Goal: Task Accomplishment & Management: Use online tool/utility

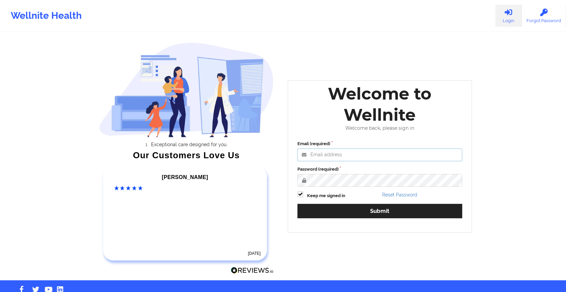
type input "[EMAIL_ADDRESS][DOMAIN_NAME]"
click at [314, 218] on div "Email (required) [EMAIL_ADDRESS][DOMAIN_NAME] Password (required) Keep me signe…" at bounding box center [380, 182] width 174 height 92
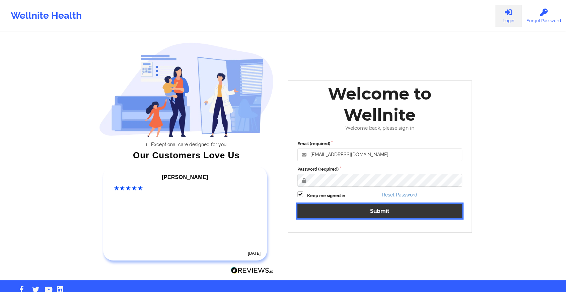
click at [319, 213] on button "Submit" at bounding box center [379, 211] width 165 height 14
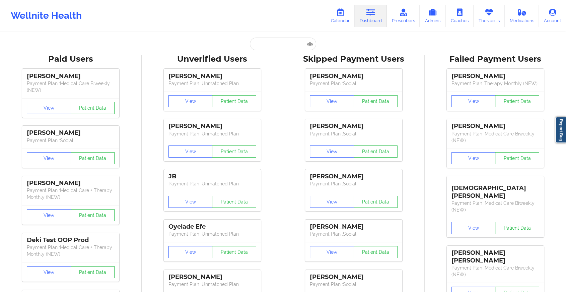
click at [283, 49] on input "text" at bounding box center [283, 44] width 66 height 13
paste input "[PERSON_NAME][EMAIL_ADDRESS][DOMAIN_NAME]"
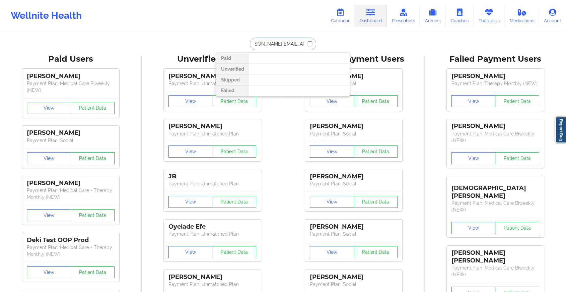
type input "[PERSON_NAME][EMAIL_ADDRESS][DOMAIN_NAME]"
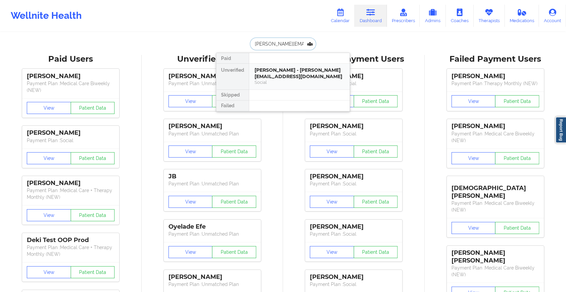
click at [265, 78] on div "[PERSON_NAME] - [PERSON_NAME][EMAIL_ADDRESS][DOMAIN_NAME]" at bounding box center [300, 73] width 90 height 12
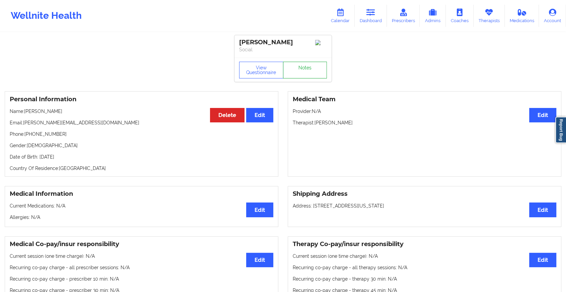
click at [302, 69] on link "Notes" at bounding box center [305, 70] width 44 height 17
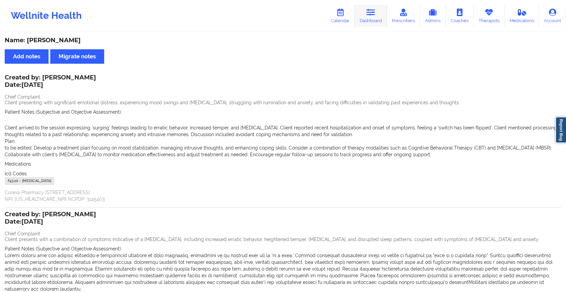
click at [369, 16] on link "Dashboard" at bounding box center [371, 16] width 32 height 22
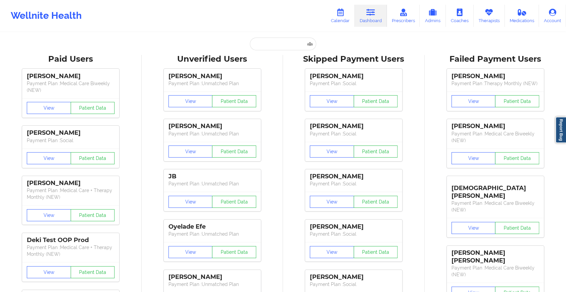
drag, startPoint x: 267, startPoint y: 37, endPoint x: 261, endPoint y: 41, distance: 7.1
click at [261, 41] on input "text" at bounding box center [283, 44] width 66 height 13
paste input "[DOMAIN_NAME][EMAIL_ADDRESS][DOMAIN_NAME]"
type input "[DOMAIN_NAME][EMAIL_ADDRESS][DOMAIN_NAME]"
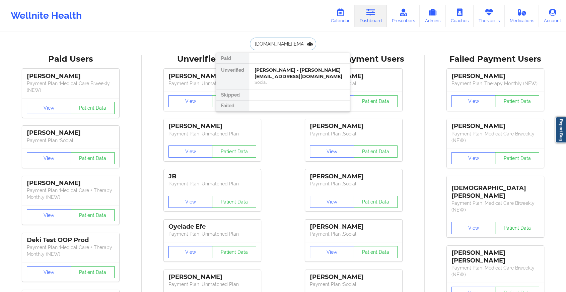
scroll to position [0, 12]
click at [302, 67] on div "[PERSON_NAME] - [DOMAIN_NAME][EMAIL_ADDRESS][DOMAIN_NAME]" at bounding box center [300, 73] width 90 height 12
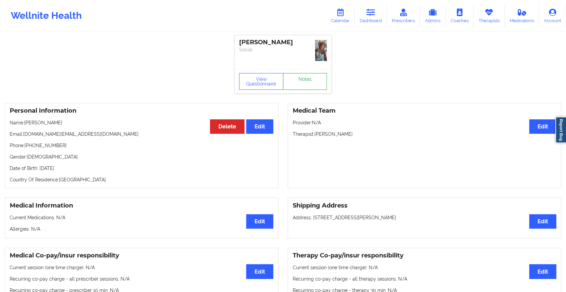
click at [308, 68] on div "[PERSON_NAME] Social View Questionnaire Notes" at bounding box center [283, 64] width 97 height 58
click at [321, 85] on link "Notes" at bounding box center [305, 81] width 44 height 17
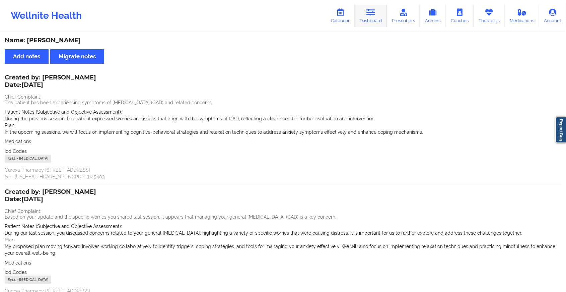
click at [366, 22] on link "Dashboard" at bounding box center [371, 16] width 32 height 22
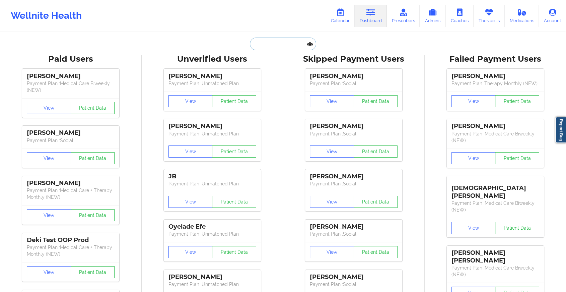
click at [250, 43] on input "text" at bounding box center [283, 44] width 66 height 13
paste input "[EMAIL_ADDRESS][DOMAIN_NAME]"
type input "[EMAIL_ADDRESS][DOMAIN_NAME]"
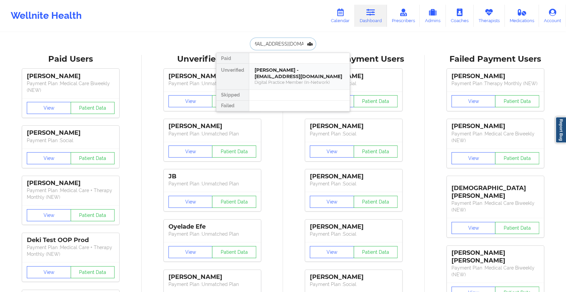
click at [265, 81] on div "Digital Practice Member (In-Network)" at bounding box center [300, 82] width 90 height 6
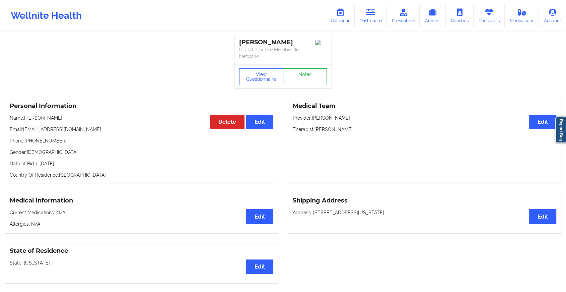
drag, startPoint x: 295, startPoint y: 68, endPoint x: 296, endPoint y: 80, distance: 12.8
click at [296, 80] on div "View Questionnaire Notes" at bounding box center [283, 76] width 88 height 17
drag, startPoint x: 314, startPoint y: 86, endPoint x: 305, endPoint y: 58, distance: 29.0
click at [305, 58] on div "[PERSON_NAME] Digital Practice Member (In-Network) View Questionnaire Notes" at bounding box center [283, 61] width 97 height 53
click at [303, 72] on link "Notes" at bounding box center [305, 76] width 44 height 17
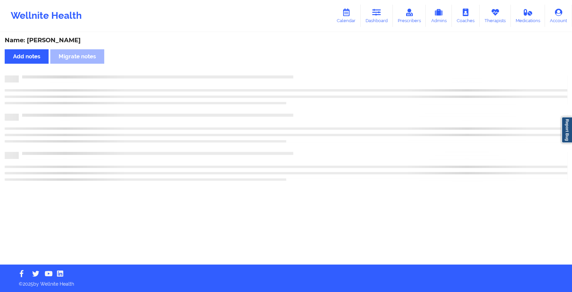
click at [303, 72] on div "Name: [PERSON_NAME] Add notes Migrate notes" at bounding box center [286, 149] width 572 height 232
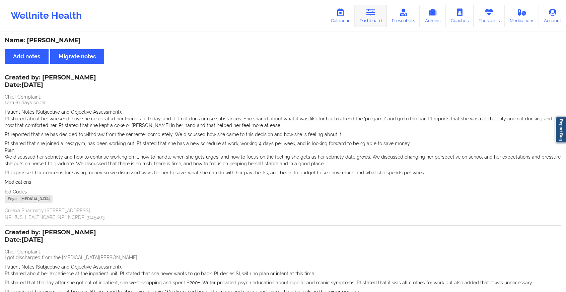
click at [370, 17] on link "Dashboard" at bounding box center [371, 16] width 32 height 22
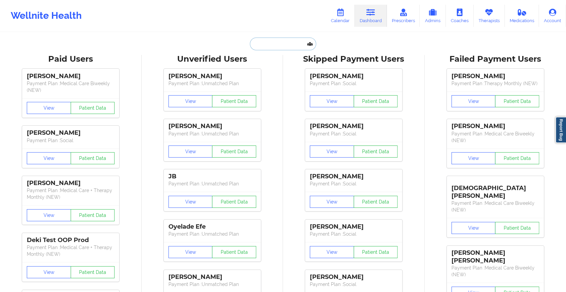
click at [271, 45] on input "text" at bounding box center [283, 44] width 66 height 13
paste input "[EMAIL_ADDRESS][DOMAIN_NAME]"
type input "[EMAIL_ADDRESS][DOMAIN_NAME]"
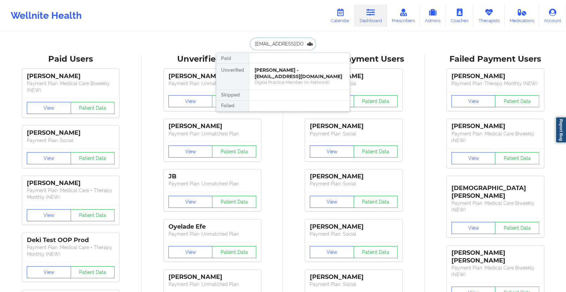
click at [284, 75] on div "[PERSON_NAME] - [EMAIL_ADDRESS][DOMAIN_NAME]" at bounding box center [300, 73] width 90 height 12
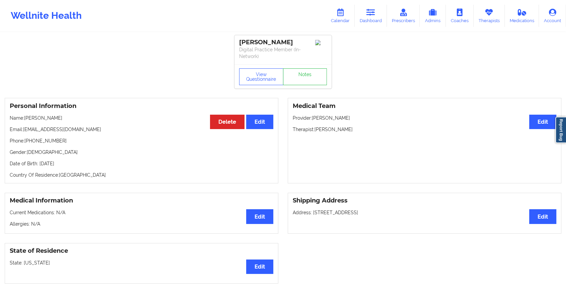
click at [302, 67] on div "View Questionnaire Notes" at bounding box center [283, 76] width 97 height 24
drag, startPoint x: 302, startPoint y: 67, endPoint x: 301, endPoint y: 77, distance: 10.4
click at [301, 77] on div "View Questionnaire Notes" at bounding box center [283, 76] width 97 height 24
click at [301, 77] on link "Notes" at bounding box center [305, 76] width 44 height 17
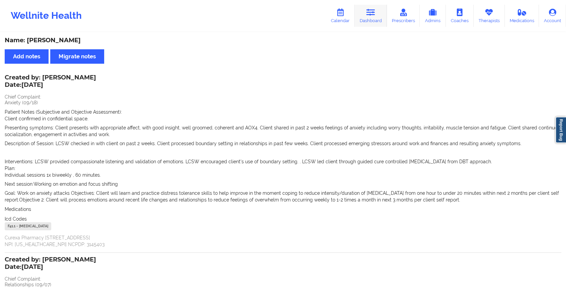
click at [370, 19] on link "Dashboard" at bounding box center [371, 16] width 32 height 22
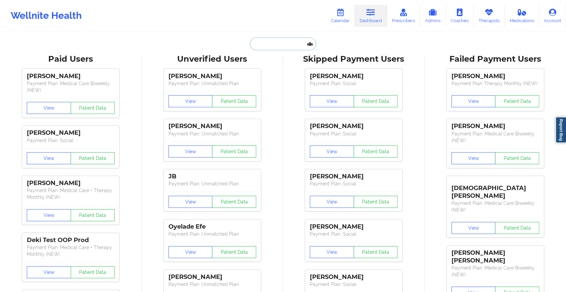
click at [267, 43] on input "text" at bounding box center [283, 44] width 66 height 13
paste input "[EMAIL_ADDRESS][PERSON_NAME][DOMAIN_NAME]"
type input "[EMAIL_ADDRESS][PERSON_NAME][DOMAIN_NAME]"
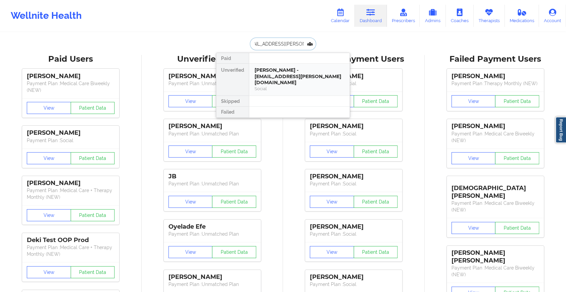
click at [274, 66] on div "[PERSON_NAME] - [EMAIL_ADDRESS][PERSON_NAME][DOMAIN_NAME] Social" at bounding box center [299, 80] width 101 height 32
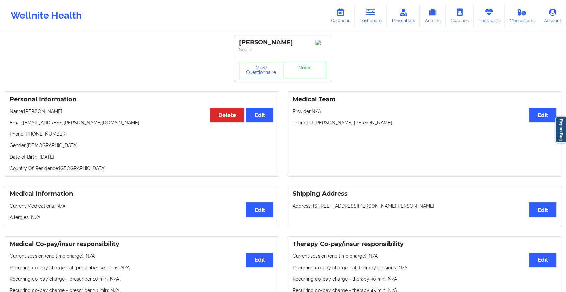
click at [311, 69] on link "Notes" at bounding box center [305, 70] width 44 height 17
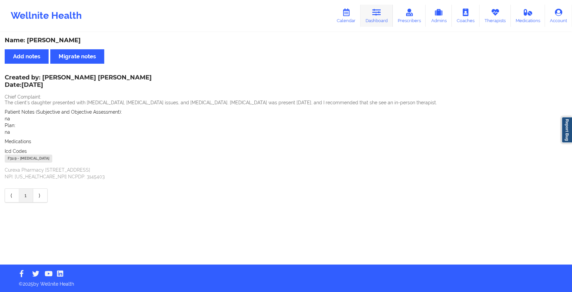
click at [369, 10] on link "Dashboard" at bounding box center [376, 16] width 32 height 22
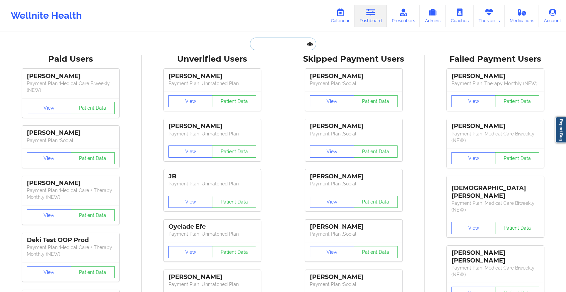
click at [280, 40] on input "text" at bounding box center [283, 44] width 66 height 13
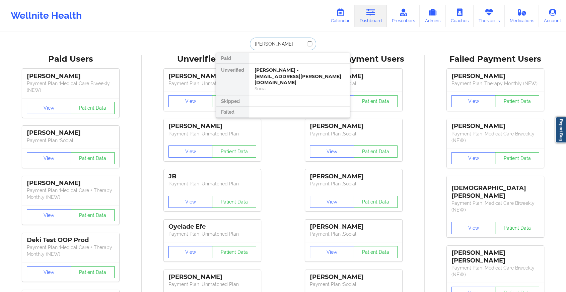
type input "[PERSON_NAME]"
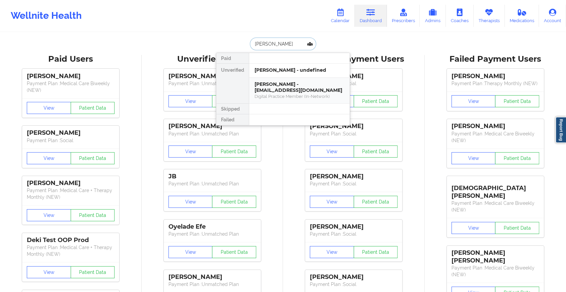
click at [293, 92] on div "[PERSON_NAME] - [EMAIL_ADDRESS][DOMAIN_NAME]" at bounding box center [300, 87] width 90 height 12
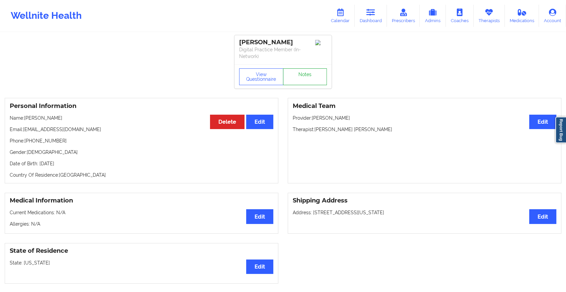
click at [312, 77] on link "Notes" at bounding box center [305, 76] width 44 height 17
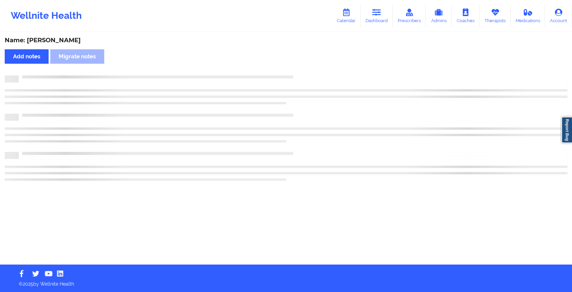
click at [397, 148] on div at bounding box center [286, 127] width 563 height 105
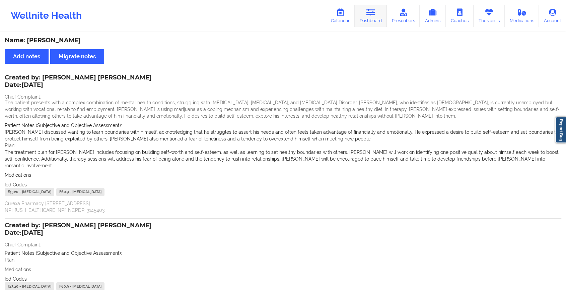
click at [374, 12] on icon at bounding box center [371, 12] width 9 height 7
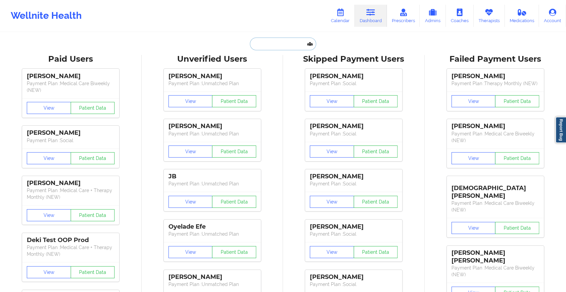
click at [259, 44] on input "text" at bounding box center [283, 44] width 66 height 13
paste input "[EMAIL_ADDRESS][DOMAIN_NAME]"
type input "[EMAIL_ADDRESS][DOMAIN_NAME]"
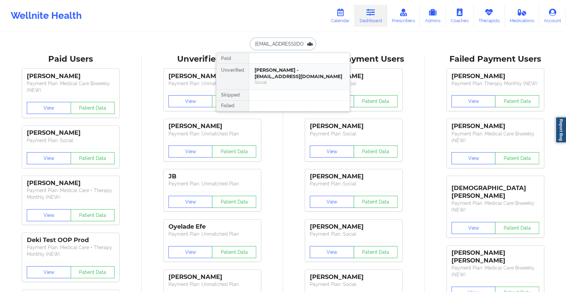
click at [303, 75] on div "[PERSON_NAME] - [EMAIL_ADDRESS][DOMAIN_NAME]" at bounding box center [300, 73] width 90 height 12
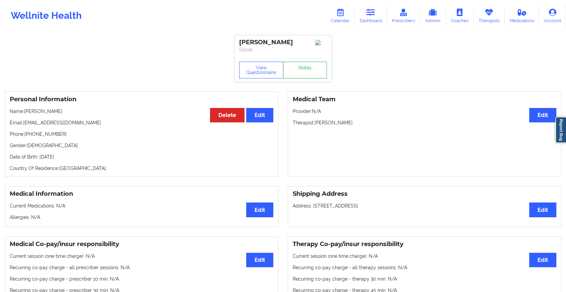
click at [295, 68] on link "Notes" at bounding box center [305, 70] width 44 height 17
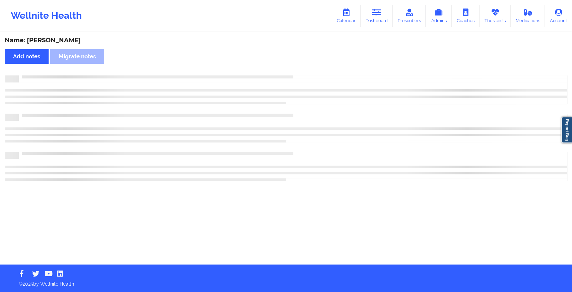
click at [295, 68] on div "Name: [PERSON_NAME] Add notes Migrate notes" at bounding box center [286, 149] width 572 height 232
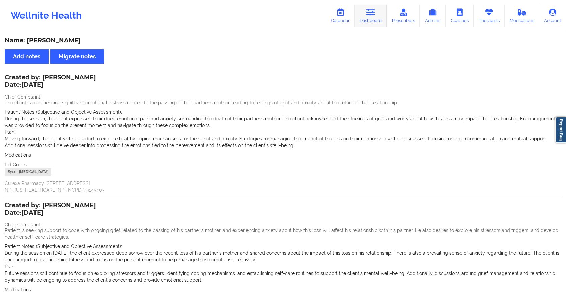
click at [378, 25] on link "Dashboard" at bounding box center [371, 16] width 32 height 22
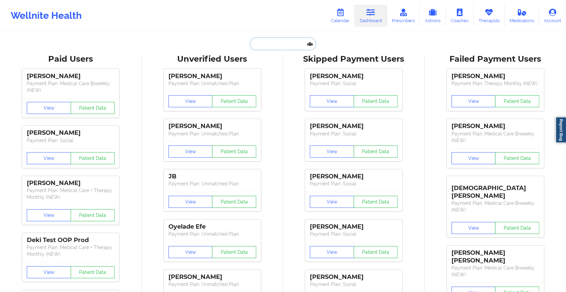
click at [278, 44] on input "text" at bounding box center [283, 44] width 66 height 13
paste input "[EMAIL_ADDRESS][DOMAIN_NAME]"
type input "[EMAIL_ADDRESS][DOMAIN_NAME]"
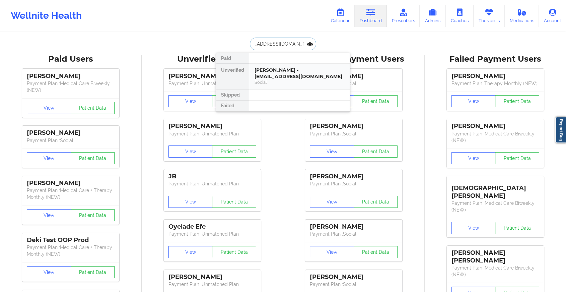
click at [283, 89] on div "[PERSON_NAME] - [EMAIL_ADDRESS][DOMAIN_NAME] Social" at bounding box center [299, 77] width 101 height 26
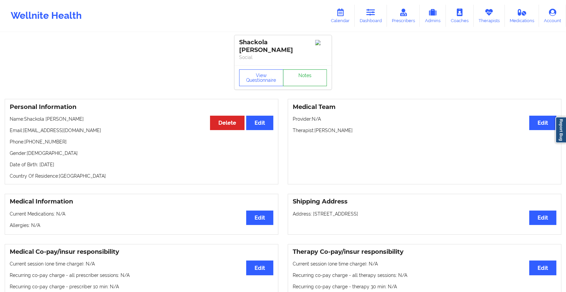
click at [300, 73] on link "Notes" at bounding box center [305, 77] width 44 height 17
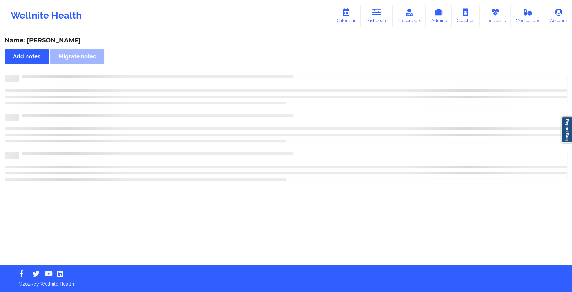
click at [300, 73] on div "Name: [PERSON_NAME] Add notes Migrate notes" at bounding box center [286, 149] width 572 height 232
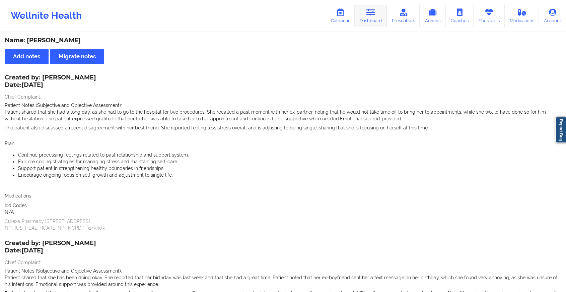
click at [378, 13] on link "Dashboard" at bounding box center [371, 16] width 32 height 22
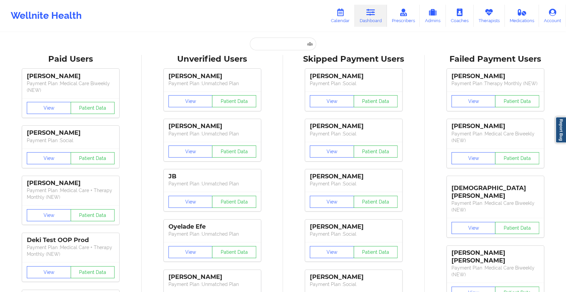
click at [283, 46] on input "text" at bounding box center [283, 44] width 66 height 13
paste input "[EMAIL_ADDRESS][DOMAIN_NAME]"
type input "[EMAIL_ADDRESS][DOMAIN_NAME]"
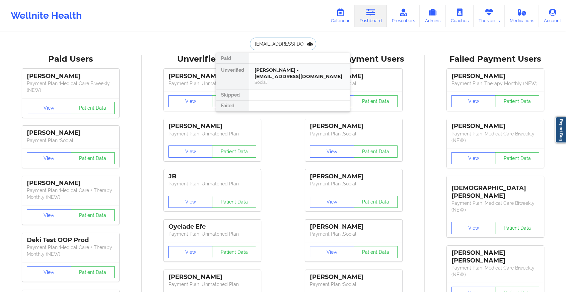
click at [298, 72] on div "[PERSON_NAME] - [EMAIL_ADDRESS][DOMAIN_NAME]" at bounding box center [300, 73] width 90 height 12
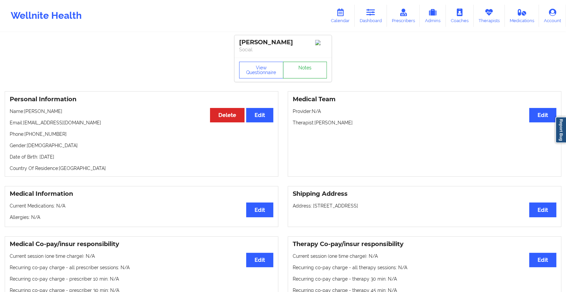
click at [305, 67] on link "Notes" at bounding box center [305, 70] width 44 height 17
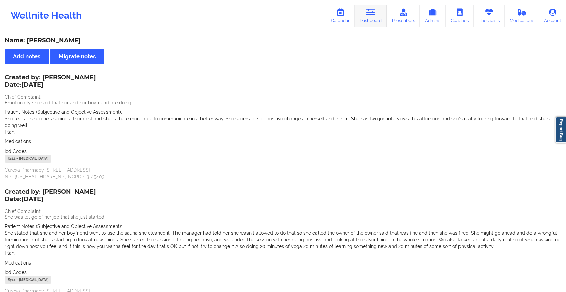
click at [378, 13] on link "Dashboard" at bounding box center [371, 16] width 32 height 22
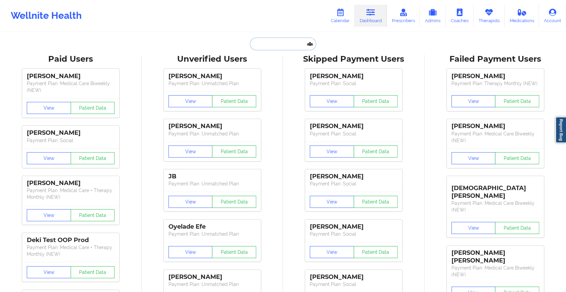
click at [280, 40] on input "text" at bounding box center [283, 44] width 66 height 13
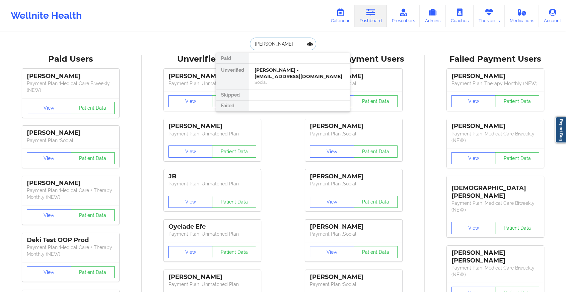
type input "[PERSON_NAME] j"
click at [285, 73] on div "[PERSON_NAME] - [PERSON_NAME][EMAIL_ADDRESS][PERSON_NAME][DOMAIN_NAME]" at bounding box center [300, 76] width 90 height 19
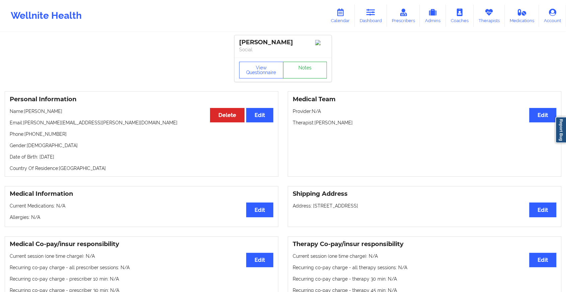
click at [313, 66] on link "Notes" at bounding box center [305, 70] width 44 height 17
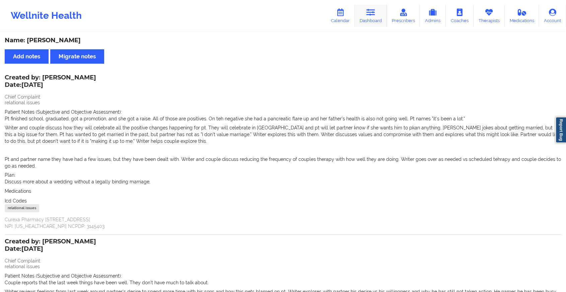
click at [373, 15] on icon at bounding box center [371, 12] width 9 height 7
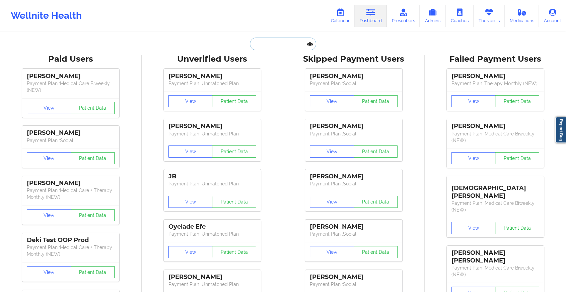
click at [290, 45] on input "text" at bounding box center [283, 44] width 66 height 13
type input "t"
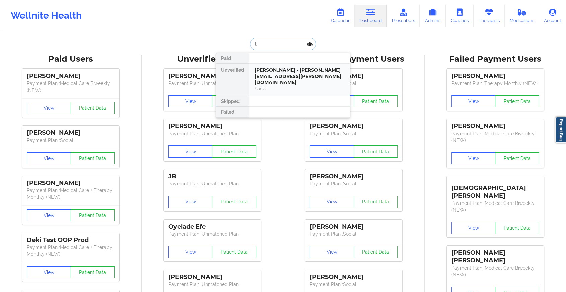
click at [282, 86] on div "Social" at bounding box center [300, 89] width 90 height 6
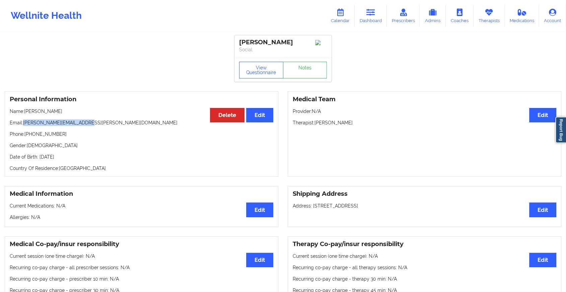
drag, startPoint x: 24, startPoint y: 123, endPoint x: 88, endPoint y: 125, distance: 64.4
click at [88, 125] on p "Email: [PERSON_NAME][EMAIL_ADDRESS][PERSON_NAME][DOMAIN_NAME]" at bounding box center [142, 122] width 264 height 7
copy p "[PERSON_NAME][EMAIL_ADDRESS][PERSON_NAME][DOMAIN_NAME]"
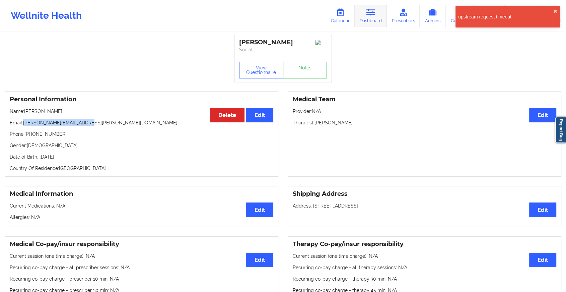
click at [368, 13] on icon at bounding box center [371, 12] width 9 height 7
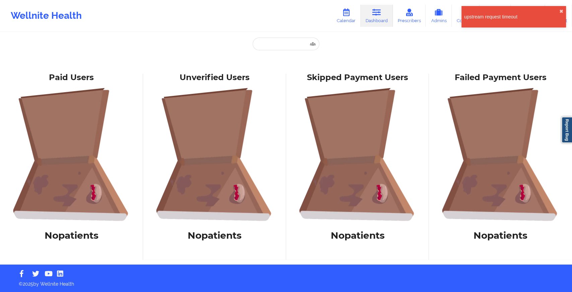
click at [286, 52] on div "Paid Unverified [PERSON_NAME] - [PERSON_NAME][EMAIL_ADDRESS][PERSON_NAME][DOMAI…" at bounding box center [286, 53] width 134 height 31
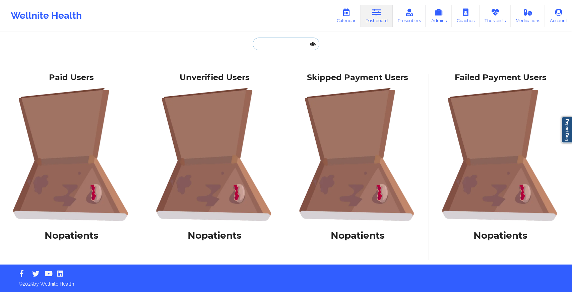
click at [290, 48] on input "text" at bounding box center [286, 44] width 66 height 13
paste input "[EMAIL_ADDRESS][DOMAIN_NAME]"
type input "[EMAIL_ADDRESS][DOMAIN_NAME]"
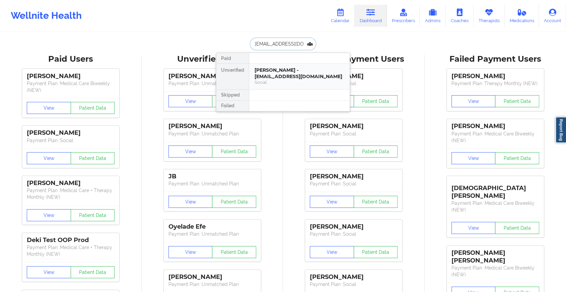
click at [289, 88] on div "[PERSON_NAME] - [EMAIL_ADDRESS][DOMAIN_NAME] Social" at bounding box center [299, 77] width 101 height 26
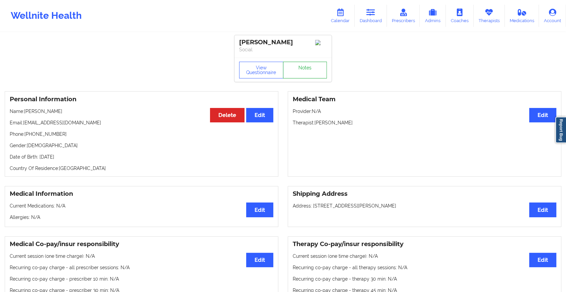
click at [318, 78] on link "Notes" at bounding box center [305, 70] width 44 height 17
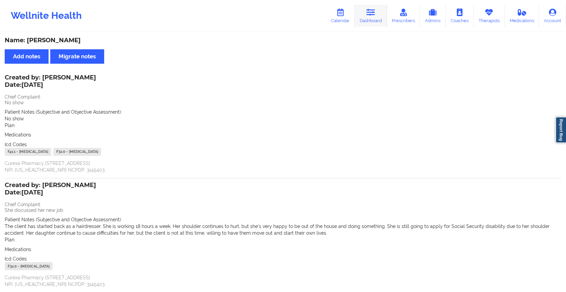
click at [373, 13] on icon at bounding box center [371, 12] width 9 height 7
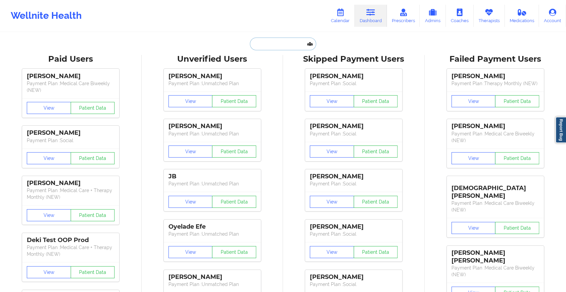
click at [264, 43] on input "text" at bounding box center [283, 44] width 66 height 13
paste input "[EMAIL_ADDRESS][DOMAIN_NAME]"
type input "[EMAIL_ADDRESS][DOMAIN_NAME]"
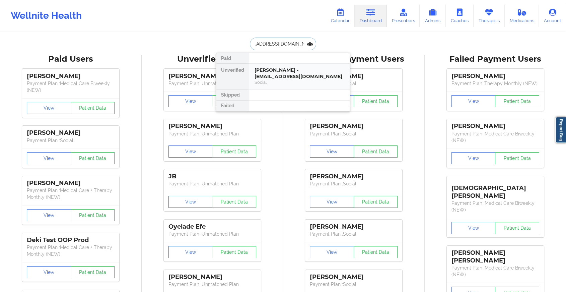
click at [281, 79] on div "[PERSON_NAME] - [EMAIL_ADDRESS][DOMAIN_NAME]" at bounding box center [300, 73] width 90 height 12
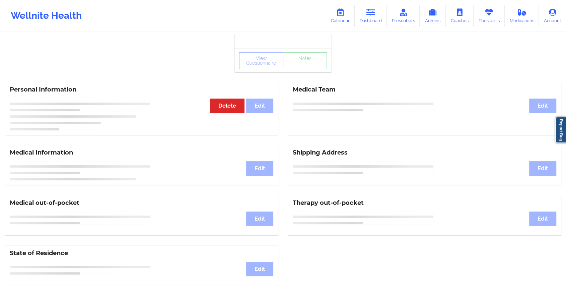
click at [304, 70] on div "View Questionnaire Notes" at bounding box center [283, 60] width 97 height 24
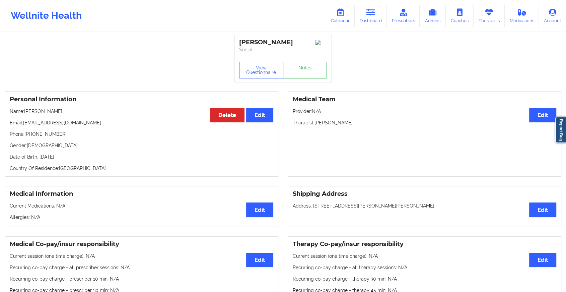
click at [304, 70] on link "Notes" at bounding box center [305, 70] width 44 height 17
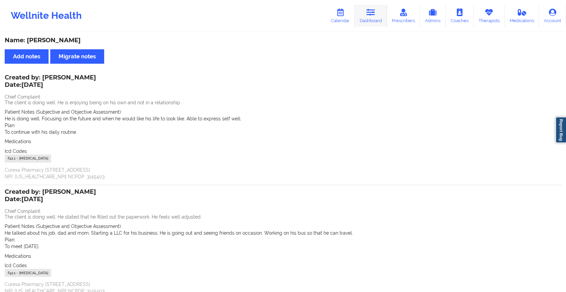
click at [361, 18] on link "Dashboard" at bounding box center [371, 16] width 32 height 22
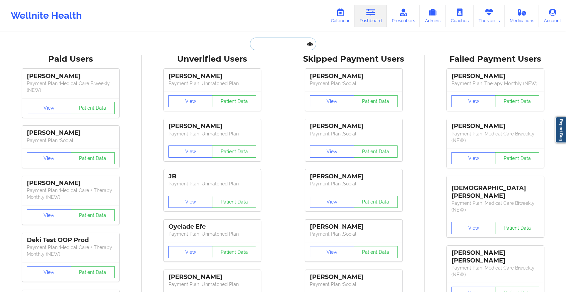
click at [282, 42] on input "text" at bounding box center [283, 44] width 66 height 13
paste input "[EMAIL_ADDRESS][DOMAIN_NAME]"
type input "[EMAIL_ADDRESS][DOMAIN_NAME]"
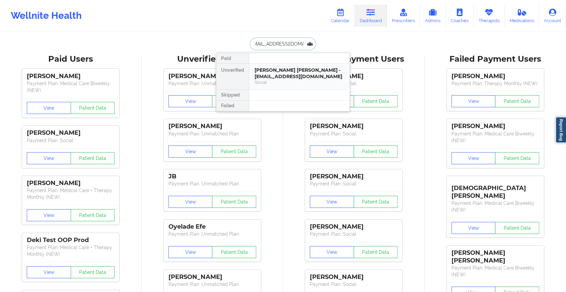
click at [305, 72] on div "[PERSON_NAME] [PERSON_NAME] - [EMAIL_ADDRESS][DOMAIN_NAME]" at bounding box center [300, 73] width 90 height 12
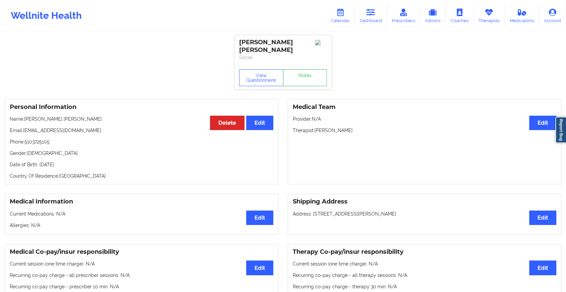
click at [310, 72] on div "View Questionnaire Notes" at bounding box center [283, 77] width 97 height 24
click at [310, 72] on link "Notes" at bounding box center [305, 77] width 44 height 17
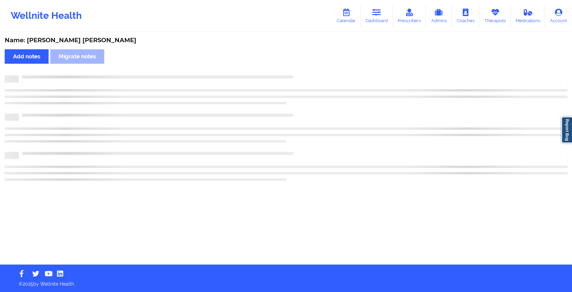
click at [310, 72] on div "Name: [PERSON_NAME] [PERSON_NAME] Add notes Migrate notes" at bounding box center [286, 149] width 572 height 232
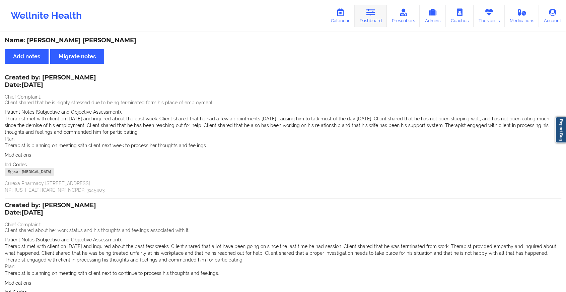
click at [374, 17] on link "Dashboard" at bounding box center [371, 16] width 32 height 22
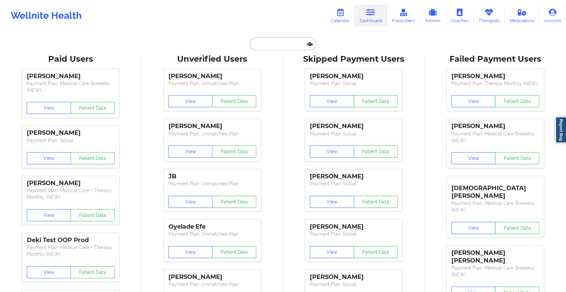
click at [284, 48] on input "text" at bounding box center [283, 44] width 66 height 13
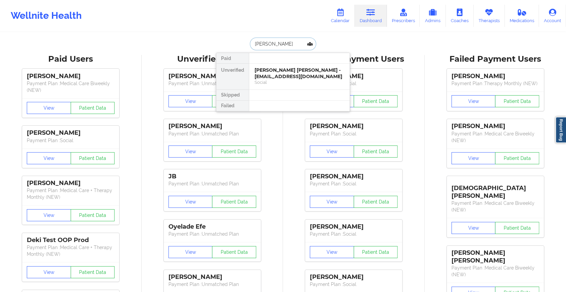
type input "[PERSON_NAME]"
click at [293, 73] on div "[PERSON_NAME] - [EMAIL_ADDRESS][DOMAIN_NAME]" at bounding box center [300, 73] width 90 height 12
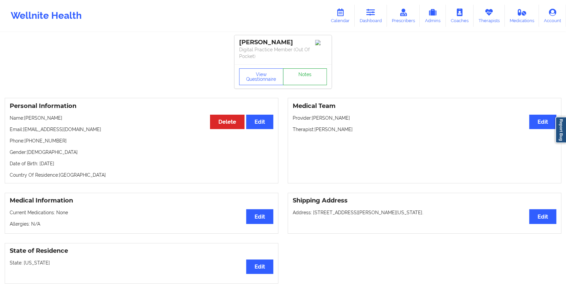
click at [305, 70] on link "Notes" at bounding box center [305, 76] width 44 height 17
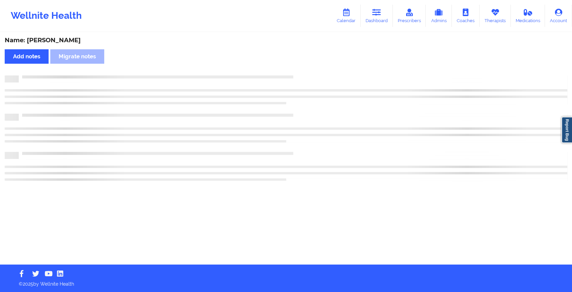
click at [305, 70] on div "Name: [PERSON_NAME] Add notes Migrate notes" at bounding box center [286, 149] width 572 height 232
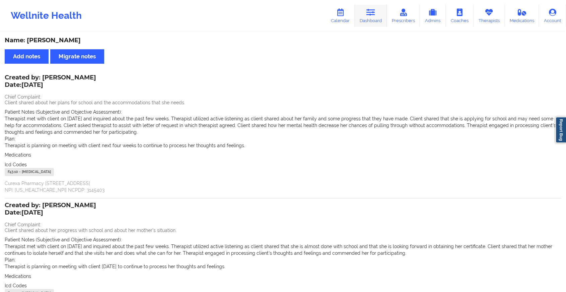
click at [380, 20] on link "Dashboard" at bounding box center [371, 16] width 32 height 22
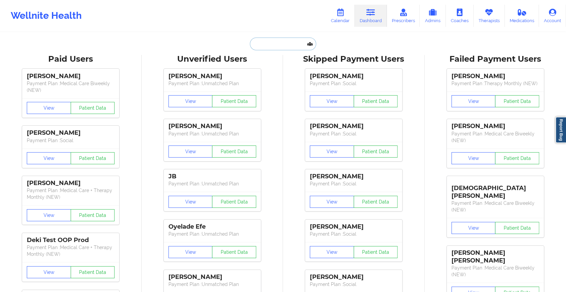
click at [282, 47] on input "text" at bounding box center [283, 44] width 66 height 13
paste input "[EMAIL_ADDRESS][DOMAIN_NAME]"
type input "[EMAIL_ADDRESS][DOMAIN_NAME]"
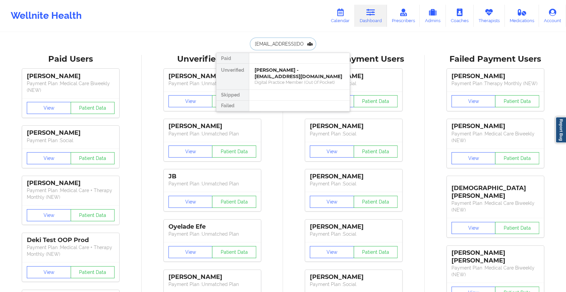
scroll to position [0, 13]
click at [312, 74] on div "[PERSON_NAME] - [EMAIL_ADDRESS][DOMAIN_NAME]" at bounding box center [300, 73] width 90 height 12
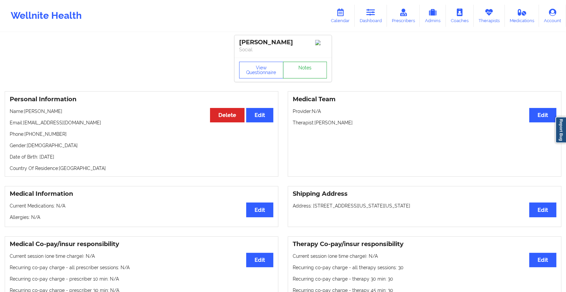
click at [311, 76] on link "Notes" at bounding box center [305, 70] width 44 height 17
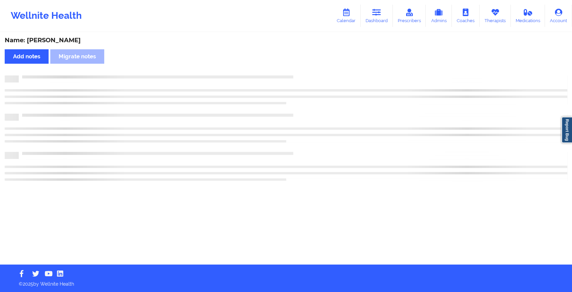
click at [311, 75] on div at bounding box center [293, 75] width 548 height 0
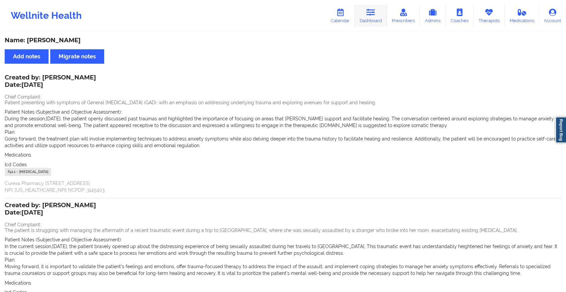
click at [368, 9] on icon at bounding box center [371, 12] width 9 height 7
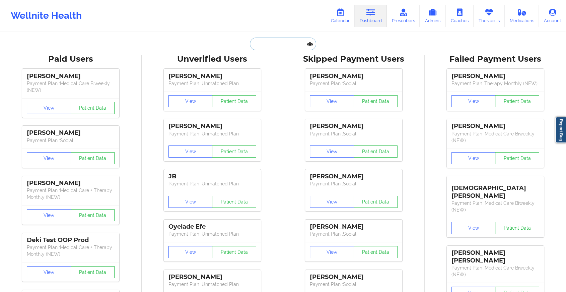
click at [282, 45] on input "text" at bounding box center [283, 44] width 66 height 13
paste input "[PERSON_NAME][EMAIL_ADDRESS][DOMAIN_NAME]"
type input "[PERSON_NAME][EMAIL_ADDRESS][DOMAIN_NAME]"
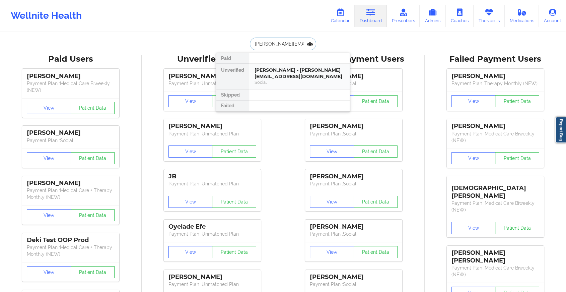
click at [293, 71] on div "[PERSON_NAME] - [PERSON_NAME][EMAIL_ADDRESS][DOMAIN_NAME]" at bounding box center [300, 73] width 90 height 12
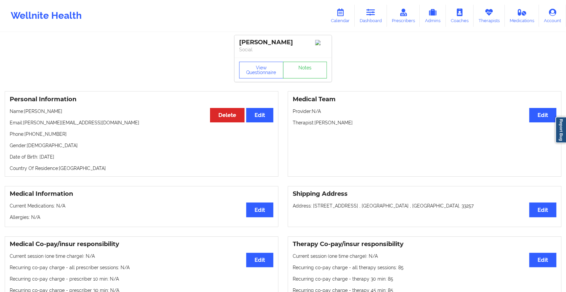
click at [307, 67] on div "View Questionnaire Notes" at bounding box center [283, 70] width 88 height 17
click at [307, 67] on link "Notes" at bounding box center [305, 70] width 44 height 17
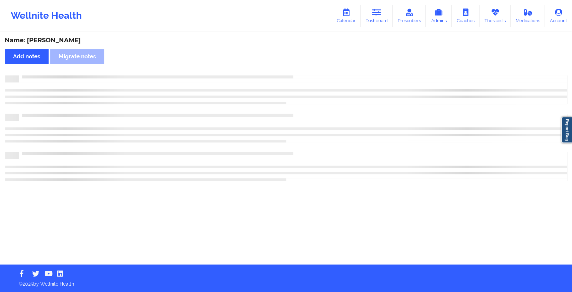
click at [307, 67] on div "Name: [PERSON_NAME] Add notes Migrate notes" at bounding box center [286, 149] width 572 height 232
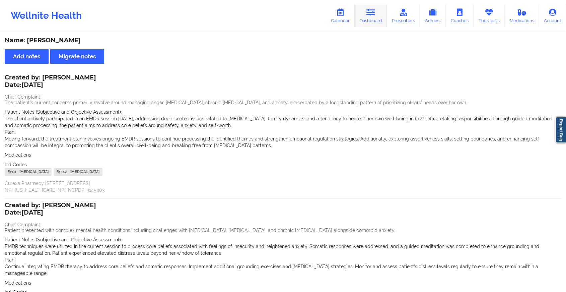
click at [379, 11] on link "Dashboard" at bounding box center [371, 16] width 32 height 22
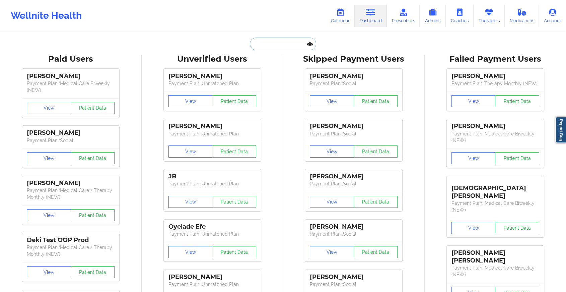
click at [264, 47] on input "text" at bounding box center [283, 44] width 66 height 13
paste input "[EMAIL_ADDRESS][DOMAIN_NAME]"
type input "[EMAIL_ADDRESS][DOMAIN_NAME]"
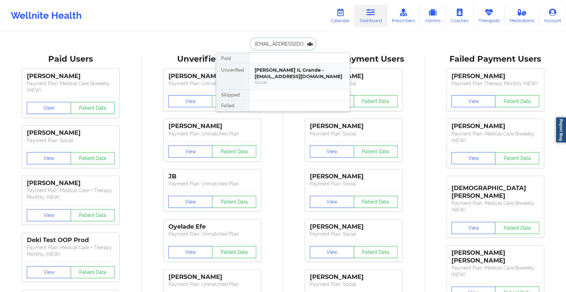
click at [287, 76] on div "[PERSON_NAME] IL Grande - [EMAIL_ADDRESS][DOMAIN_NAME]" at bounding box center [300, 73] width 90 height 12
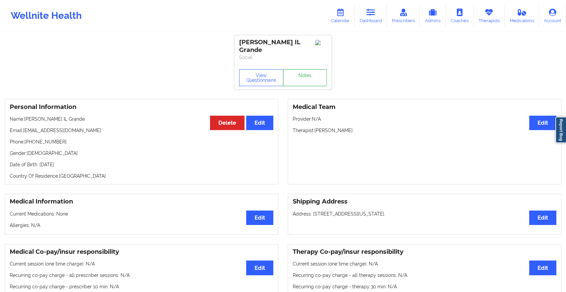
click at [316, 72] on link "Notes" at bounding box center [305, 77] width 44 height 17
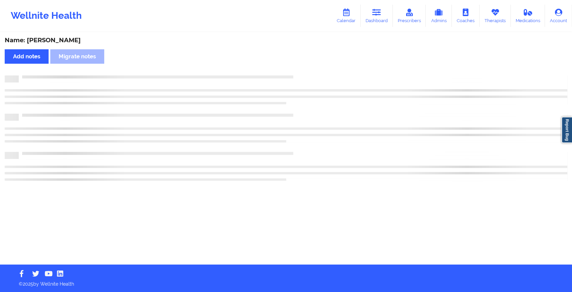
click at [316, 72] on div "Name: [PERSON_NAME] IL Grande Add notes Migrate notes" at bounding box center [286, 149] width 572 height 232
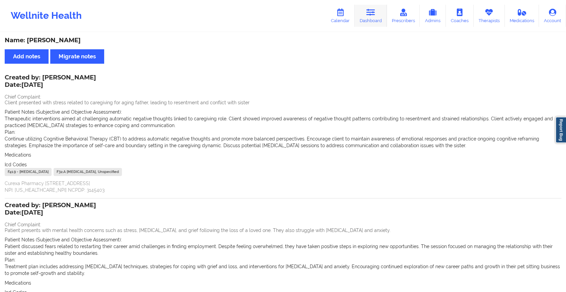
click at [361, 24] on link "Dashboard" at bounding box center [371, 16] width 32 height 22
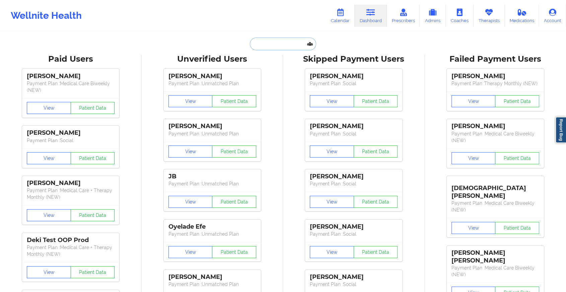
click at [270, 45] on input "text" at bounding box center [283, 44] width 66 height 13
paste input "[EMAIL_ADDRESS][DOMAIN_NAME]"
type input "[EMAIL_ADDRESS][DOMAIN_NAME]"
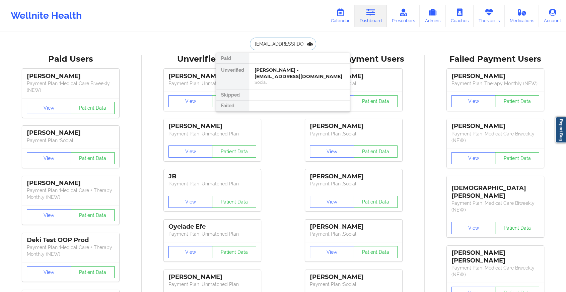
click at [277, 80] on div "Social" at bounding box center [300, 82] width 90 height 6
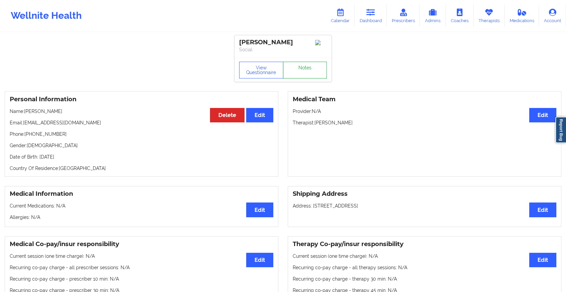
click at [324, 68] on link "Notes" at bounding box center [305, 70] width 44 height 17
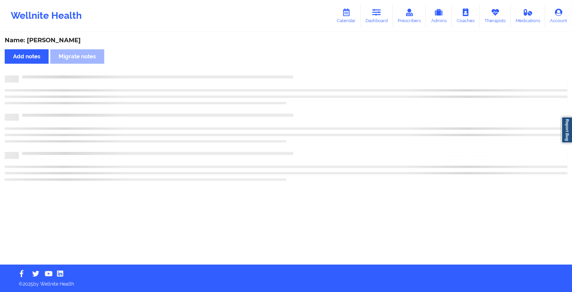
click at [324, 68] on div "Name: [PERSON_NAME] Add notes Migrate notes" at bounding box center [286, 149] width 572 height 232
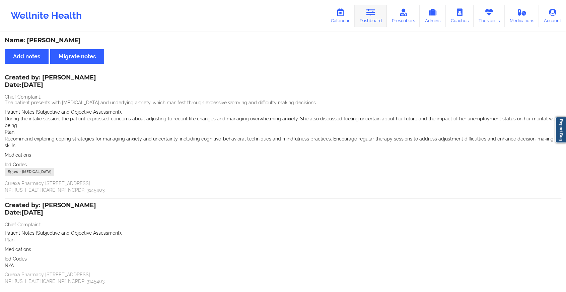
click at [365, 19] on link "Dashboard" at bounding box center [371, 16] width 32 height 22
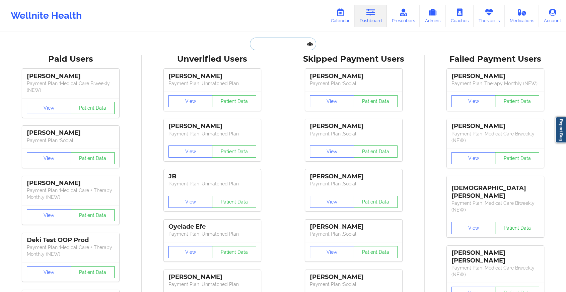
click at [289, 46] on input "text" at bounding box center [283, 44] width 66 height 13
paste input "[EMAIL_ADDRESS][DOMAIN_NAME]"
type input "[EMAIL_ADDRESS][DOMAIN_NAME]"
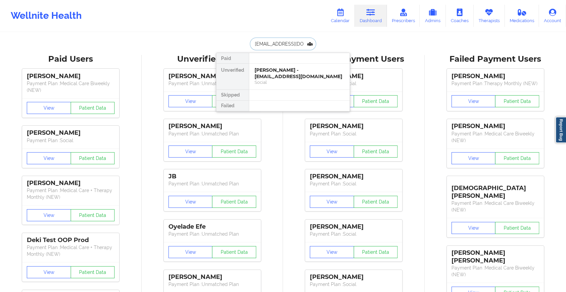
click at [277, 70] on div "[PERSON_NAME] - [EMAIL_ADDRESS][DOMAIN_NAME]" at bounding box center [300, 73] width 90 height 12
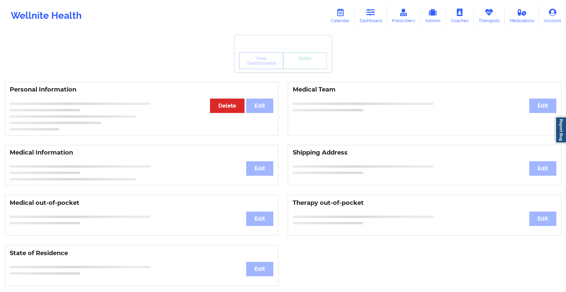
click at [305, 70] on div "View Questionnaire Notes" at bounding box center [283, 60] width 97 height 24
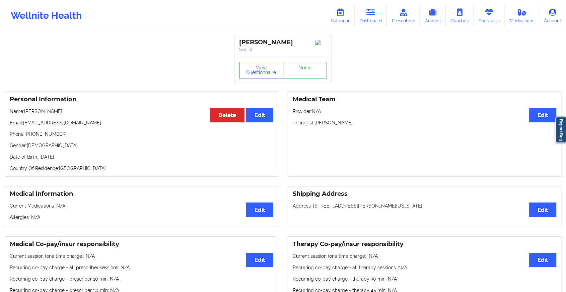
click at [305, 70] on link "Notes" at bounding box center [305, 70] width 44 height 17
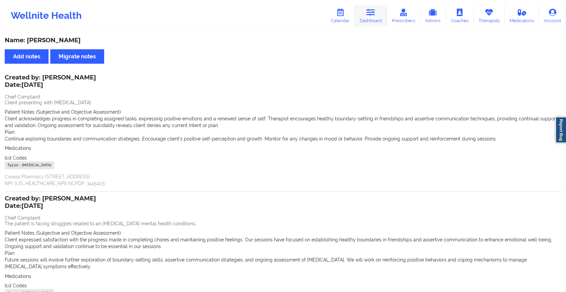
click at [369, 11] on icon at bounding box center [371, 12] width 9 height 7
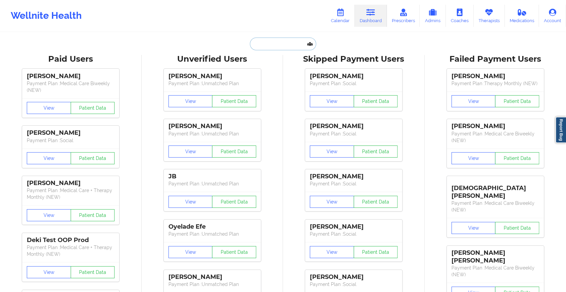
click at [271, 46] on input "text" at bounding box center [283, 44] width 66 height 13
paste input "[EMAIL_ADDRESS][DOMAIN_NAME]"
type input "[EMAIL_ADDRESS][DOMAIN_NAME]"
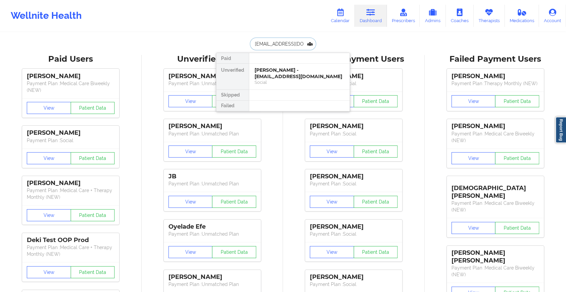
scroll to position [0, 7]
click at [285, 67] on div "[PERSON_NAME] - [EMAIL_ADDRESS][DOMAIN_NAME]" at bounding box center [300, 73] width 90 height 12
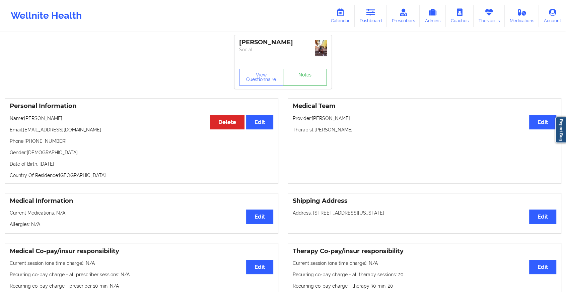
click at [304, 72] on link "Notes" at bounding box center [305, 77] width 44 height 17
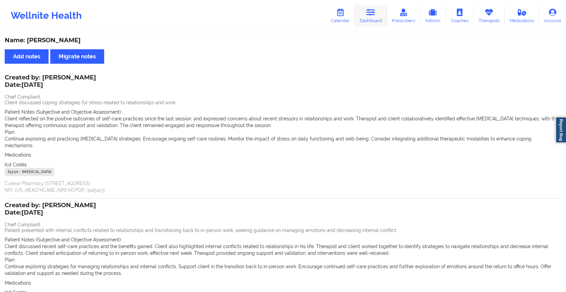
click at [371, 19] on link "Dashboard" at bounding box center [371, 16] width 32 height 22
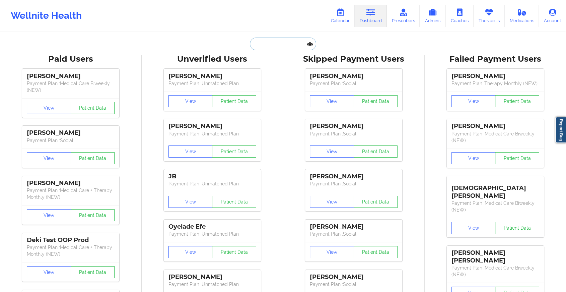
click at [284, 44] on input "text" at bounding box center [283, 44] width 66 height 13
paste input "[EMAIL_ADDRESS][DOMAIN_NAME]"
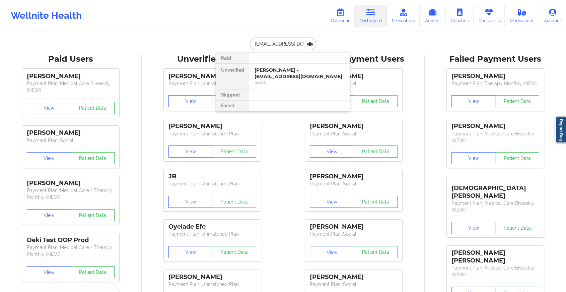
drag, startPoint x: 303, startPoint y: 44, endPoint x: 228, endPoint y: 42, distance: 74.4
click at [228, 42] on div "[EMAIL_ADDRESS][DOMAIN_NAME] Paid Unverified [PERSON_NAME] - [EMAIL_ADDRESS][DO…" at bounding box center [283, 44] width 134 height 13
type input "c"
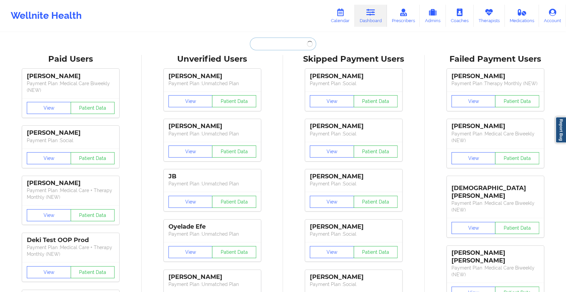
paste input "[EMAIL_ADDRESS][DOMAIN_NAME]"
type input "[EMAIL_ADDRESS][DOMAIN_NAME]"
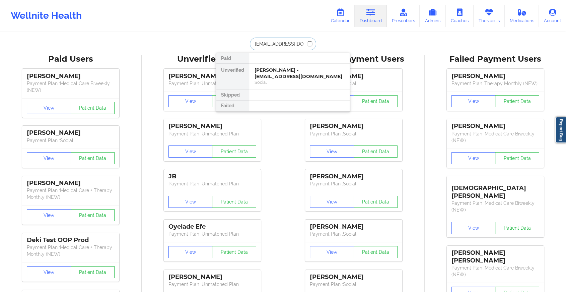
scroll to position [0, 13]
click at [290, 75] on div "Dominique Davidson - [EMAIL_ADDRESS][DOMAIN_NAME]" at bounding box center [300, 73] width 90 height 12
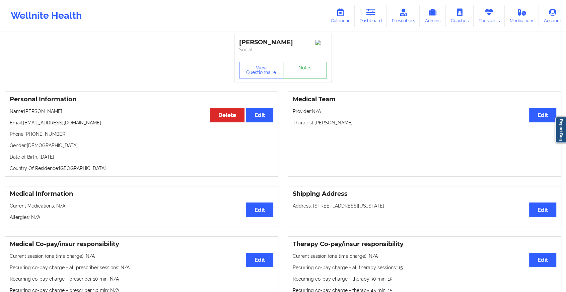
click at [301, 65] on link "Notes" at bounding box center [305, 70] width 44 height 17
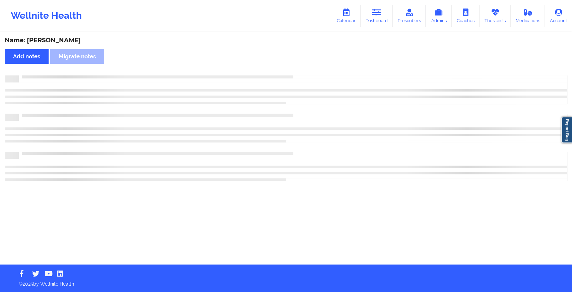
click at [301, 65] on div "Name: [PERSON_NAME] Add notes Migrate notes" at bounding box center [286, 149] width 572 height 232
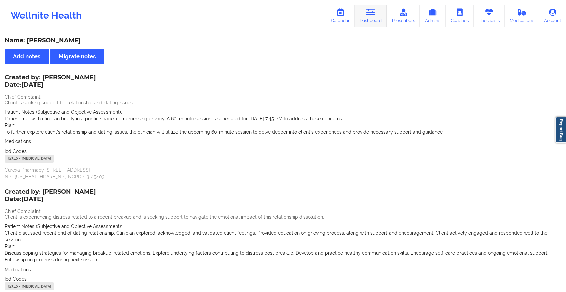
click at [372, 15] on icon at bounding box center [371, 12] width 9 height 7
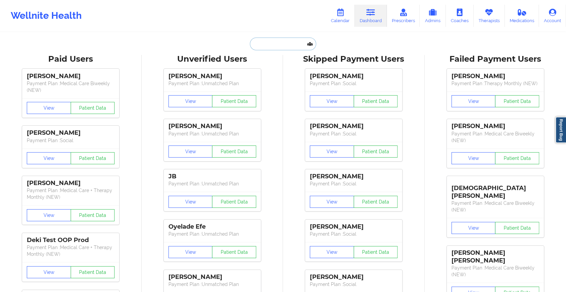
click at [284, 39] on input "text" at bounding box center [283, 44] width 66 height 13
paste input "[EMAIL_ADDRESS][DOMAIN_NAME]"
type input "[EMAIL_ADDRESS][DOMAIN_NAME]"
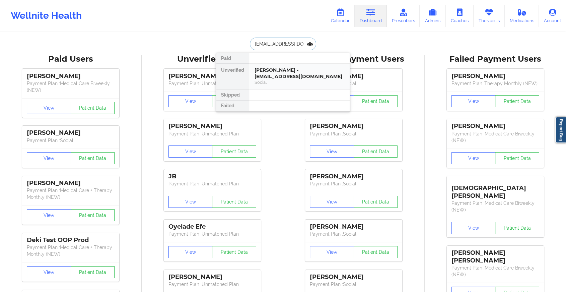
click at [303, 81] on div "Social" at bounding box center [300, 82] width 90 height 6
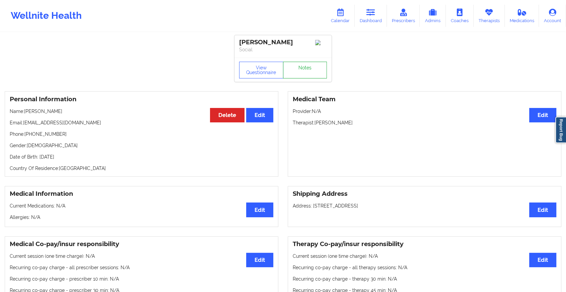
click at [309, 72] on link "Notes" at bounding box center [305, 70] width 44 height 17
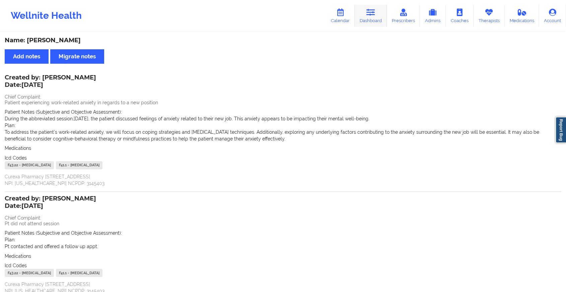
click at [358, 8] on link "Dashboard" at bounding box center [371, 16] width 32 height 22
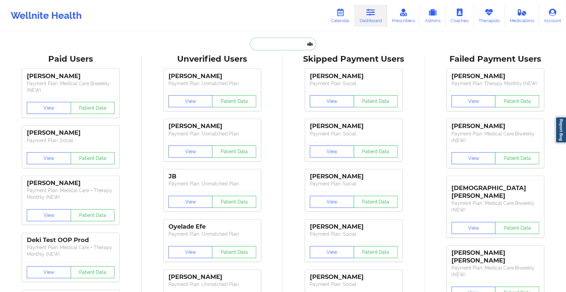
click at [282, 49] on input "text" at bounding box center [283, 44] width 66 height 13
paste input "[EMAIL_ADDRESS][DOMAIN_NAME]"
type input "[EMAIL_ADDRESS][DOMAIN_NAME]"
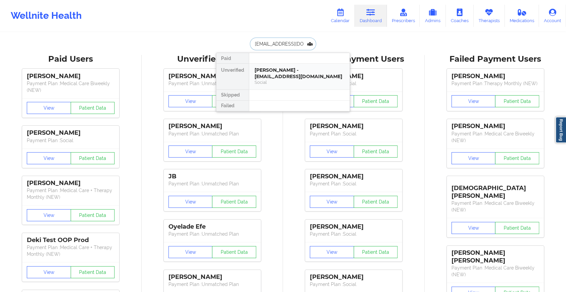
click at [295, 79] on div "Social" at bounding box center [300, 82] width 90 height 6
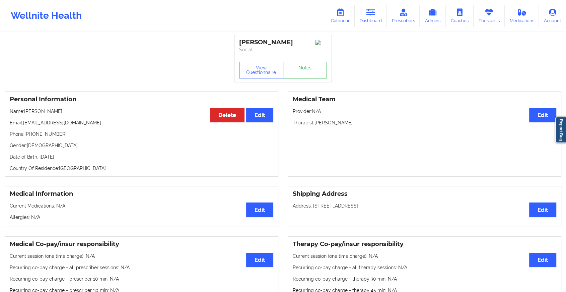
click at [302, 68] on link "Notes" at bounding box center [305, 70] width 44 height 17
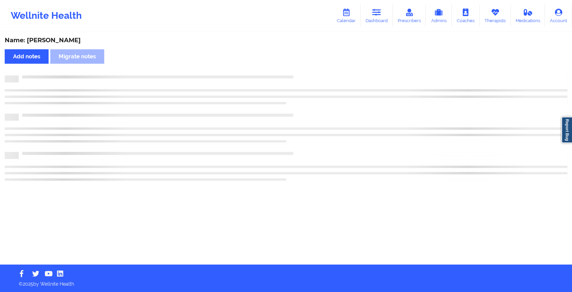
click at [302, 68] on div "Name: [PERSON_NAME] Add notes Migrate notes" at bounding box center [286, 149] width 572 height 232
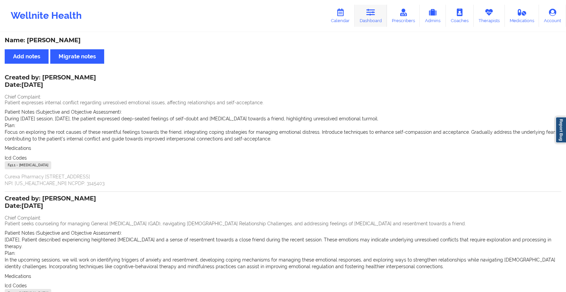
click at [371, 19] on link "Dashboard" at bounding box center [371, 16] width 32 height 22
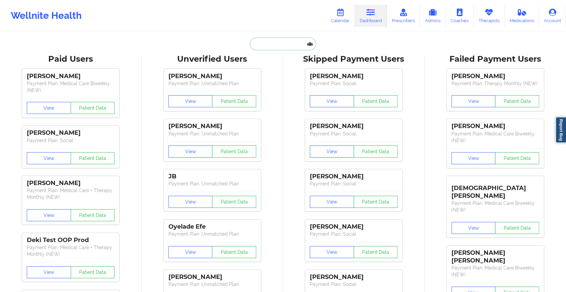
click at [270, 41] on input "text" at bounding box center [283, 44] width 66 height 13
paste input "[EMAIL_ADDRESS][DOMAIN_NAME]"
type input "[EMAIL_ADDRESS][DOMAIN_NAME]"
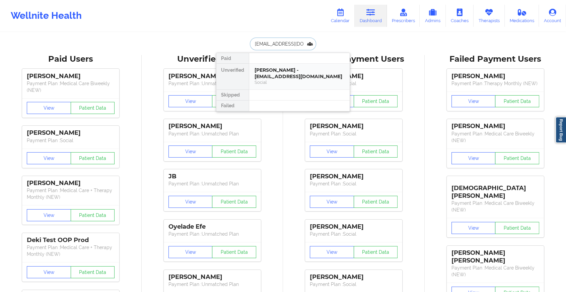
click at [269, 76] on div "[PERSON_NAME] - [EMAIL_ADDRESS][DOMAIN_NAME]" at bounding box center [300, 73] width 90 height 12
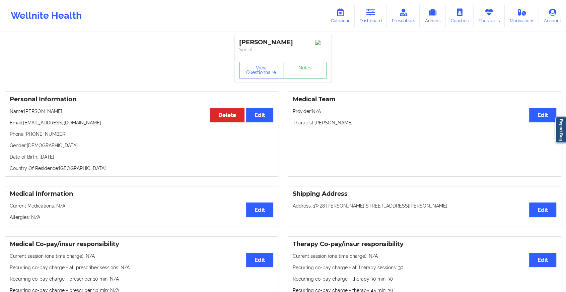
click at [312, 70] on link "Notes" at bounding box center [305, 70] width 44 height 17
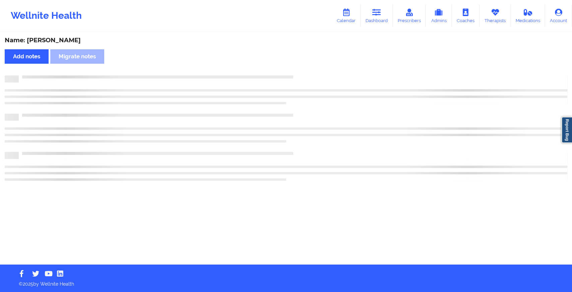
click at [312, 70] on div "Name: [PERSON_NAME] Add notes Migrate notes" at bounding box center [286, 149] width 572 height 232
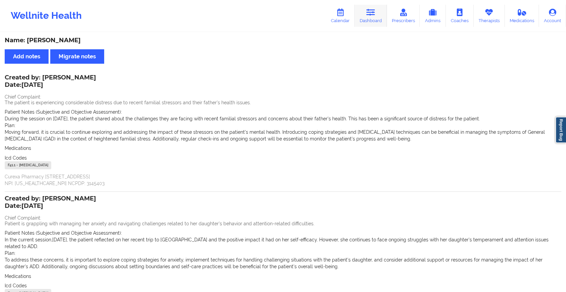
click at [373, 20] on link "Dashboard" at bounding box center [371, 16] width 32 height 22
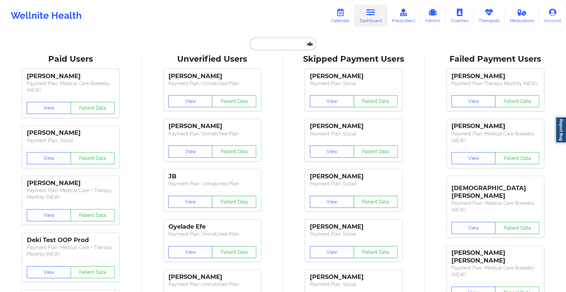
click at [289, 40] on input "text" at bounding box center [283, 44] width 66 height 13
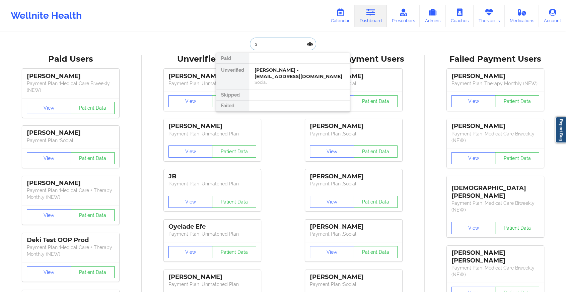
type input "s"
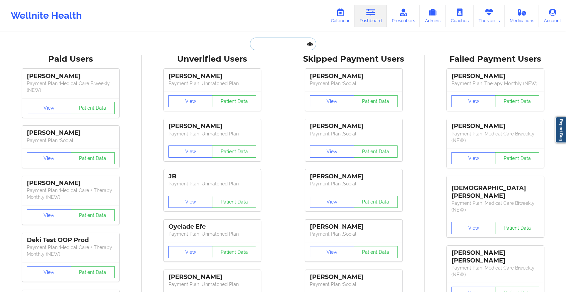
paste input "[EMAIL_ADDRESS][DOMAIN_NAME]"
type input "[EMAIL_ADDRESS][DOMAIN_NAME]"
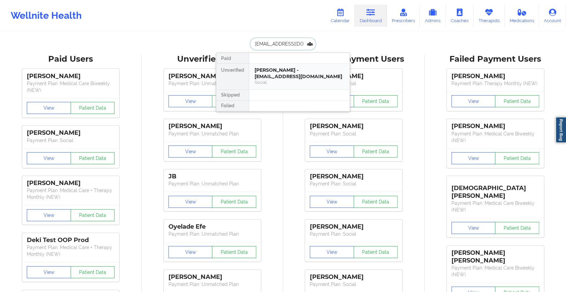
click at [308, 71] on div "[PERSON_NAME] - [EMAIL_ADDRESS][DOMAIN_NAME]" at bounding box center [300, 73] width 90 height 12
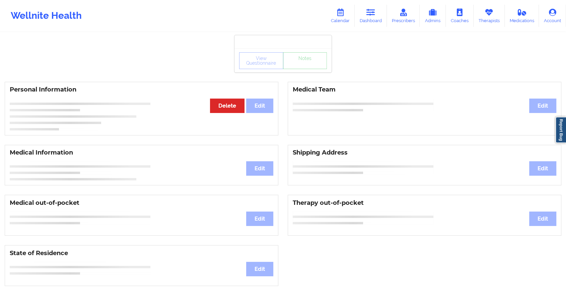
click at [319, 66] on div "View Questionnaire Notes" at bounding box center [283, 60] width 88 height 17
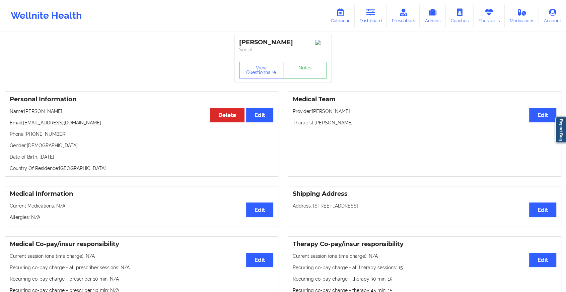
click at [319, 66] on link "Notes" at bounding box center [305, 70] width 44 height 17
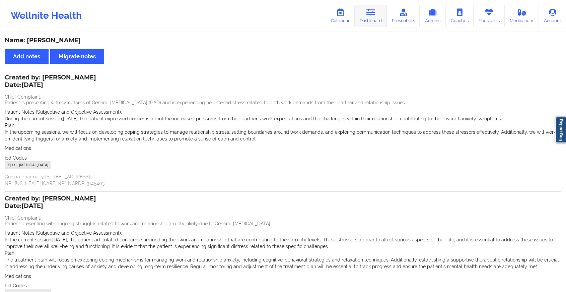
click at [374, 11] on icon at bounding box center [371, 12] width 9 height 7
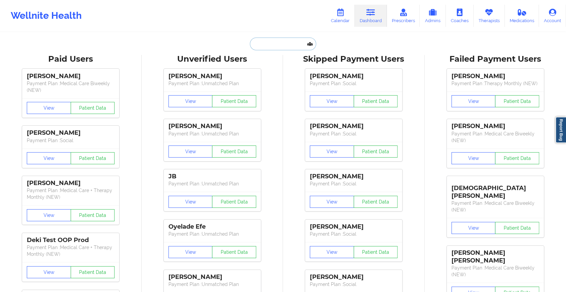
click at [297, 44] on input "text" at bounding box center [283, 44] width 66 height 13
paste input "[EMAIL_ADDRESS][DOMAIN_NAME]"
type input "[EMAIL_ADDRESS][DOMAIN_NAME]"
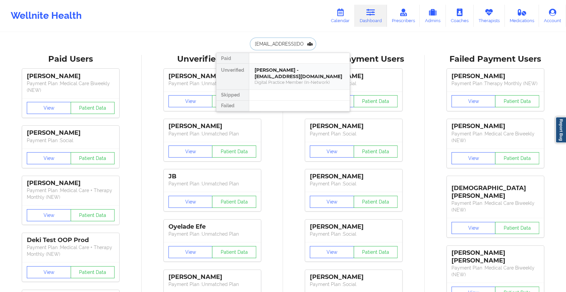
click at [305, 76] on div "[PERSON_NAME] - [EMAIL_ADDRESS][DOMAIN_NAME]" at bounding box center [300, 73] width 90 height 12
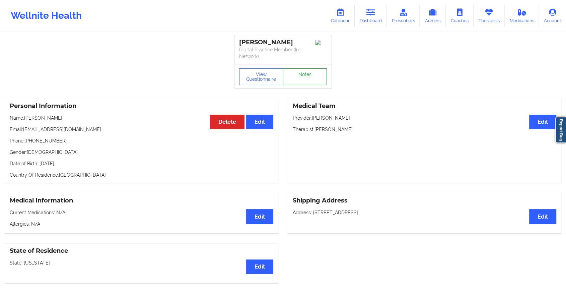
click at [304, 74] on link "Notes" at bounding box center [305, 76] width 44 height 17
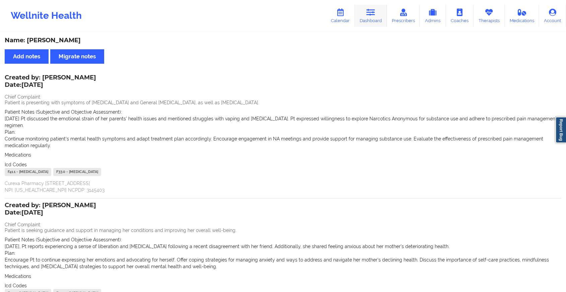
click at [375, 5] on link "Dashboard" at bounding box center [371, 16] width 32 height 22
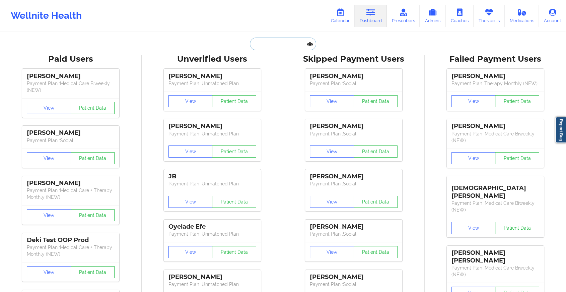
click at [278, 40] on input "text" at bounding box center [283, 44] width 66 height 13
drag, startPoint x: 293, startPoint y: 40, endPoint x: 216, endPoint y: 45, distance: 76.9
click at [216, 45] on div "a Paid Unverified [PERSON_NAME] - [EMAIL_ADDRESS][DOMAIN_NAME] Digital Practice…" at bounding box center [283, 44] width 134 height 13
paste input "[DOMAIN_NAME][EMAIL_ADDRESS][DOMAIN_NAME]"
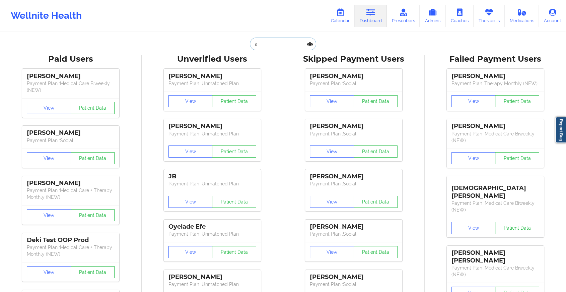
type input "[DOMAIN_NAME][EMAIL_ADDRESS][DOMAIN_NAME]"
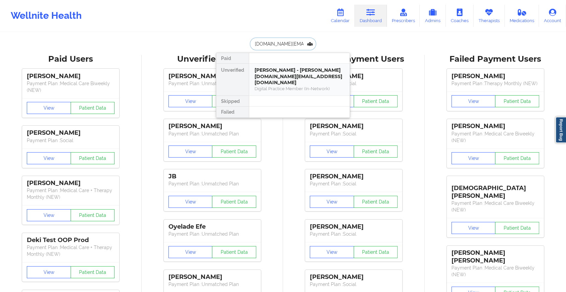
click at [290, 80] on div "[PERSON_NAME] - [PERSON_NAME][DOMAIN_NAME][EMAIL_ADDRESS][DOMAIN_NAME] Digital …" at bounding box center [299, 80] width 101 height 32
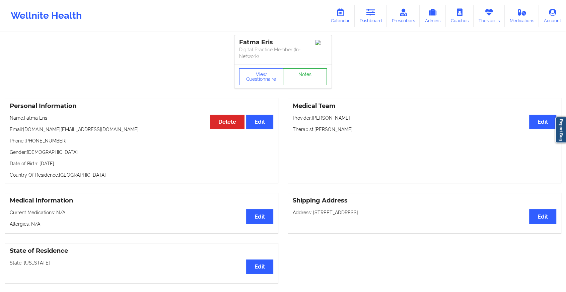
click at [305, 81] on link "Notes" at bounding box center [305, 76] width 44 height 17
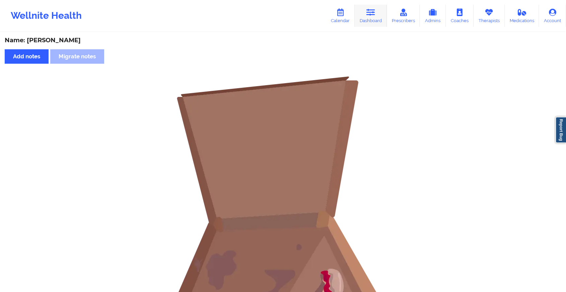
click at [367, 15] on icon at bounding box center [371, 12] width 9 height 7
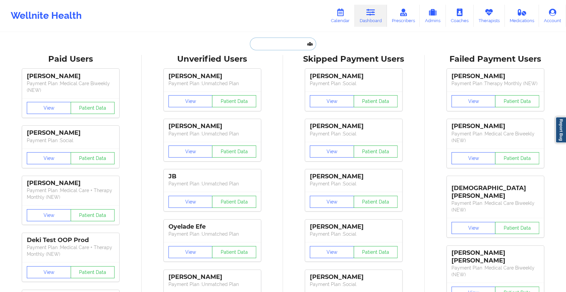
click at [282, 42] on input "text" at bounding box center [283, 44] width 66 height 13
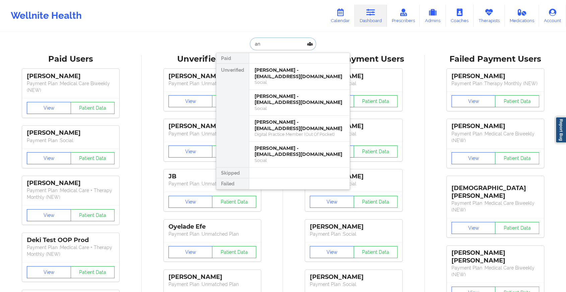
type input "a"
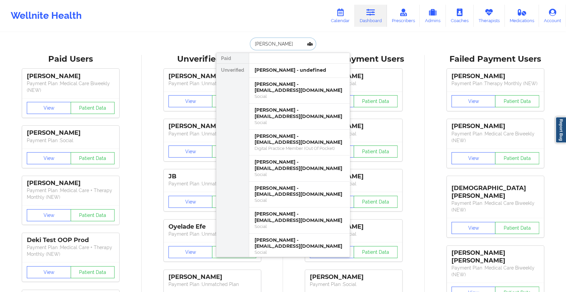
type input "[PERSON_NAME]"
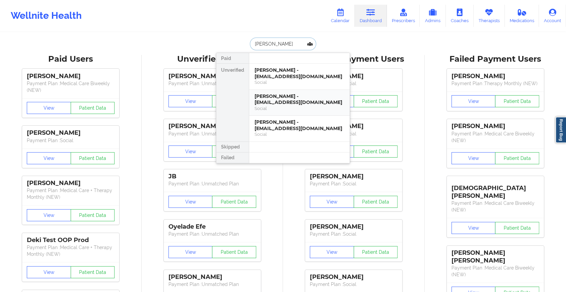
click at [293, 101] on div "[PERSON_NAME] - [EMAIL_ADDRESS][DOMAIN_NAME]" at bounding box center [300, 99] width 90 height 12
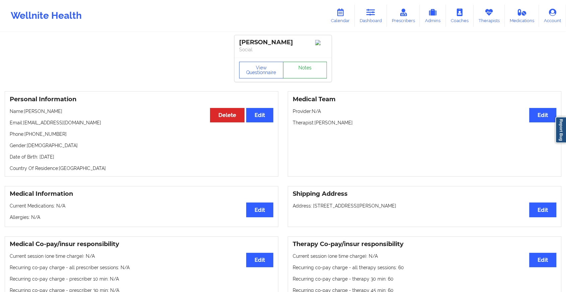
click at [306, 69] on link "Notes" at bounding box center [305, 70] width 44 height 17
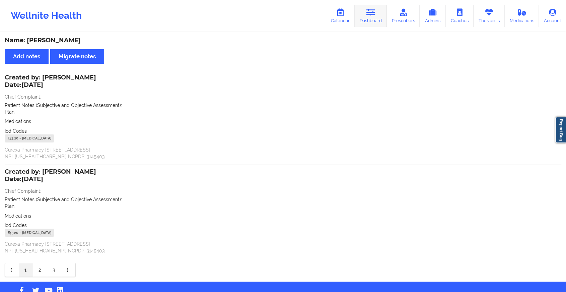
click at [368, 11] on icon at bounding box center [371, 12] width 9 height 7
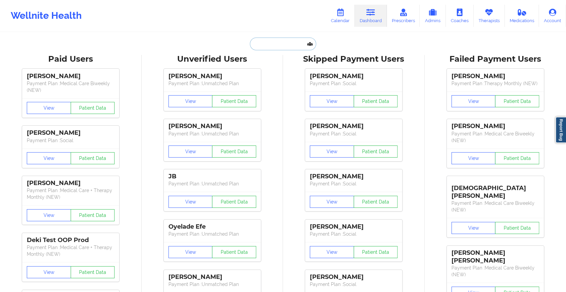
click at [279, 42] on input "text" at bounding box center [283, 44] width 66 height 13
type input "k"
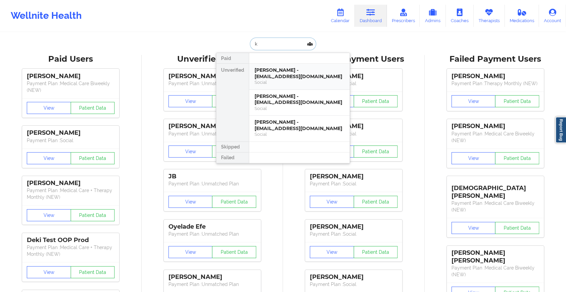
click at [317, 77] on div "[PERSON_NAME] - [EMAIL_ADDRESS][DOMAIN_NAME]" at bounding box center [300, 73] width 90 height 12
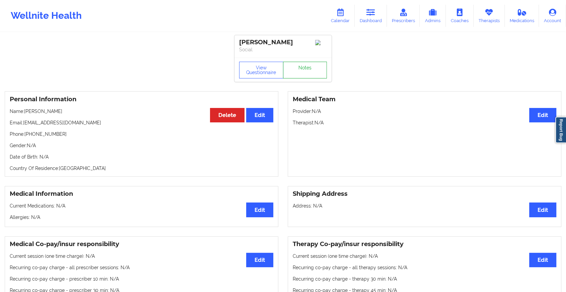
click at [310, 70] on link "Notes" at bounding box center [305, 70] width 44 height 17
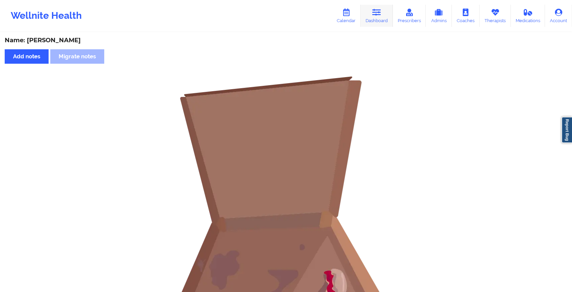
click at [373, 11] on icon at bounding box center [376, 12] width 9 height 7
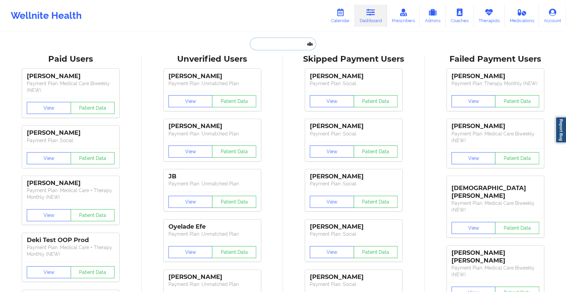
click at [294, 46] on input "text" at bounding box center [283, 44] width 66 height 13
type input "k"
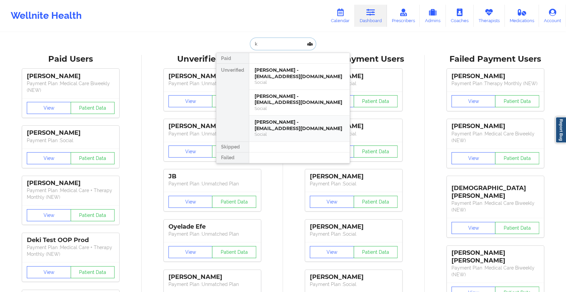
click at [309, 133] on div "Social" at bounding box center [300, 134] width 90 height 6
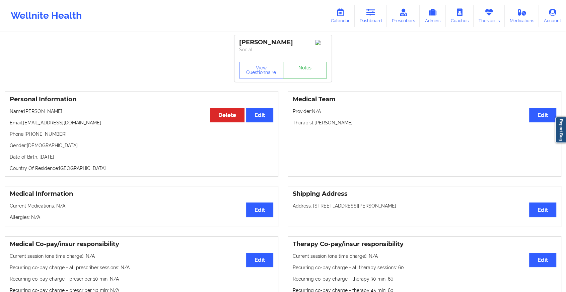
click at [304, 69] on link "Notes" at bounding box center [305, 70] width 44 height 17
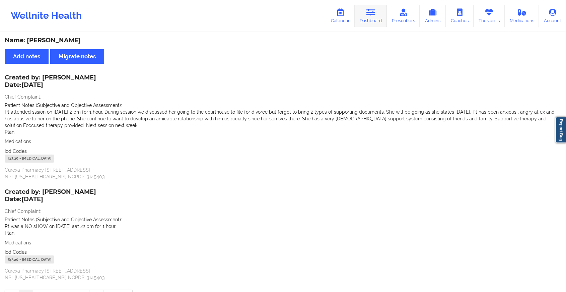
click at [368, 17] on link "Dashboard" at bounding box center [371, 16] width 32 height 22
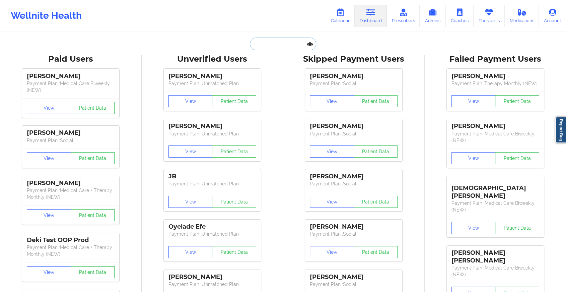
click at [283, 40] on input "text" at bounding box center [283, 44] width 66 height 13
paste input "[EMAIL_ADDRESS][DOMAIN_NAME]"
type input "[EMAIL_ADDRESS][DOMAIN_NAME]"
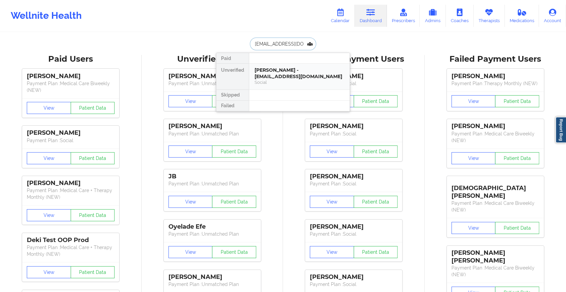
click at [298, 81] on div "Social" at bounding box center [300, 82] width 90 height 6
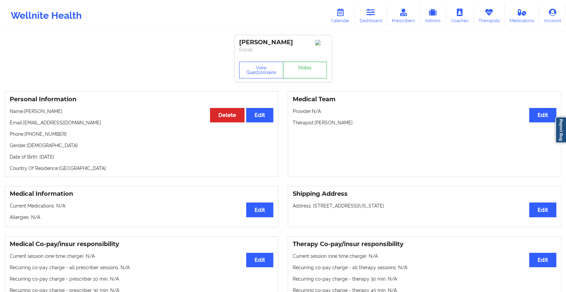
click at [312, 73] on link "Notes" at bounding box center [305, 70] width 44 height 17
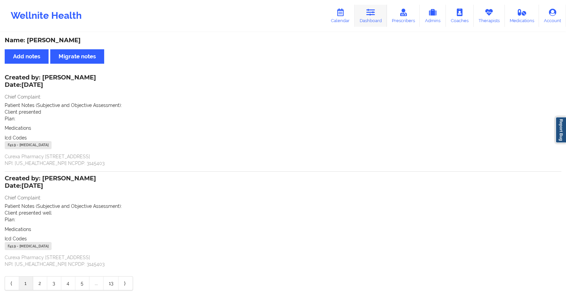
click at [369, 14] on icon at bounding box center [371, 12] width 9 height 7
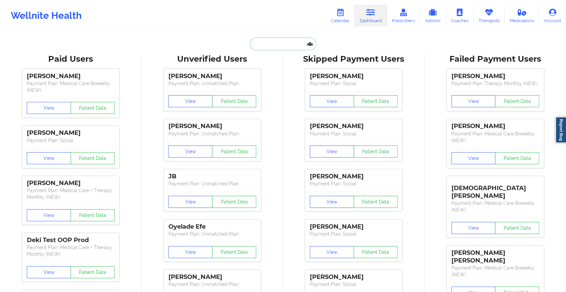
click at [271, 40] on input "text" at bounding box center [283, 44] width 66 height 13
paste input "[EMAIL_ADDRESS][DOMAIN_NAME]"
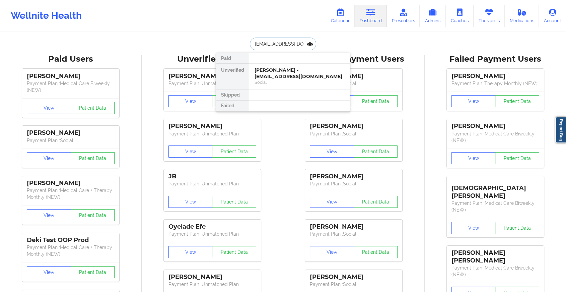
scroll to position [0, 11]
type input "[EMAIL_ADDRESS][DOMAIN_NAME]"
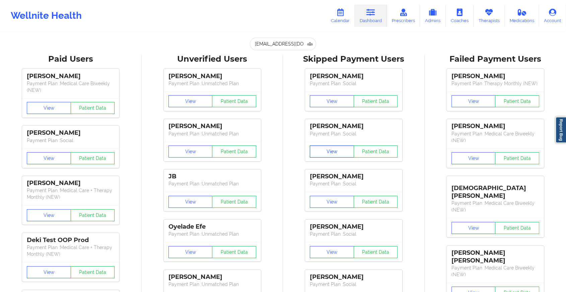
drag, startPoint x: 317, startPoint y: 155, endPoint x: 287, endPoint y: 54, distance: 104.7
click at [292, 40] on input "[EMAIL_ADDRESS][DOMAIN_NAME]" at bounding box center [283, 44] width 66 height 13
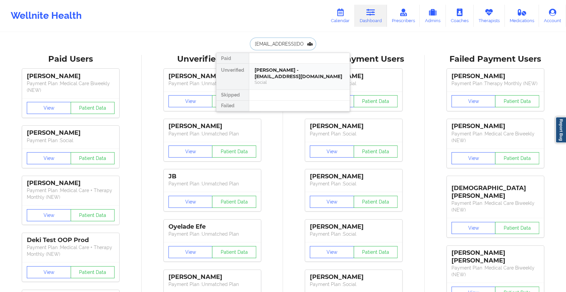
click at [297, 80] on div "Social" at bounding box center [300, 82] width 90 height 6
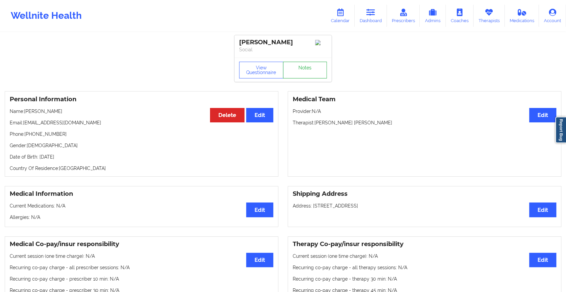
click at [309, 71] on link "Notes" at bounding box center [305, 70] width 44 height 17
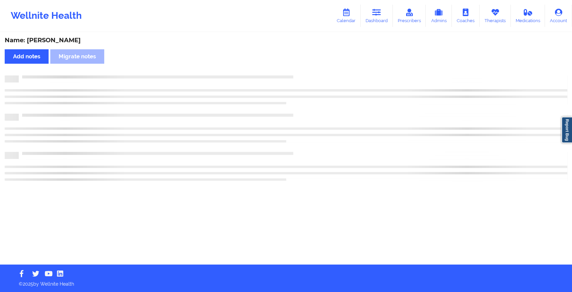
click at [309, 71] on div "Name: [PERSON_NAME] Add notes Migrate notes" at bounding box center [286, 149] width 572 height 232
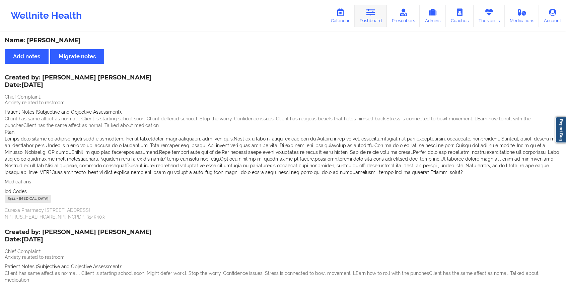
click at [369, 18] on link "Dashboard" at bounding box center [371, 16] width 32 height 22
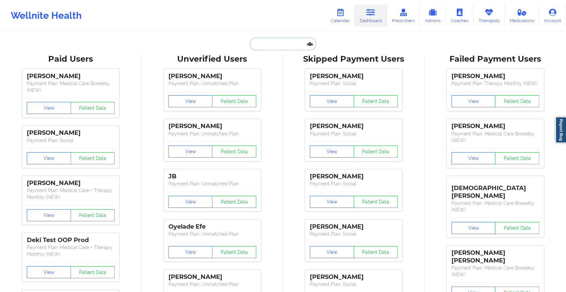
click at [276, 43] on input "text" at bounding box center [283, 44] width 66 height 13
drag, startPoint x: 286, startPoint y: 35, endPoint x: 287, endPoint y: 46, distance: 11.4
drag, startPoint x: 287, startPoint y: 46, endPoint x: 163, endPoint y: 47, distance: 124.0
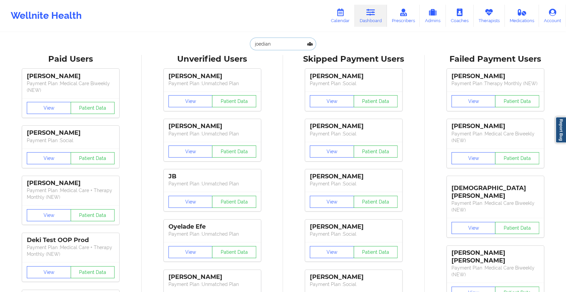
paste input "[EMAIL_ADDRESS][DOMAIN_NAME]"
type input "[EMAIL_ADDRESS][DOMAIN_NAME]"
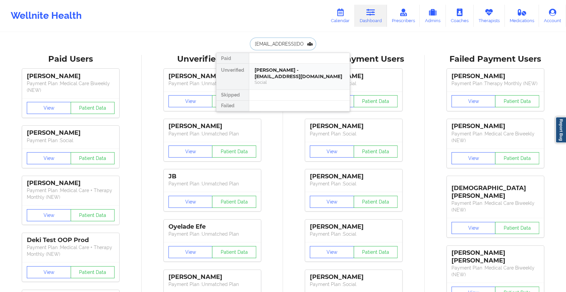
click at [285, 79] on div "[PERSON_NAME] - [EMAIL_ADDRESS][DOMAIN_NAME]" at bounding box center [300, 73] width 90 height 12
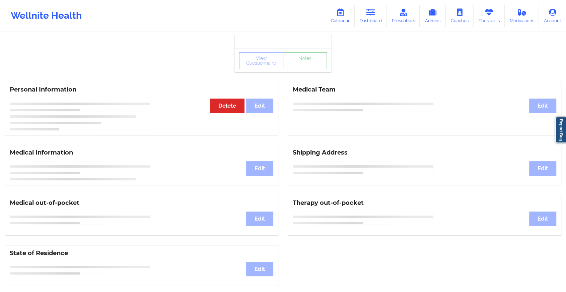
click at [303, 69] on link "Notes" at bounding box center [305, 60] width 44 height 17
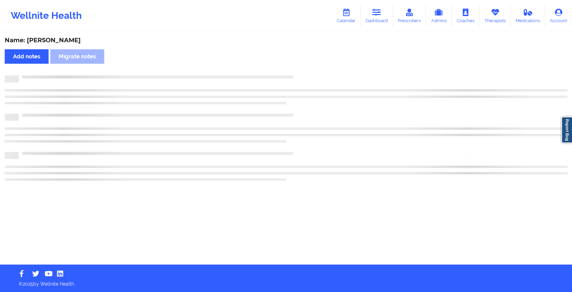
click at [303, 69] on div "Name: [PERSON_NAME] Add notes Migrate notes" at bounding box center [286, 149] width 572 height 232
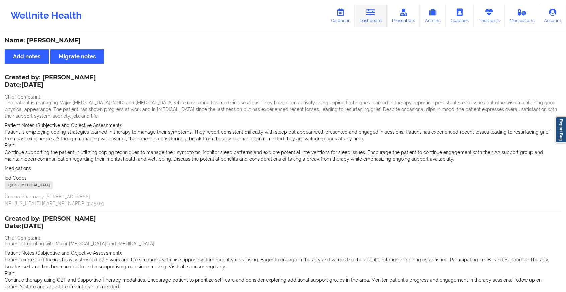
click at [369, 18] on link "Dashboard" at bounding box center [371, 16] width 32 height 22
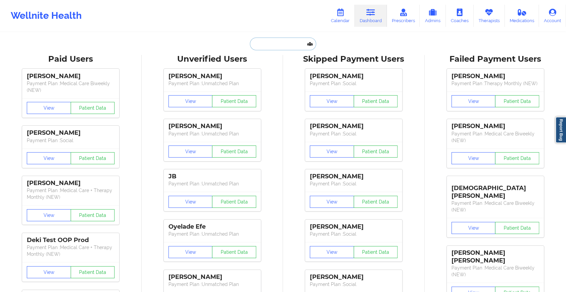
click at [267, 43] on input "text" at bounding box center [283, 44] width 66 height 13
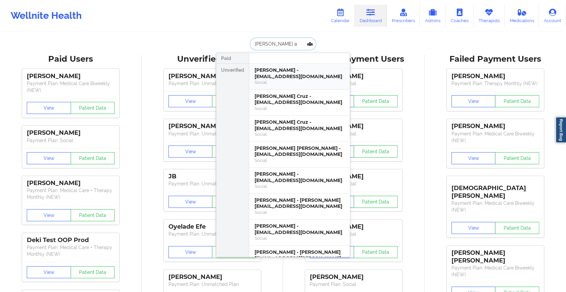
type input "[PERSON_NAME] an"
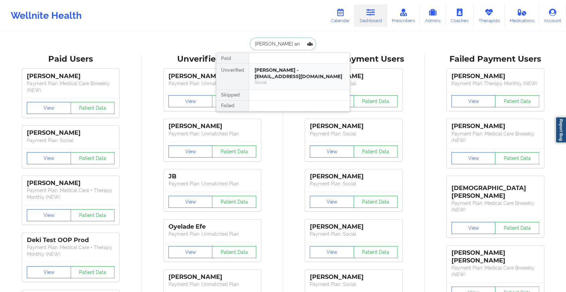
click at [286, 80] on div "Social" at bounding box center [300, 82] width 90 height 6
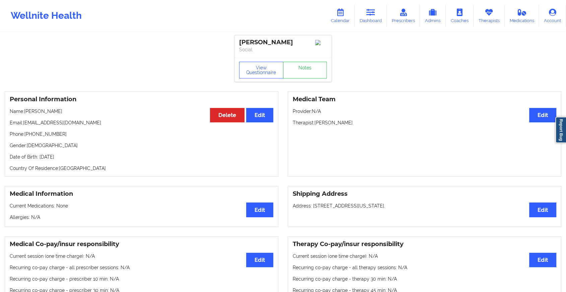
click at [301, 70] on div "View Questionnaire Notes" at bounding box center [283, 70] width 97 height 24
click at [301, 70] on link "Notes" at bounding box center [305, 70] width 44 height 17
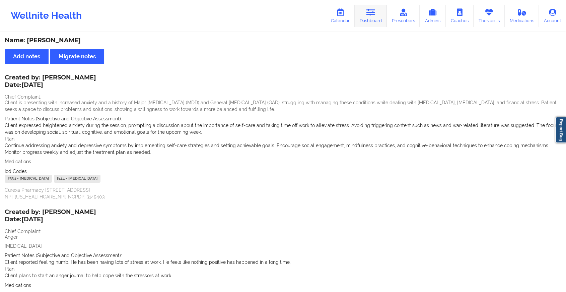
click at [365, 24] on link "Dashboard" at bounding box center [371, 16] width 32 height 22
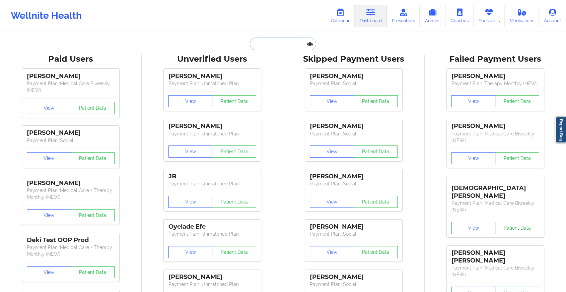
click at [284, 42] on input "text" at bounding box center [283, 44] width 66 height 13
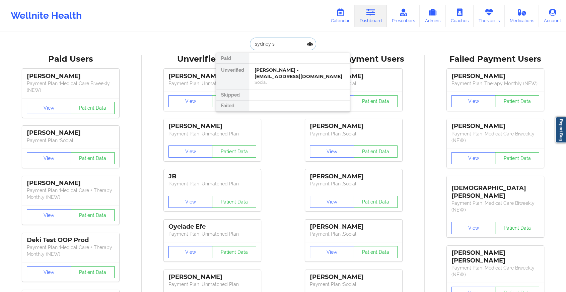
type input "sydney sh"
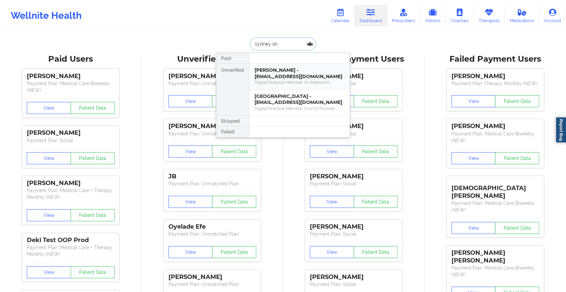
click at [292, 76] on div "[PERSON_NAME] - [EMAIL_ADDRESS][DOMAIN_NAME]" at bounding box center [300, 73] width 90 height 12
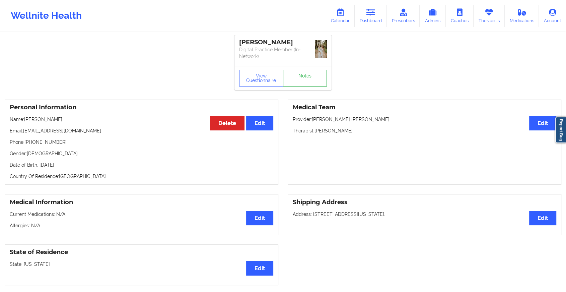
click at [300, 75] on link "Notes" at bounding box center [305, 78] width 44 height 17
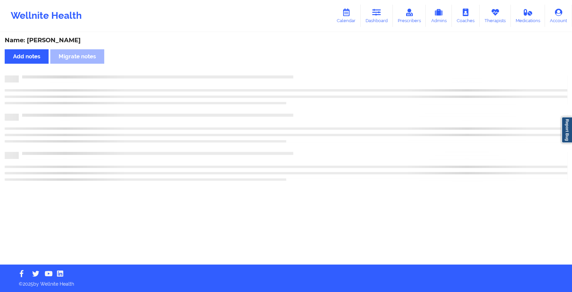
click at [300, 75] on div at bounding box center [293, 75] width 548 height 0
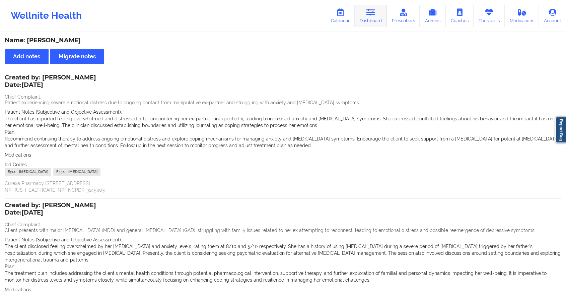
click at [381, 17] on link "Dashboard" at bounding box center [371, 16] width 32 height 22
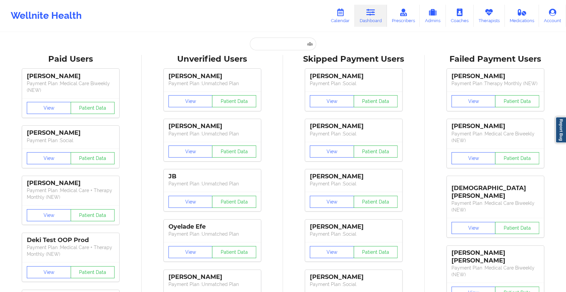
click at [290, 48] on input "text" at bounding box center [283, 44] width 66 height 13
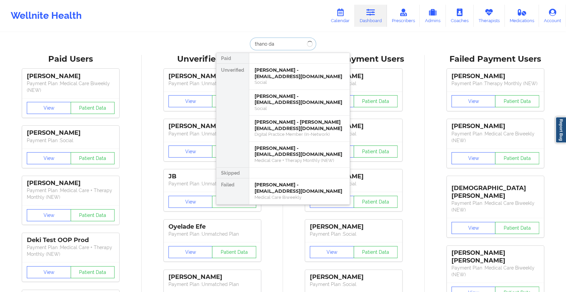
type input "[PERSON_NAME]"
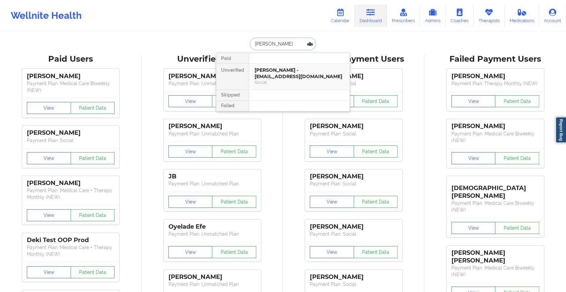
click at [272, 76] on div "[PERSON_NAME] - [EMAIL_ADDRESS][DOMAIN_NAME]" at bounding box center [300, 73] width 90 height 12
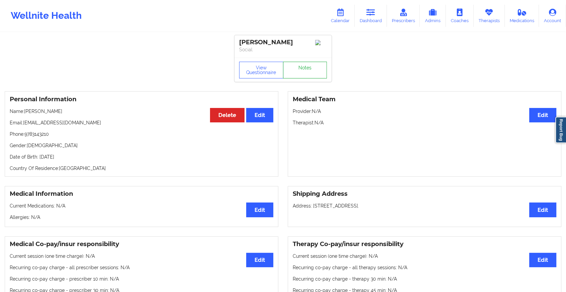
click at [308, 69] on link "Notes" at bounding box center [305, 70] width 44 height 17
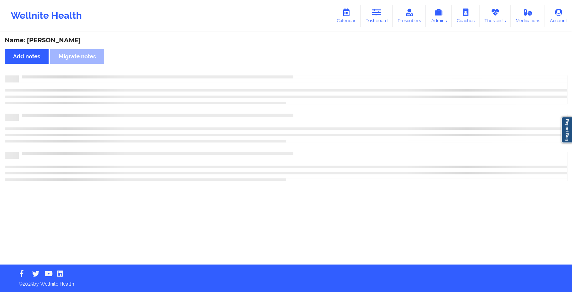
click at [308, 69] on div "Name: [PERSON_NAME] Add notes Migrate notes" at bounding box center [286, 149] width 572 height 232
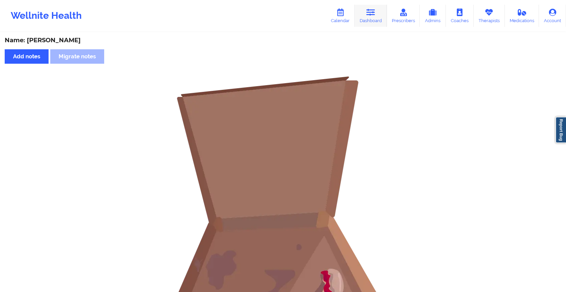
click at [377, 18] on link "Dashboard" at bounding box center [371, 16] width 32 height 22
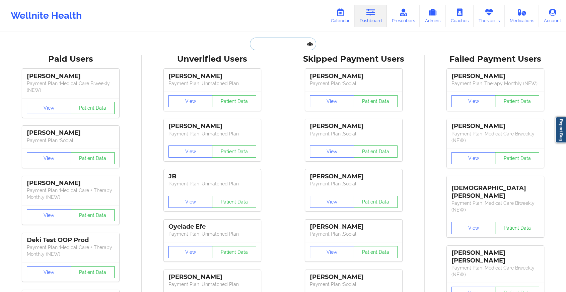
click at [265, 43] on input "text" at bounding box center [283, 44] width 66 height 13
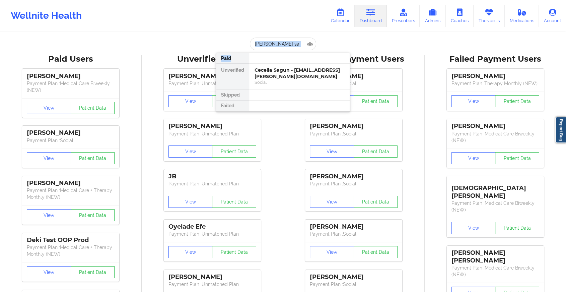
drag, startPoint x: 295, startPoint y: 54, endPoint x: 276, endPoint y: 38, distance: 25.0
click at [276, 38] on div "[PERSON_NAME] sa Paid Unverified Cecelia Sagun - [EMAIL_ADDRESS][PERSON_NAME][D…" at bounding box center [283, 44] width 134 height 13
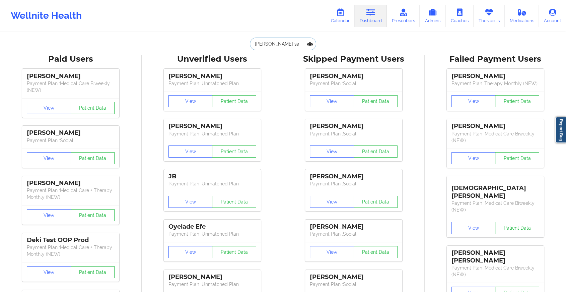
drag, startPoint x: 279, startPoint y: 40, endPoint x: 195, endPoint y: 34, distance: 83.6
paste input "[EMAIL_ADDRESS][DOMAIN_NAME]"
type input "[EMAIL_ADDRESS][DOMAIN_NAME]"
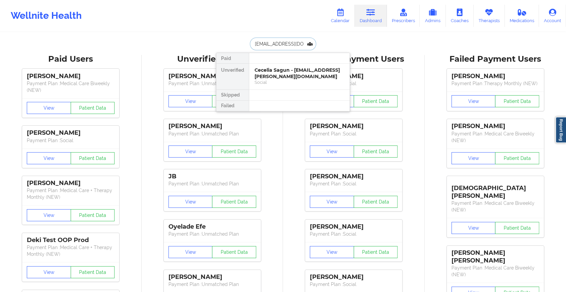
scroll to position [0, 16]
click at [297, 73] on div "[PERSON_NAME] - [EMAIL_ADDRESS][DOMAIN_NAME]" at bounding box center [300, 73] width 90 height 12
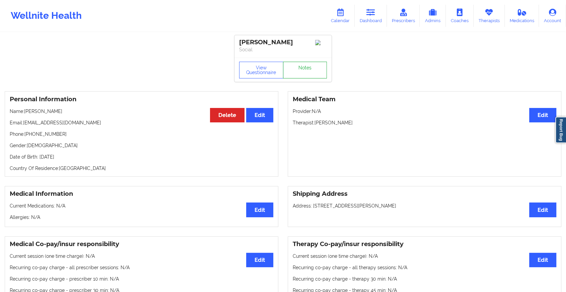
click at [303, 68] on link "Notes" at bounding box center [305, 70] width 44 height 17
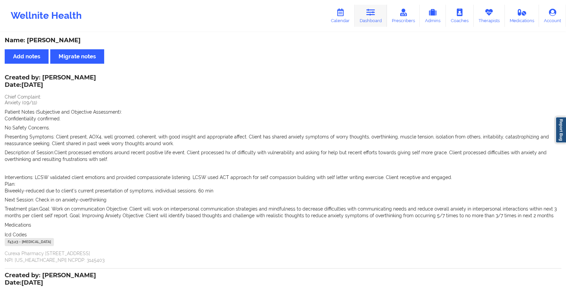
click at [369, 6] on link "Dashboard" at bounding box center [371, 16] width 32 height 22
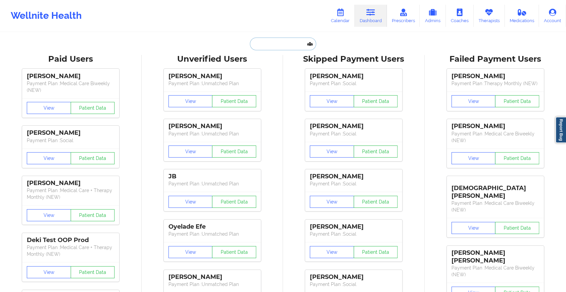
click at [284, 48] on input "text" at bounding box center [283, 44] width 66 height 13
paste input "[EMAIL_ADDRESS][DOMAIN_NAME]"
type input "[EMAIL_ADDRESS][DOMAIN_NAME]"
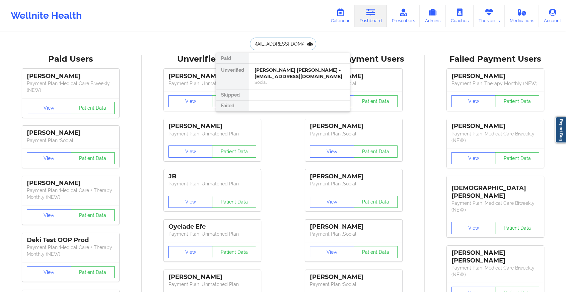
click at [303, 83] on div "Social" at bounding box center [300, 82] width 90 height 6
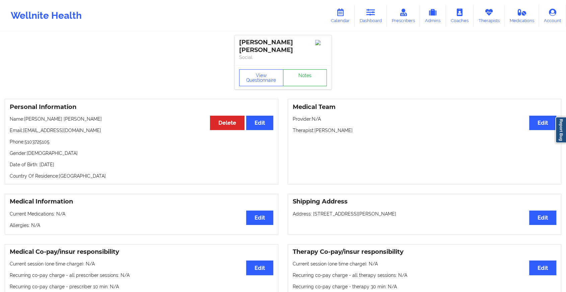
click at [307, 79] on link "Notes" at bounding box center [305, 77] width 44 height 17
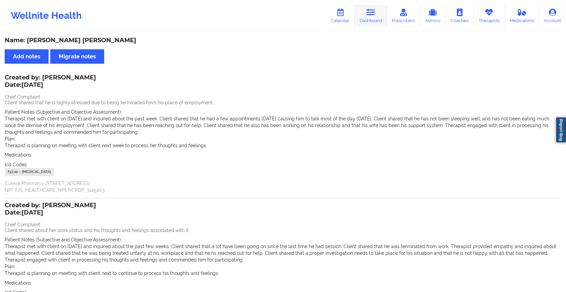
click at [372, 7] on link "Dashboard" at bounding box center [371, 16] width 32 height 22
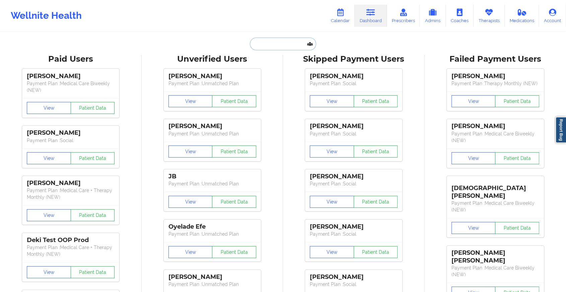
click at [272, 40] on input "text" at bounding box center [283, 44] width 66 height 13
paste input "[EMAIL_ADDRESS][DOMAIN_NAME]"
type input "[EMAIL_ADDRESS][DOMAIN_NAME]"
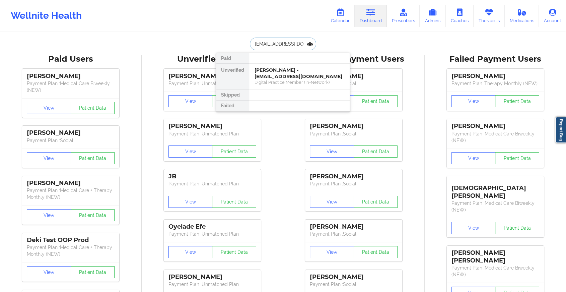
click at [278, 70] on div "[PERSON_NAME] - [EMAIL_ADDRESS][DOMAIN_NAME]" at bounding box center [300, 73] width 90 height 12
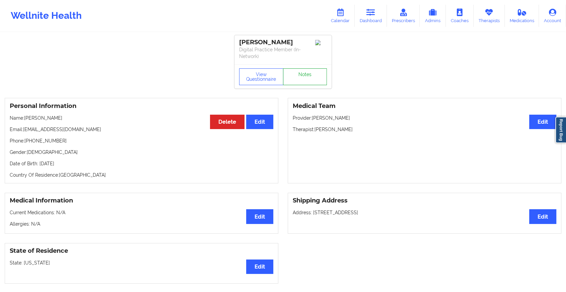
click at [308, 70] on link "Notes" at bounding box center [305, 76] width 44 height 17
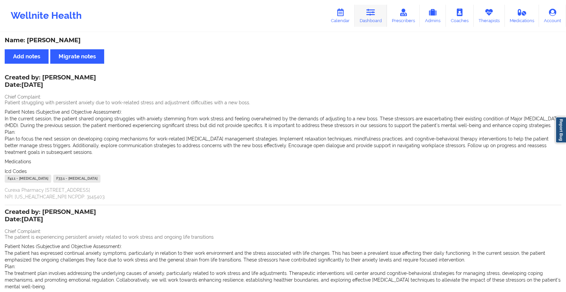
click at [370, 21] on link "Dashboard" at bounding box center [371, 16] width 32 height 22
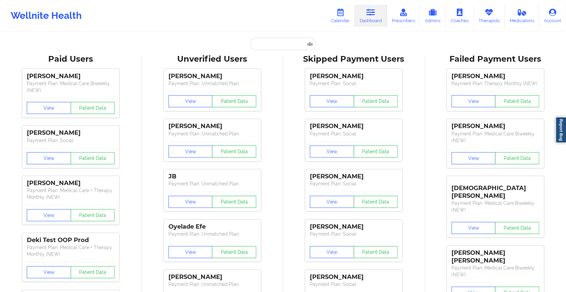
click at [278, 38] on input "text" at bounding box center [283, 44] width 66 height 13
paste input "[EMAIL_ADDRESS][DOMAIN_NAME]"
type input "[EMAIL_ADDRESS][DOMAIN_NAME]"
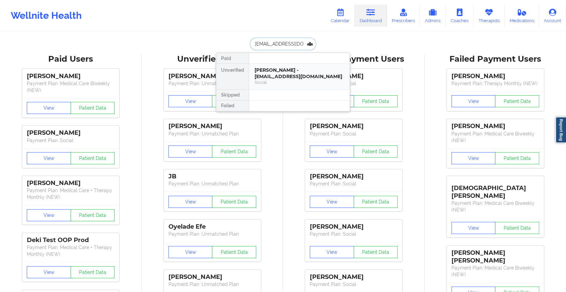
click at [285, 83] on div "Social" at bounding box center [300, 82] width 90 height 6
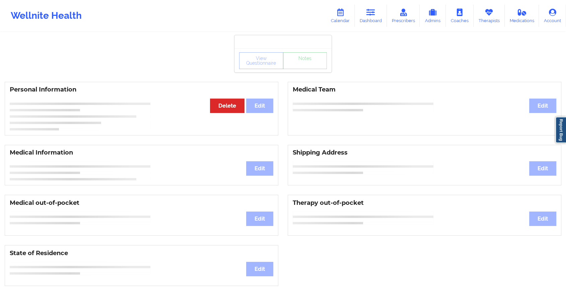
click at [298, 70] on div "View Questionnaire Notes" at bounding box center [283, 60] width 97 height 24
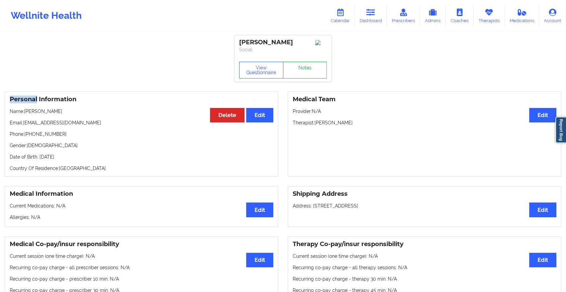
click at [298, 70] on link "Notes" at bounding box center [305, 70] width 44 height 17
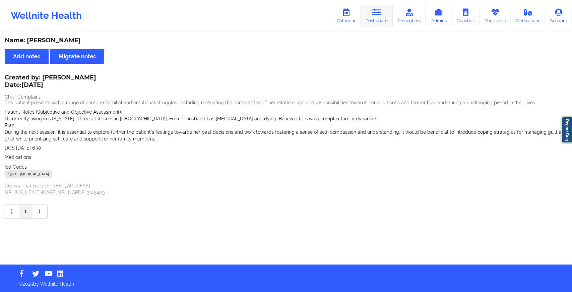
click at [378, 16] on icon at bounding box center [376, 12] width 9 height 7
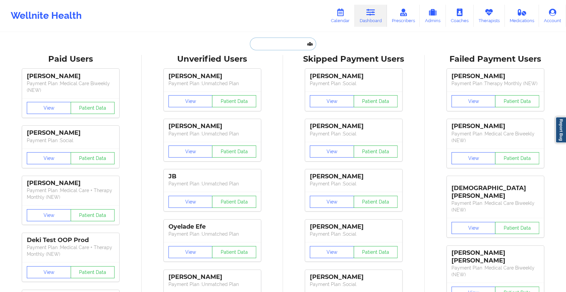
click at [278, 49] on input "text" at bounding box center [283, 44] width 66 height 13
paste input "[EMAIL_ADDRESS][DOMAIN_NAME]"
type input "[EMAIL_ADDRESS][DOMAIN_NAME]"
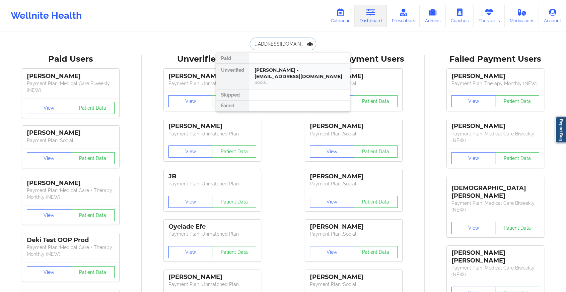
click at [300, 83] on div "Social" at bounding box center [300, 82] width 90 height 6
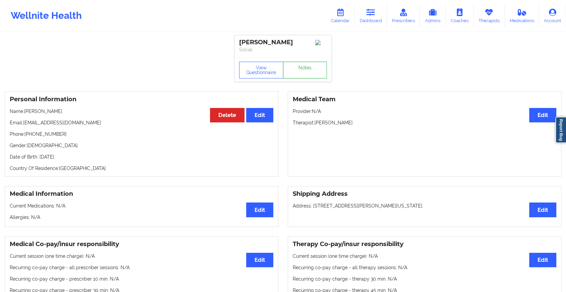
click at [314, 73] on link "Notes" at bounding box center [305, 70] width 44 height 17
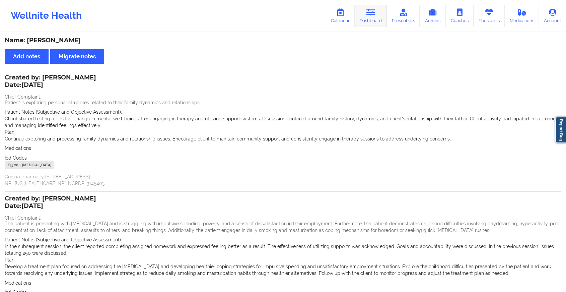
click at [380, 12] on link "Dashboard" at bounding box center [371, 16] width 32 height 22
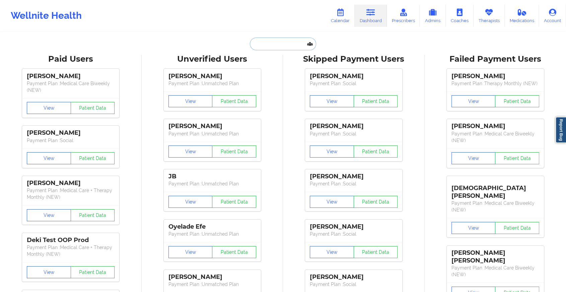
click at [272, 46] on input "text" at bounding box center [283, 44] width 66 height 13
paste input "[EMAIL_ADDRESS][DOMAIN_NAME]"
type input "[EMAIL_ADDRESS][DOMAIN_NAME]"
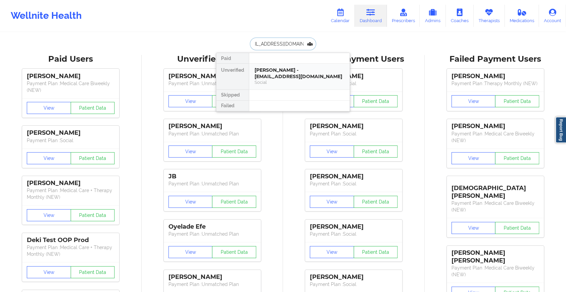
click at [285, 68] on div "[PERSON_NAME] - [EMAIL_ADDRESS][DOMAIN_NAME]" at bounding box center [300, 73] width 90 height 12
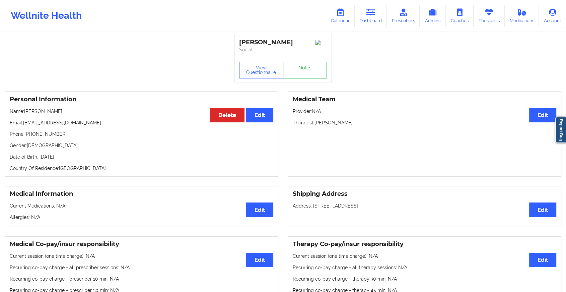
click at [306, 75] on link "Notes" at bounding box center [305, 70] width 44 height 17
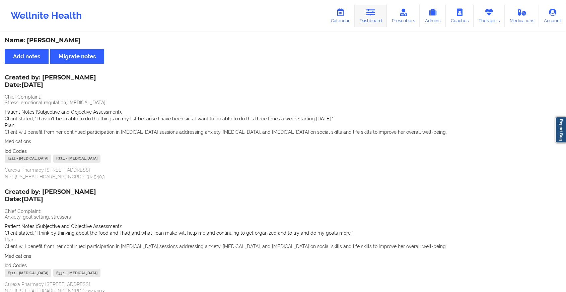
click at [371, 20] on link "Dashboard" at bounding box center [371, 16] width 32 height 22
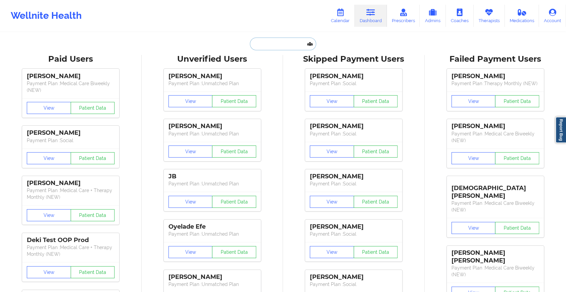
click at [251, 44] on input "text" at bounding box center [283, 44] width 66 height 13
paste input "[EMAIL_ADDRESS][DOMAIN_NAME]"
type input "[EMAIL_ADDRESS][DOMAIN_NAME]"
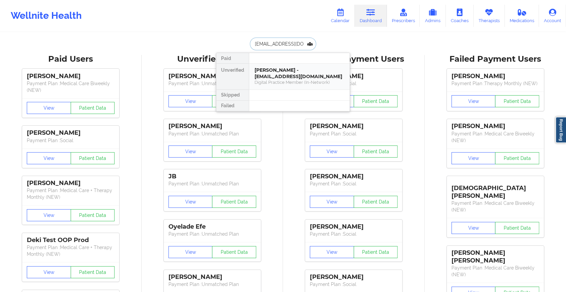
click at [277, 73] on div "[PERSON_NAME] - [EMAIL_ADDRESS][DOMAIN_NAME]" at bounding box center [300, 73] width 90 height 12
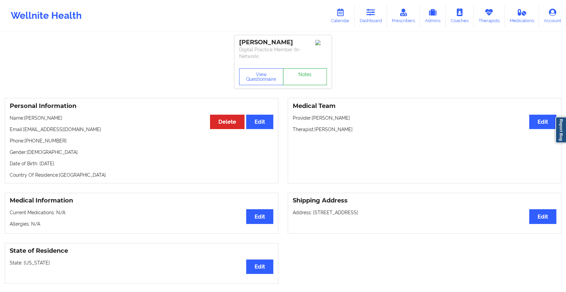
click at [306, 71] on link "Notes" at bounding box center [305, 76] width 44 height 17
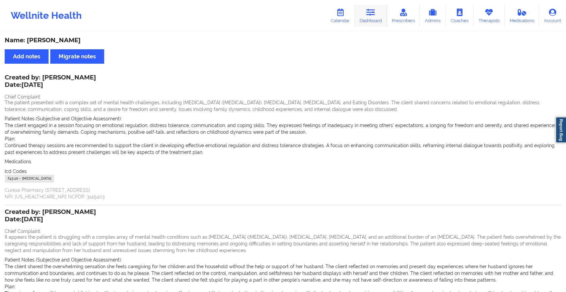
click at [373, 9] on icon at bounding box center [371, 12] width 9 height 7
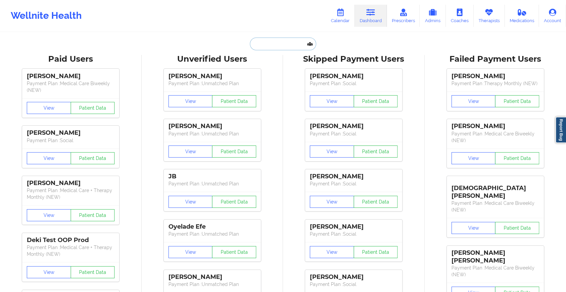
click at [293, 45] on input "text" at bounding box center [283, 44] width 66 height 13
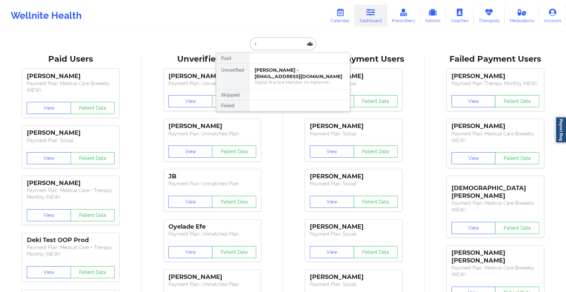
type input "r"
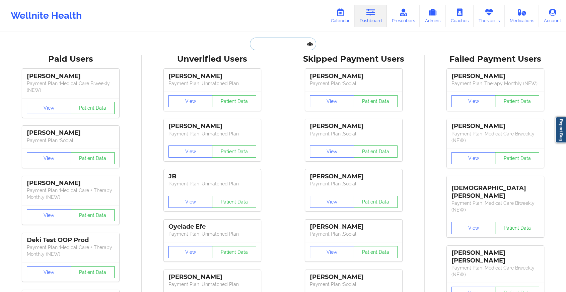
paste input "[EMAIL_ADDRESS][DOMAIN_NAME]"
type input "[EMAIL_ADDRESS][DOMAIN_NAME]"
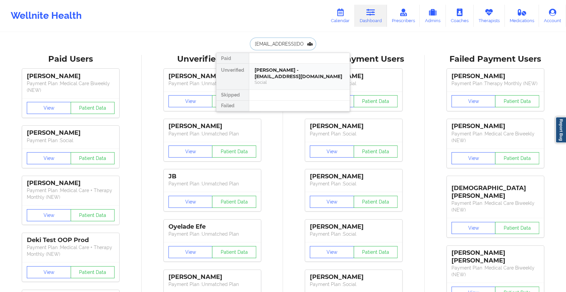
click at [301, 68] on div "[PERSON_NAME] - [EMAIL_ADDRESS][DOMAIN_NAME]" at bounding box center [300, 73] width 90 height 12
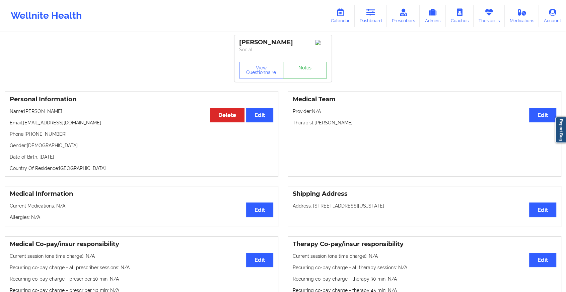
click at [308, 71] on link "Notes" at bounding box center [305, 70] width 44 height 17
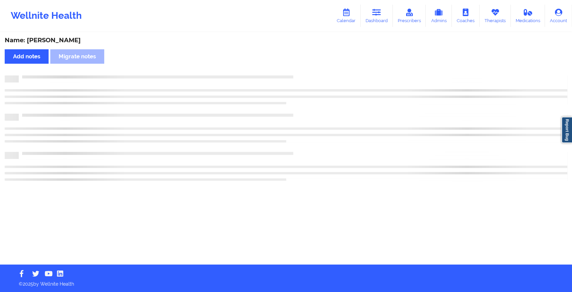
click at [308, 71] on div "Name: [PERSON_NAME] Add notes Migrate notes" at bounding box center [286, 149] width 572 height 232
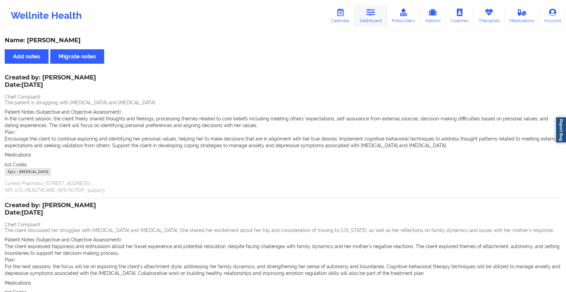
click at [381, 15] on link "Dashboard" at bounding box center [371, 16] width 32 height 22
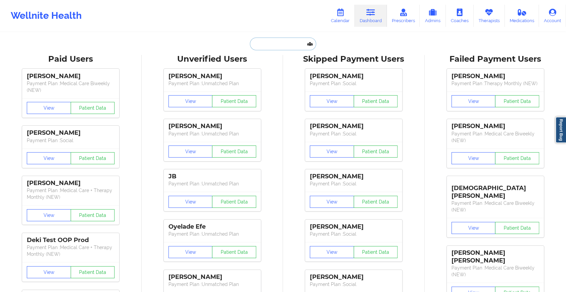
click at [290, 47] on input "text" at bounding box center [283, 44] width 66 height 13
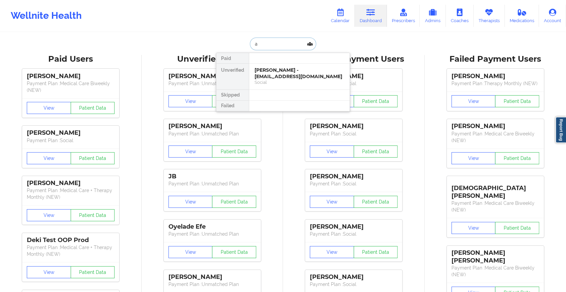
type input "a"
click at [271, 78] on div "[PERSON_NAME] - [EMAIL_ADDRESS][DOMAIN_NAME]" at bounding box center [300, 73] width 90 height 12
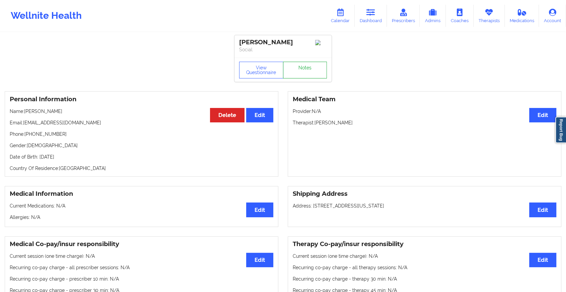
click at [290, 76] on link "Notes" at bounding box center [305, 70] width 44 height 17
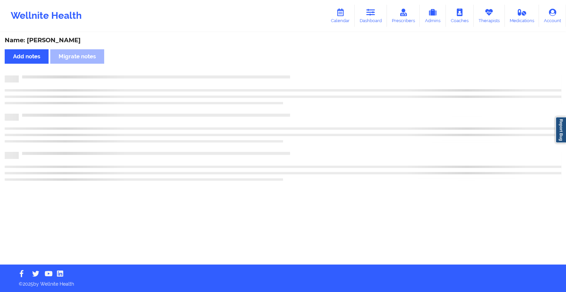
click at [290, 76] on div at bounding box center [283, 78] width 557 height 7
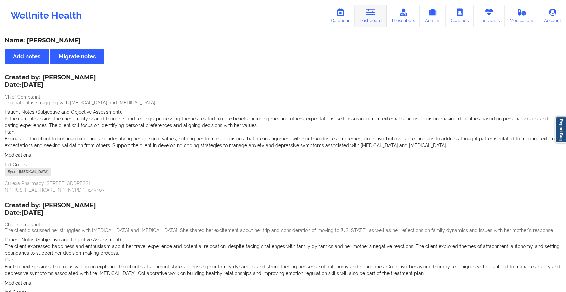
click at [372, 16] on link "Dashboard" at bounding box center [371, 16] width 32 height 22
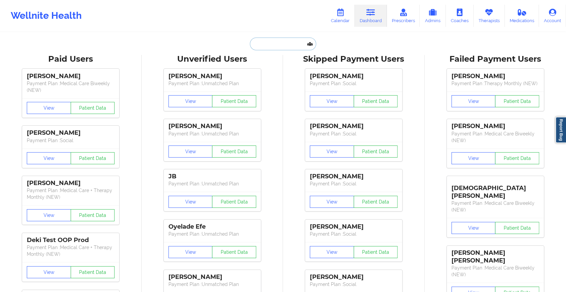
click at [263, 42] on input "text" at bounding box center [283, 44] width 66 height 13
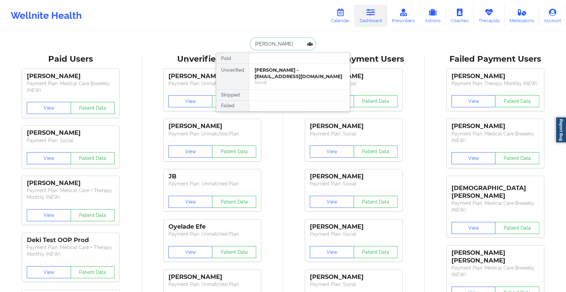
type input "[PERSON_NAME]"
click at [288, 72] on div "[PERSON_NAME] - [EMAIL_ADDRESS][DOMAIN_NAME]" at bounding box center [300, 73] width 90 height 12
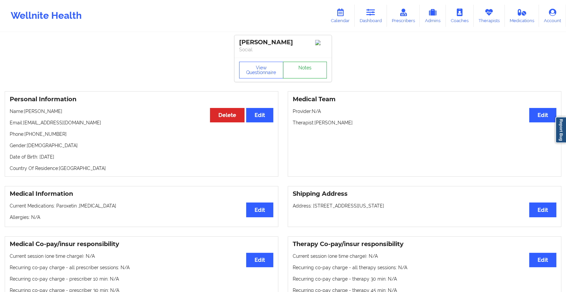
click at [300, 69] on link "Notes" at bounding box center [305, 70] width 44 height 17
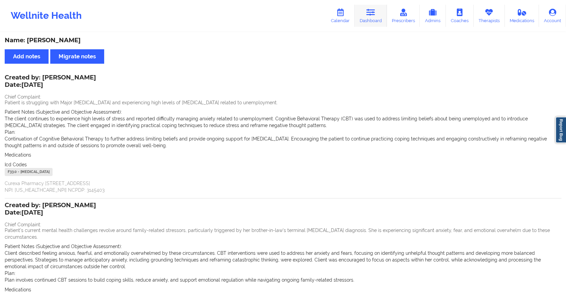
click at [375, 11] on icon at bounding box center [371, 12] width 9 height 7
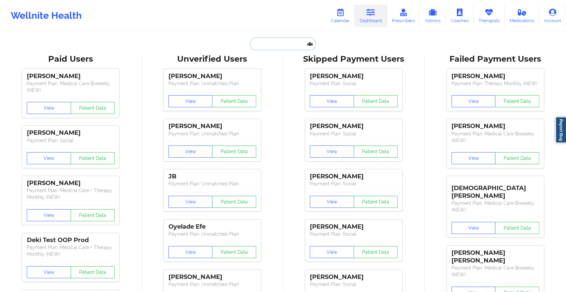
click at [275, 45] on input "text" at bounding box center [283, 44] width 66 height 13
paste input "[EMAIL_ADDRESS][DOMAIN_NAME]"
type input "[EMAIL_ADDRESS][DOMAIN_NAME]"
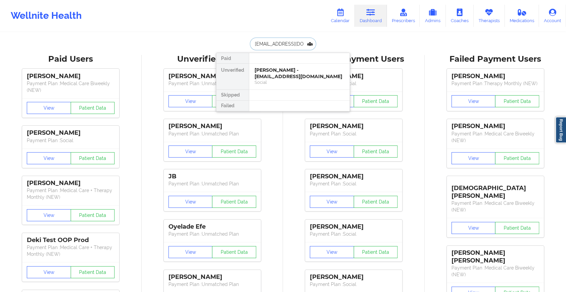
scroll to position [0, 3]
click at [288, 65] on div "[PERSON_NAME] - [EMAIL_ADDRESS][DOMAIN_NAME] Social" at bounding box center [299, 77] width 101 height 26
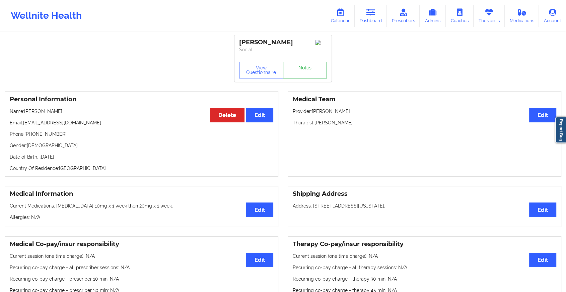
click at [305, 72] on link "Notes" at bounding box center [305, 70] width 44 height 17
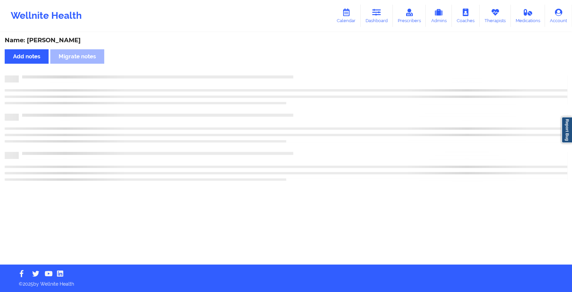
click at [305, 72] on div "Name: [PERSON_NAME] Add notes Migrate notes" at bounding box center [286, 149] width 572 height 232
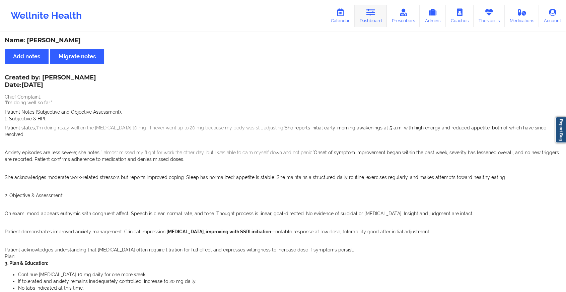
drag, startPoint x: 373, startPoint y: 2, endPoint x: 375, endPoint y: 15, distance: 14.0
click at [375, 15] on div "Wellnite Health Calendar Dashboard Prescribers Admins Coaches Therapists Medica…" at bounding box center [283, 15] width 566 height 31
click at [375, 15] on icon at bounding box center [371, 12] width 9 height 7
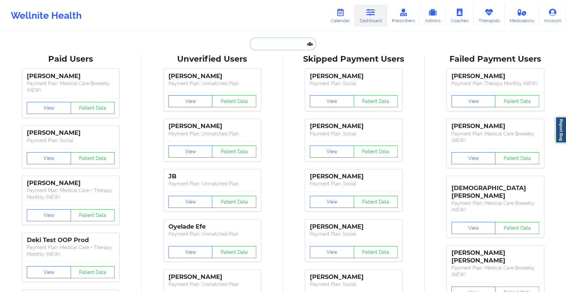
paste input "[EMAIL_ADDRESS][DOMAIN_NAME]"
click at [287, 43] on input "text" at bounding box center [283, 44] width 66 height 13
type input "[EMAIL_ADDRESS][DOMAIN_NAME]"
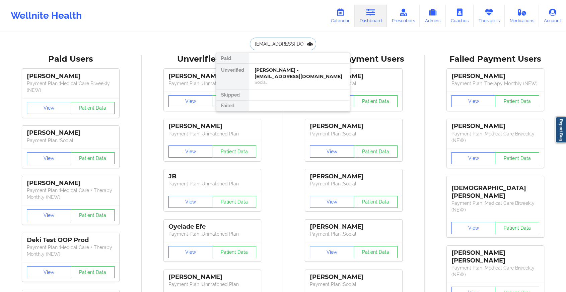
scroll to position [0, 10]
click at [293, 66] on div "[PERSON_NAME] - [EMAIL_ADDRESS][DOMAIN_NAME] Social" at bounding box center [299, 77] width 101 height 26
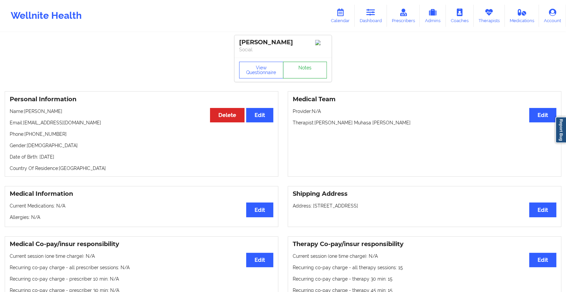
click at [304, 68] on link "Notes" at bounding box center [305, 70] width 44 height 17
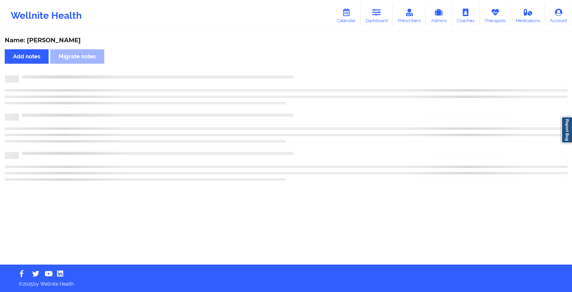
click at [304, 68] on div "Name: [PERSON_NAME] Add notes Migrate notes" at bounding box center [286, 149] width 572 height 232
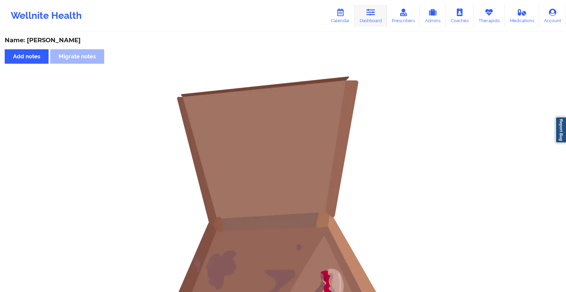
click at [373, 8] on link "Dashboard" at bounding box center [371, 16] width 32 height 22
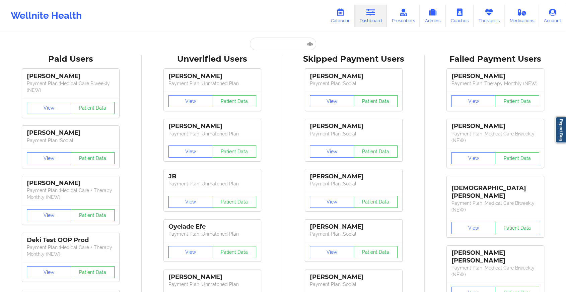
click at [273, 47] on input "text" at bounding box center [283, 44] width 66 height 13
paste input "[EMAIL_ADDRESS][DOMAIN_NAME]"
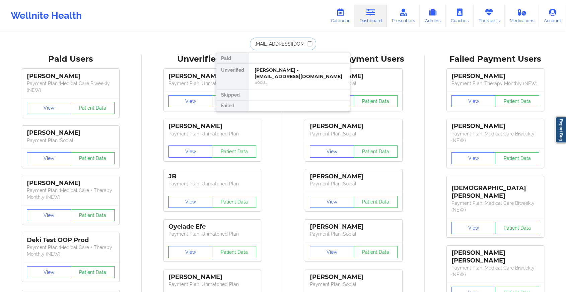
type input "[EMAIL_ADDRESS][DOMAIN_NAME]"
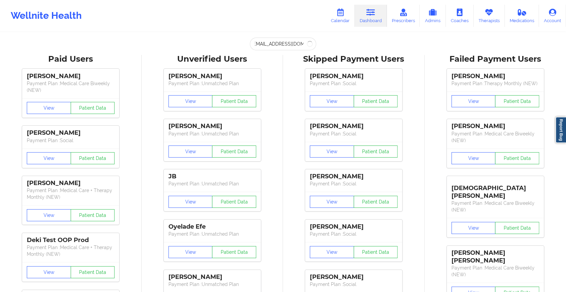
scroll to position [0, 0]
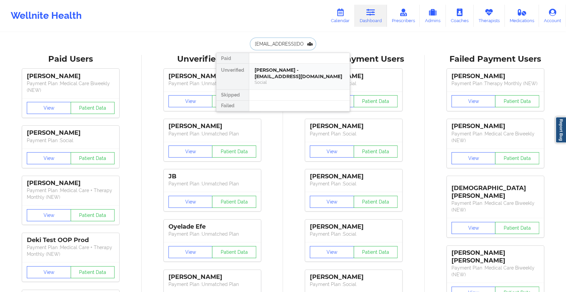
click at [266, 73] on div "[PERSON_NAME] - [EMAIL_ADDRESS][DOMAIN_NAME]" at bounding box center [300, 73] width 90 height 12
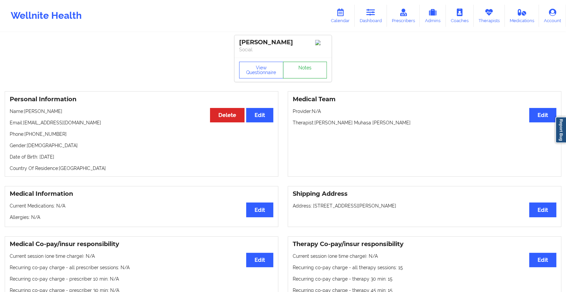
click at [295, 70] on link "Notes" at bounding box center [305, 70] width 44 height 17
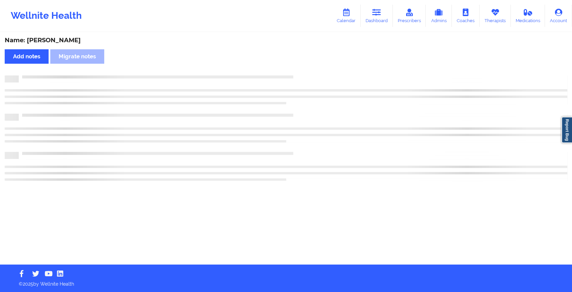
click at [281, 205] on div "Name: [PERSON_NAME] Add notes Migrate notes" at bounding box center [286, 149] width 572 height 232
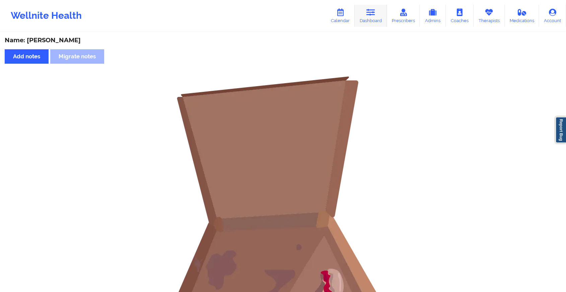
click at [381, 12] on link "Dashboard" at bounding box center [371, 16] width 32 height 22
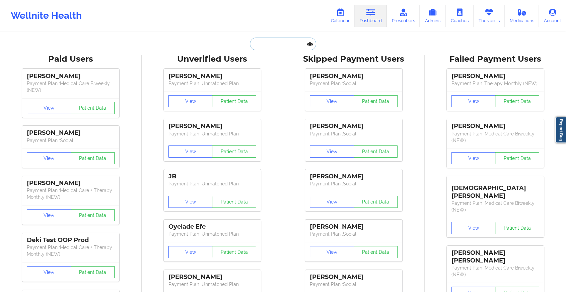
click at [267, 43] on input "text" at bounding box center [283, 44] width 66 height 13
paste input "[EMAIL_ADDRESS][DOMAIN_NAME]"
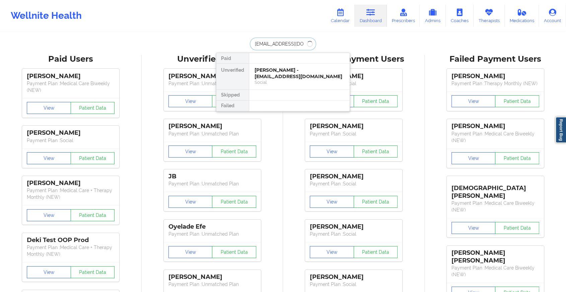
type input "[EMAIL_ADDRESS][DOMAIN_NAME]"
click at [287, 45] on input "[EMAIL_ADDRESS][DOMAIN_NAME]" at bounding box center [283, 44] width 66 height 13
drag, startPoint x: 309, startPoint y: 43, endPoint x: 213, endPoint y: 34, distance: 96.3
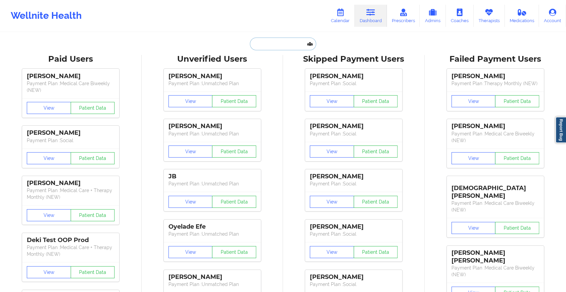
paste input "[EMAIL_ADDRESS][DOMAIN_NAME]"
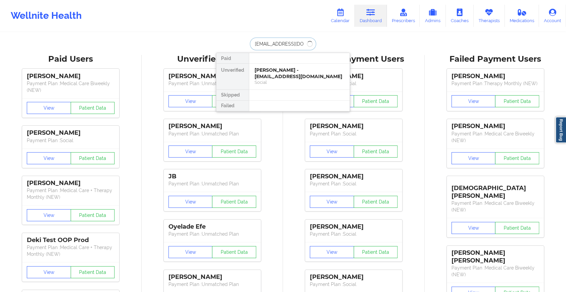
type input "[EMAIL_ADDRESS][DOMAIN_NAME]"
click at [298, 66] on div "[PERSON_NAME] - [EMAIL_ADDRESS][DOMAIN_NAME] Social" at bounding box center [299, 77] width 101 height 26
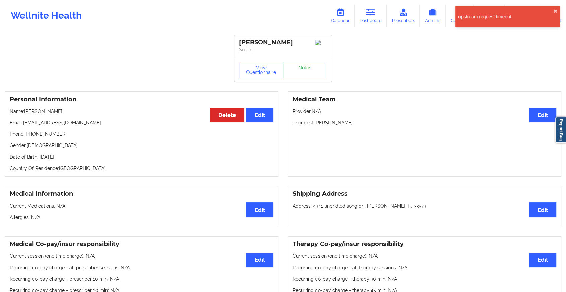
click at [306, 68] on link "Notes" at bounding box center [305, 70] width 44 height 17
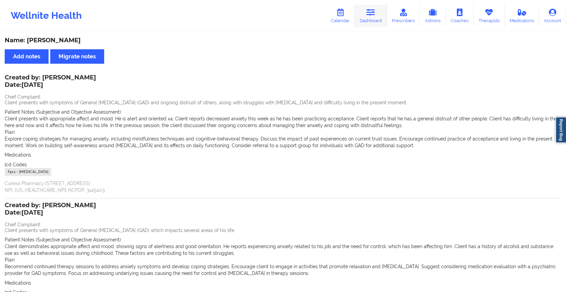
click at [369, 15] on icon at bounding box center [371, 12] width 9 height 7
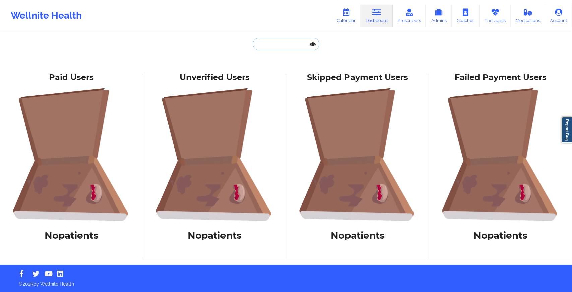
click at [288, 41] on input "text" at bounding box center [286, 44] width 66 height 13
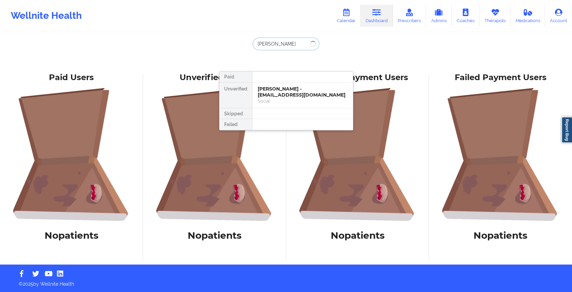
type input "[PERSON_NAME]"
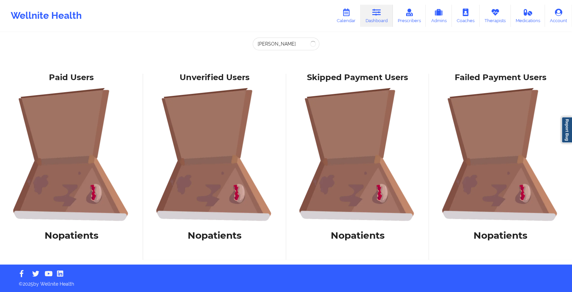
drag, startPoint x: 282, startPoint y: 26, endPoint x: 284, endPoint y: 42, distance: 16.1
click at [284, 42] on div "Wellnite Health Calendar Dashboard Prescribers Admins Coaches Therapists Medica…" at bounding box center [286, 132] width 572 height 264
click at [284, 42] on input "[PERSON_NAME]" at bounding box center [286, 44] width 66 height 13
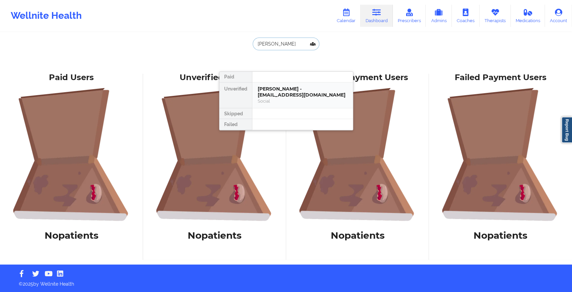
click at [297, 100] on div "Social" at bounding box center [303, 101] width 90 height 6
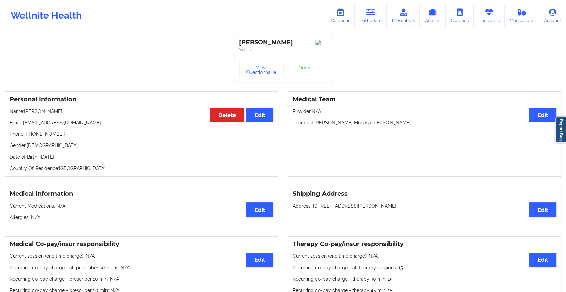
click at [315, 82] on div "View Questionnaire Notes" at bounding box center [283, 70] width 97 height 24
click at [306, 76] on link "Notes" at bounding box center [305, 70] width 44 height 17
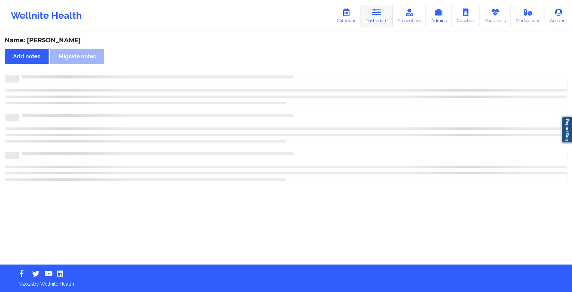
click at [367, 8] on link "Dashboard" at bounding box center [376, 16] width 32 height 22
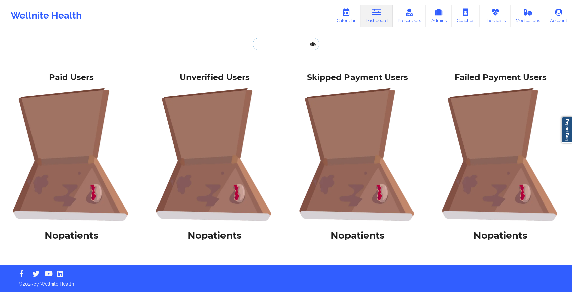
click at [295, 40] on input "text" at bounding box center [286, 44] width 66 height 13
type input "m"
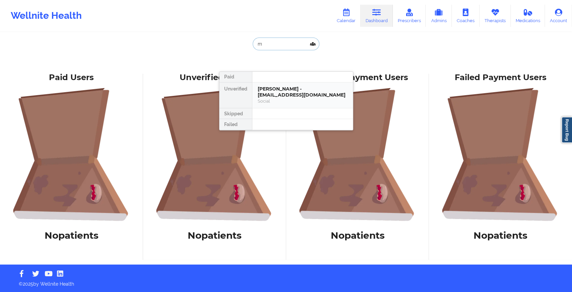
click at [290, 83] on div "[PERSON_NAME] - [EMAIL_ADDRESS][DOMAIN_NAME] Social" at bounding box center [302, 95] width 101 height 26
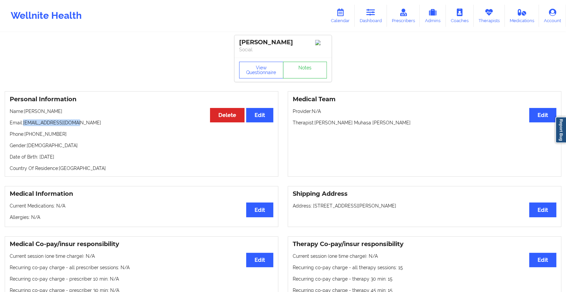
drag, startPoint x: 24, startPoint y: 123, endPoint x: 103, endPoint y: 120, distance: 79.2
click at [103, 120] on div "Personal Information Edit Delete Name: [PERSON_NAME] Email: [EMAIL_ADDRESS][DOM…" at bounding box center [142, 133] width 274 height 85
copy p "[EMAIL_ADDRESS][DOMAIN_NAME]"
click at [370, 14] on icon at bounding box center [371, 12] width 9 height 7
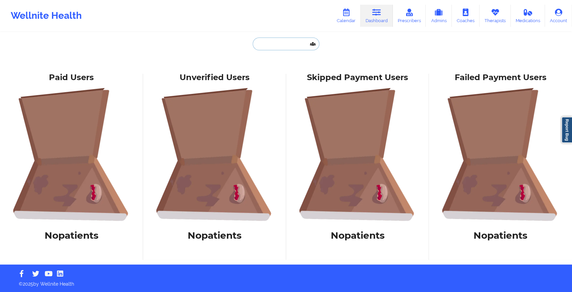
click at [287, 43] on input "text" at bounding box center [286, 44] width 66 height 13
paste input "[EMAIL_ADDRESS][DOMAIN_NAME]"
type input "[EMAIL_ADDRESS][DOMAIN_NAME]"
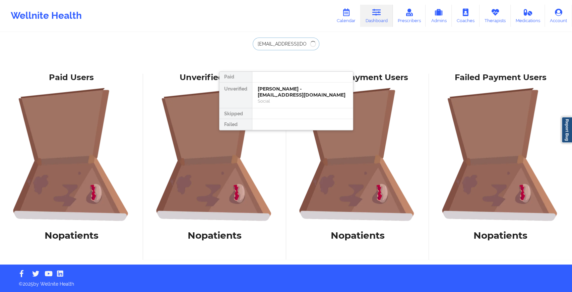
click at [301, 45] on input "[EMAIL_ADDRESS][DOMAIN_NAME]" at bounding box center [286, 44] width 66 height 13
click at [287, 43] on input "[EMAIL_ADDRESS][DOMAIN_NAME]" at bounding box center [286, 44] width 66 height 13
click at [282, 98] on div "Social" at bounding box center [303, 101] width 90 height 6
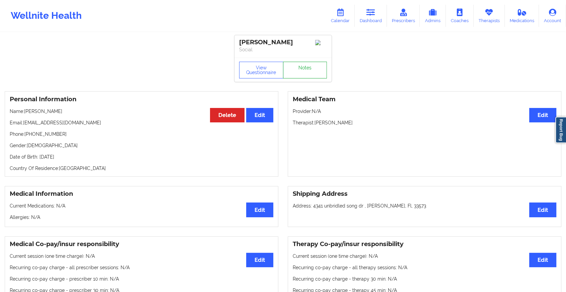
click at [307, 67] on link "Notes" at bounding box center [305, 70] width 44 height 17
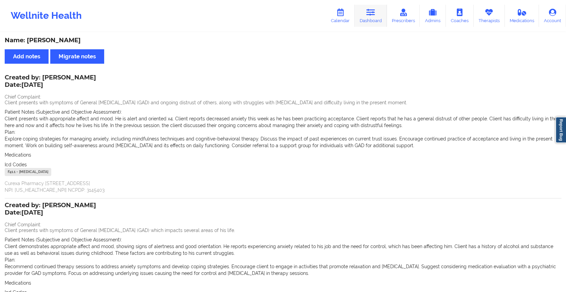
click at [370, 19] on link "Dashboard" at bounding box center [371, 16] width 32 height 22
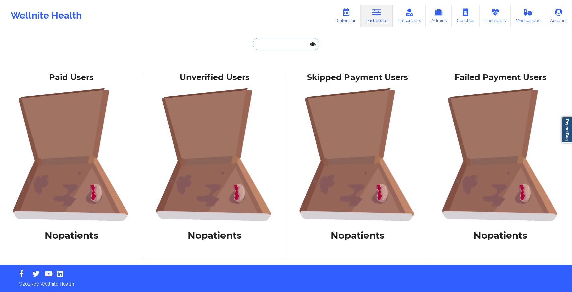
click at [270, 45] on input "text" at bounding box center [286, 44] width 66 height 13
paste input "[EMAIL_ADDRESS][DOMAIN_NAME]"
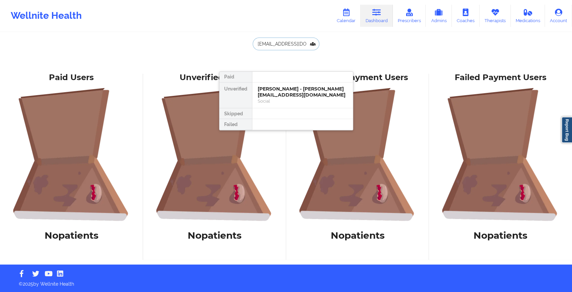
drag, startPoint x: 304, startPoint y: 45, endPoint x: 181, endPoint y: 33, distance: 122.9
click at [181, 33] on div "[EMAIL_ADDRESS][DOMAIN_NAME] Paid Unverified [PERSON_NAME] - [PERSON_NAME][EMAI…" at bounding box center [286, 132] width 572 height 264
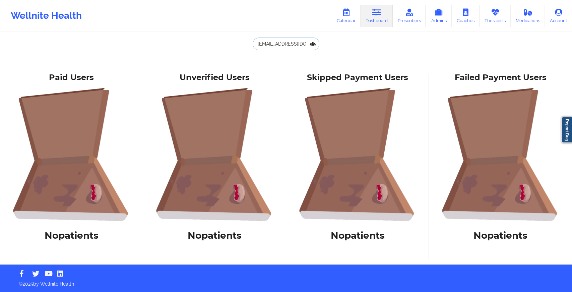
paste input "[EMAIL_ADDRESS]"
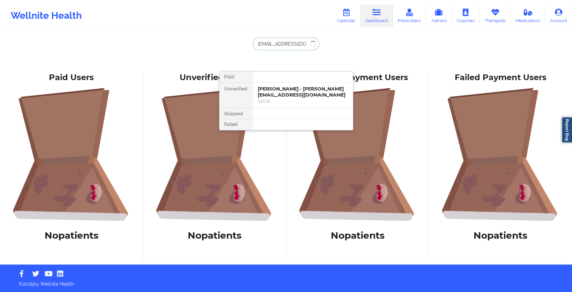
click at [307, 42] on input "[EMAIL_ADDRESS][DOMAIN_NAME]" at bounding box center [286, 44] width 66 height 13
type input "[EMAIL_ADDRESS][DOMAIN_NAME]"
click at [303, 97] on div "[PERSON_NAME] - [EMAIL_ADDRESS][DOMAIN_NAME]" at bounding box center [303, 92] width 90 height 12
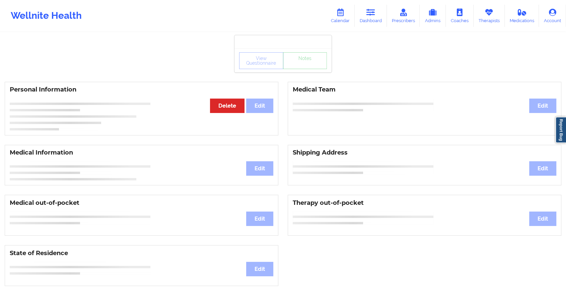
click at [311, 56] on div "View Questionnaire Notes" at bounding box center [283, 60] width 88 height 17
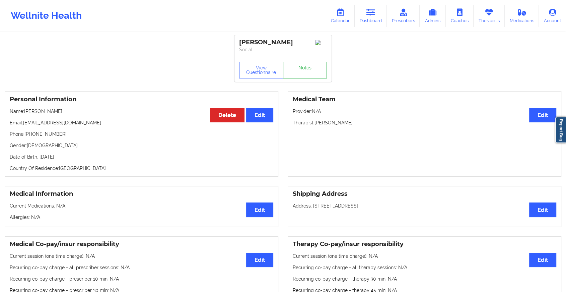
click at [312, 71] on link "Notes" at bounding box center [305, 70] width 44 height 17
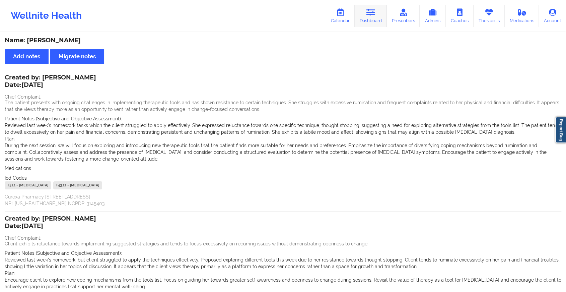
click at [382, 20] on link "Dashboard" at bounding box center [371, 16] width 32 height 22
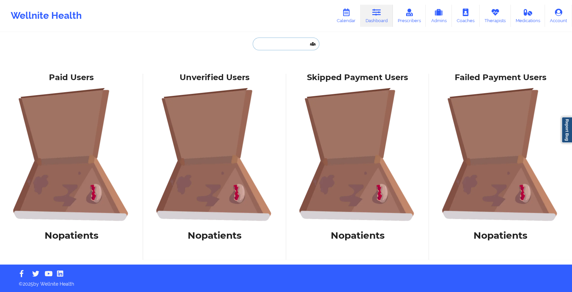
click at [264, 46] on input "text" at bounding box center [286, 44] width 66 height 13
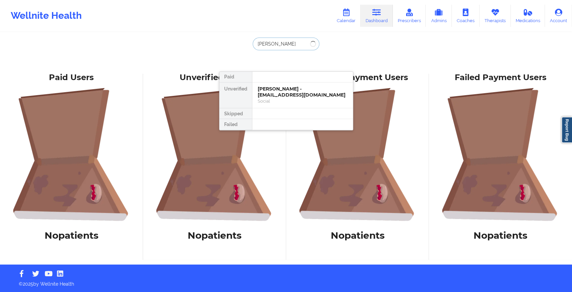
type input "[PERSON_NAME]"
click at [295, 90] on div "[PERSON_NAME] - [EMAIL_ADDRESS][DOMAIN_NAME]" at bounding box center [303, 92] width 90 height 12
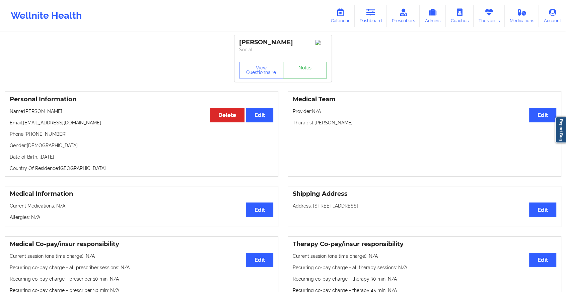
click at [297, 78] on link "Notes" at bounding box center [305, 70] width 44 height 17
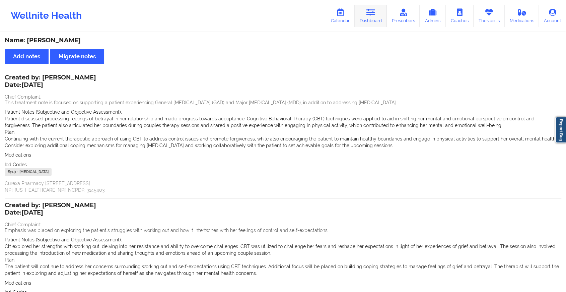
click at [367, 7] on link "Dashboard" at bounding box center [371, 16] width 32 height 22
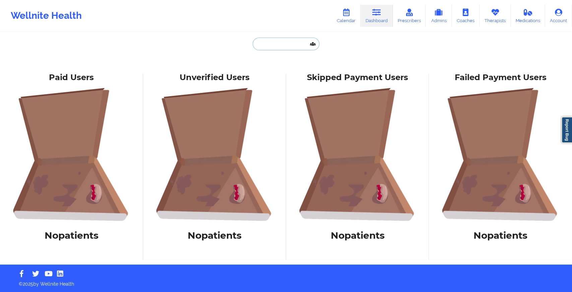
click at [288, 48] on input "text" at bounding box center [286, 44] width 66 height 13
paste input "[EMAIL_ADDRESS][DOMAIN_NAME]"
type input "[EMAIL_ADDRESS][DOMAIN_NAME]"
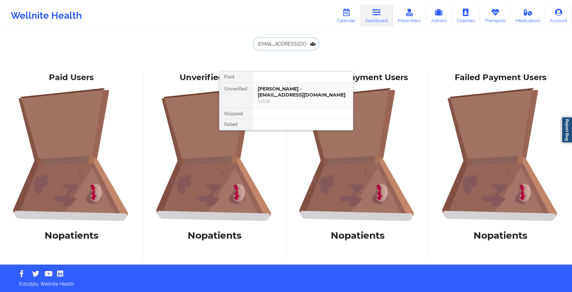
click at [290, 96] on div "[PERSON_NAME] - [EMAIL_ADDRESS][DOMAIN_NAME]" at bounding box center [303, 92] width 90 height 12
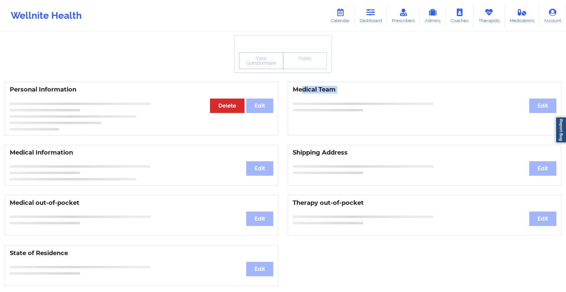
drag, startPoint x: 290, startPoint y: 96, endPoint x: 308, endPoint y: 68, distance: 33.7
click at [308, 68] on div "View Questionnaire Notes Personal Information Edit Delete Medical Team Edit Med…" at bounding box center [283, 283] width 566 height 566
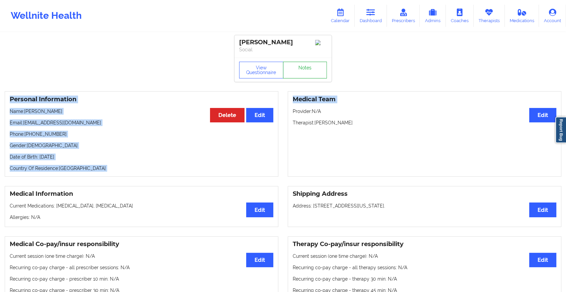
click at [308, 68] on link "Notes" at bounding box center [305, 70] width 44 height 17
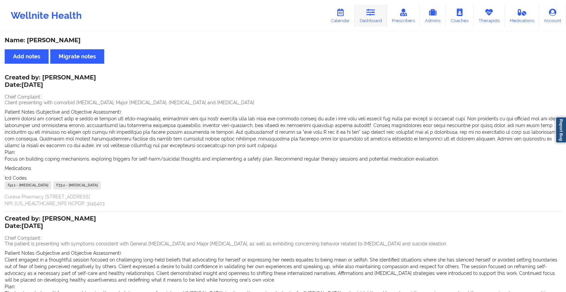
click at [380, 15] on link "Dashboard" at bounding box center [371, 16] width 32 height 22
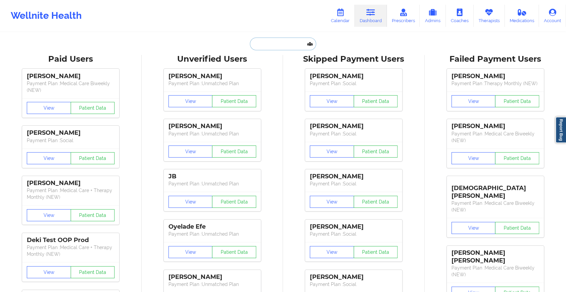
click at [275, 42] on input "text" at bounding box center [283, 44] width 66 height 13
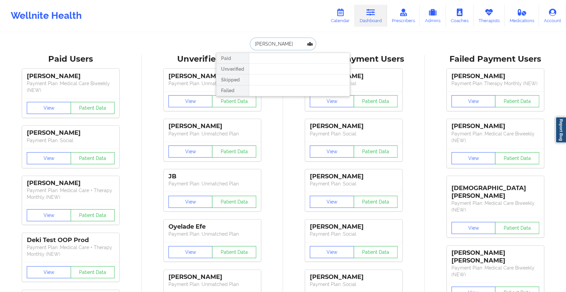
type input "[PERSON_NAME]"
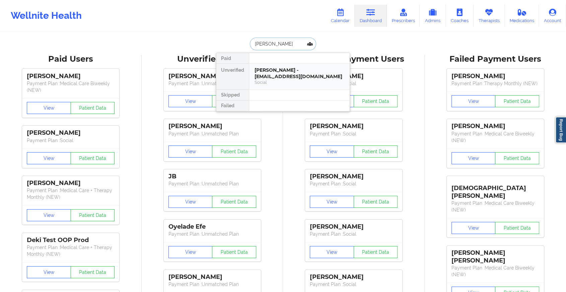
click at [304, 74] on div "[PERSON_NAME] - [EMAIL_ADDRESS][DOMAIN_NAME]" at bounding box center [300, 73] width 90 height 12
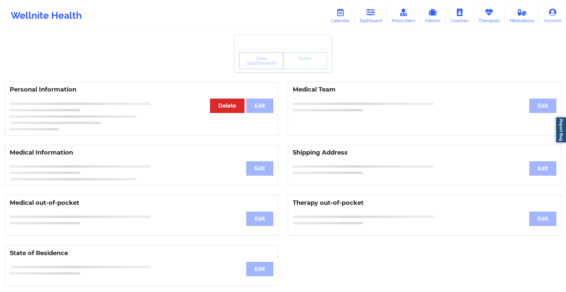
click at [316, 74] on div "View Questionnaire Notes Personal Information Edit Delete Medical Team Edit Med…" at bounding box center [283, 283] width 566 height 566
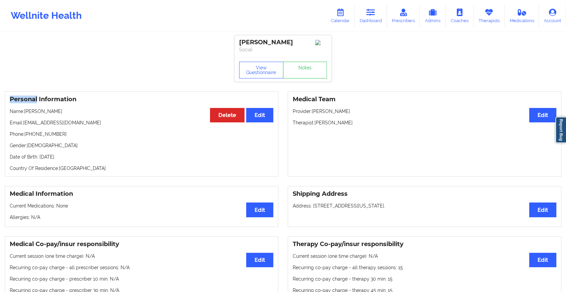
drag, startPoint x: 316, startPoint y: 74, endPoint x: 299, endPoint y: 52, distance: 28.1
click at [297, 73] on link "Notes" at bounding box center [305, 70] width 44 height 17
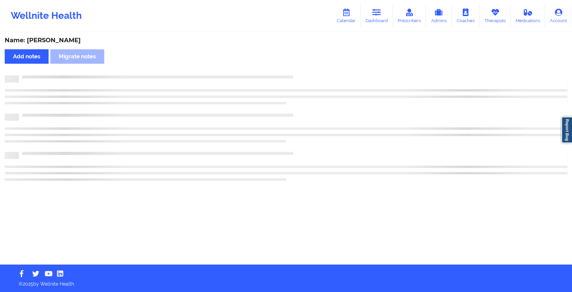
click at [297, 73] on div "Name: [PERSON_NAME] Add notes Migrate notes" at bounding box center [286, 149] width 572 height 232
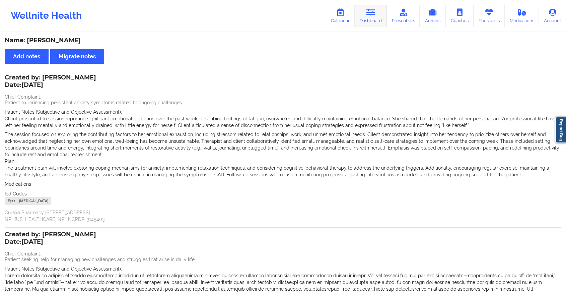
click at [372, 21] on link "Dashboard" at bounding box center [371, 16] width 32 height 22
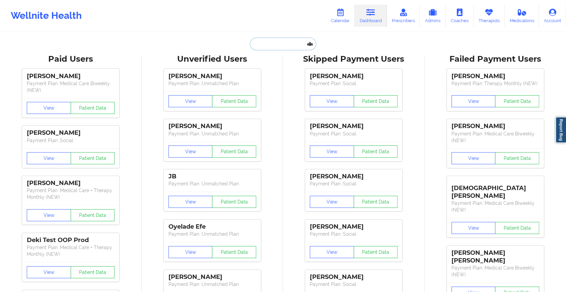
click at [260, 48] on input "text" at bounding box center [283, 44] width 66 height 13
paste input "[EMAIL_ADDRESS][DOMAIN_NAME]"
type input "[EMAIL_ADDRESS][DOMAIN_NAME]"
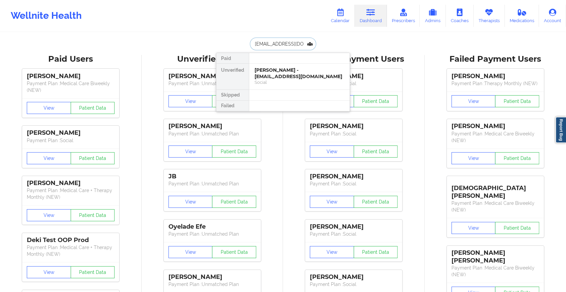
scroll to position [0, 2]
click at [299, 88] on div "[PERSON_NAME] - [EMAIL_ADDRESS][DOMAIN_NAME] Social" at bounding box center [299, 77] width 101 height 26
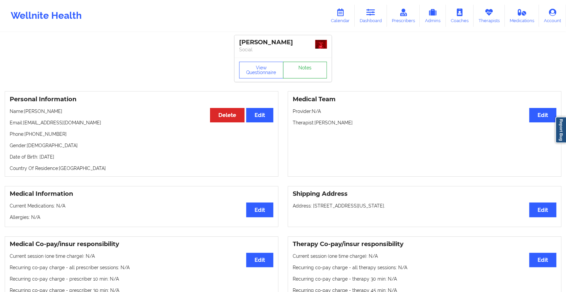
click at [323, 69] on link "Notes" at bounding box center [305, 70] width 44 height 17
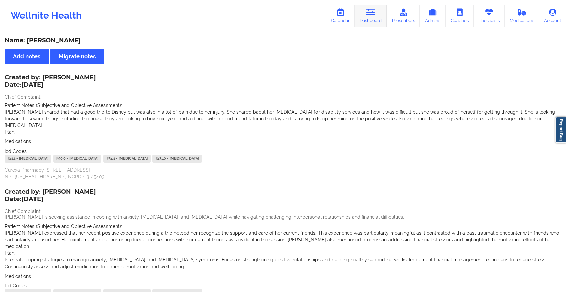
click at [377, 20] on link "Dashboard" at bounding box center [371, 16] width 32 height 22
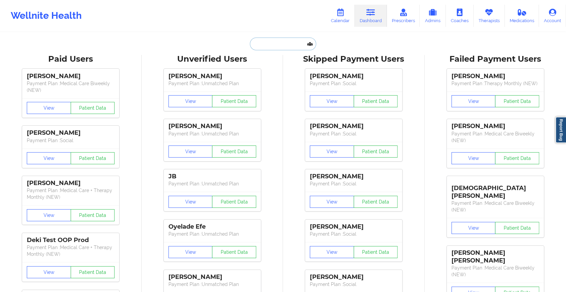
click at [282, 45] on input "text" at bounding box center [283, 44] width 66 height 13
paste input "[PERSON_NAME][EMAIL_ADDRESS][PERSON_NAME][DOMAIN_NAME]"
type input "[PERSON_NAME][EMAIL_ADDRESS][PERSON_NAME][DOMAIN_NAME]"
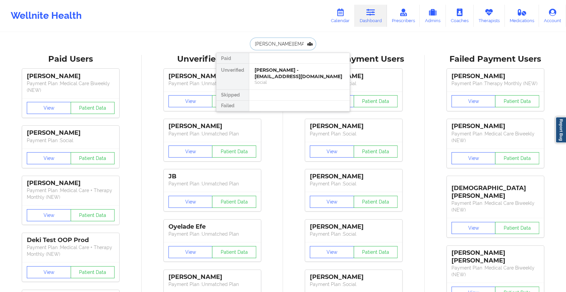
scroll to position [0, 7]
click at [314, 87] on div "[PERSON_NAME] - [PERSON_NAME][EMAIL_ADDRESS][PERSON_NAME][DOMAIN_NAME] Social" at bounding box center [299, 80] width 101 height 32
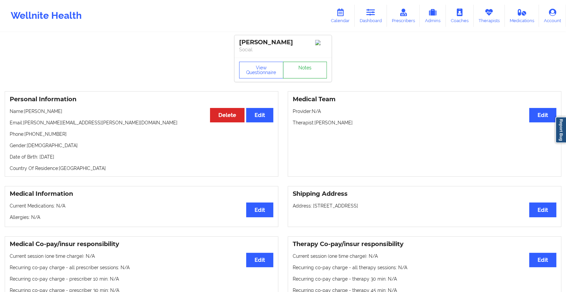
click at [321, 72] on link "Notes" at bounding box center [305, 70] width 44 height 17
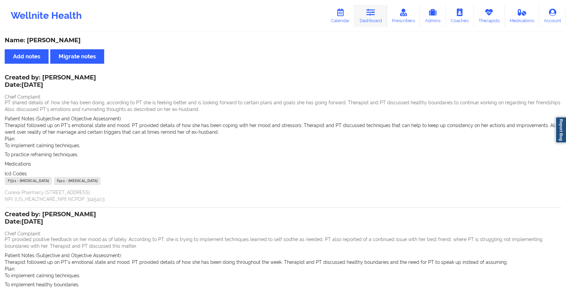
click at [373, 14] on icon at bounding box center [371, 12] width 9 height 7
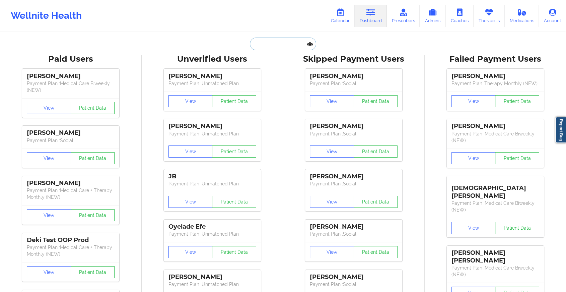
click at [278, 48] on input "text" at bounding box center [283, 44] width 66 height 13
paste input "[EMAIL_ADDRESS][DOMAIN_NAME]"
type input "[EMAIL_ADDRESS][DOMAIN_NAME]"
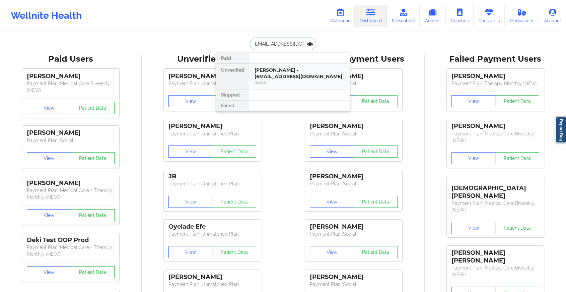
click at [320, 72] on div "[PERSON_NAME] - [EMAIL_ADDRESS][DOMAIN_NAME]" at bounding box center [300, 73] width 90 height 12
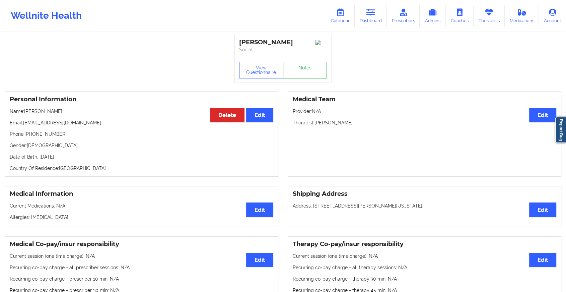
click at [312, 73] on link "Notes" at bounding box center [305, 70] width 44 height 17
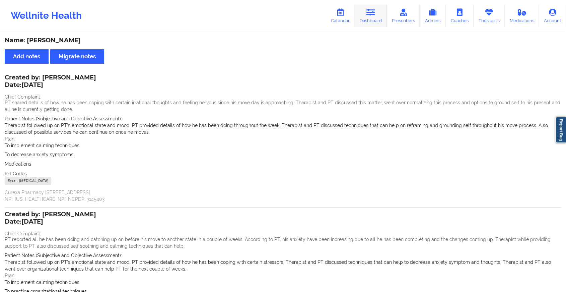
click at [370, 13] on icon at bounding box center [371, 12] width 9 height 7
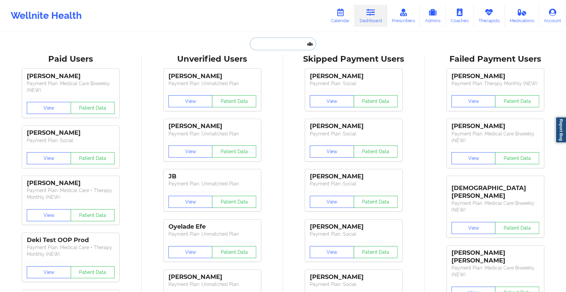
click at [274, 46] on input "text" at bounding box center [283, 44] width 66 height 13
paste input "[EMAIL_ADDRESS][DOMAIN_NAME]"
type input "[EMAIL_ADDRESS][DOMAIN_NAME]"
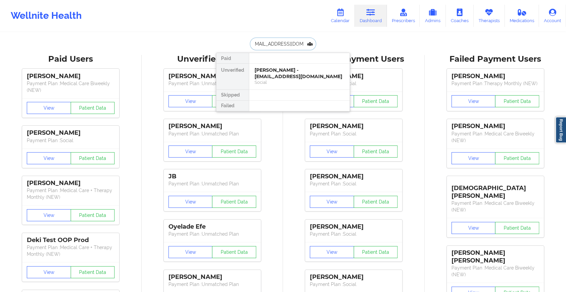
click at [289, 73] on div "[PERSON_NAME] - [EMAIL_ADDRESS][DOMAIN_NAME]" at bounding box center [300, 73] width 90 height 12
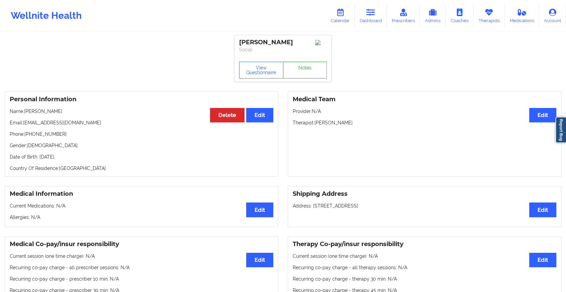
click at [305, 65] on link "Notes" at bounding box center [305, 70] width 44 height 17
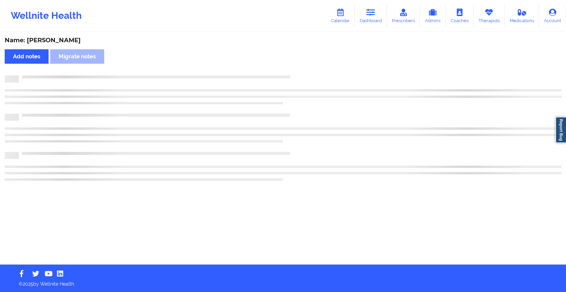
click at [305, 65] on div "Name: [PERSON_NAME] Add notes Migrate notes" at bounding box center [283, 149] width 566 height 232
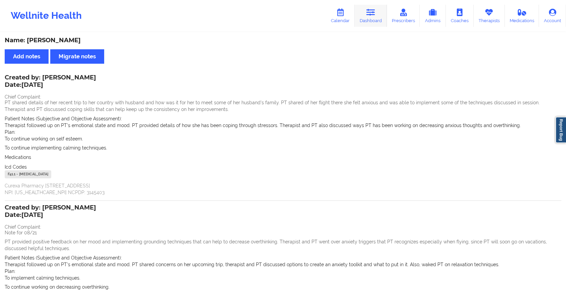
click at [382, 15] on link "Dashboard" at bounding box center [371, 16] width 32 height 22
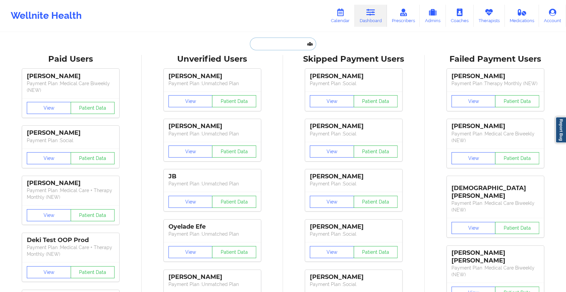
click at [265, 45] on input "text" at bounding box center [283, 44] width 66 height 13
paste input "[EMAIL_ADDRESS][DOMAIN_NAME]"
type input "[EMAIL_ADDRESS][DOMAIN_NAME]"
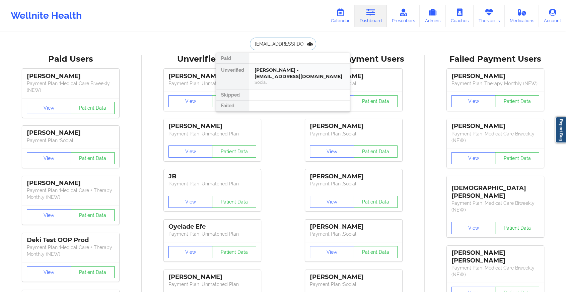
click at [271, 67] on div "[PERSON_NAME] - [EMAIL_ADDRESS][DOMAIN_NAME]" at bounding box center [300, 73] width 90 height 12
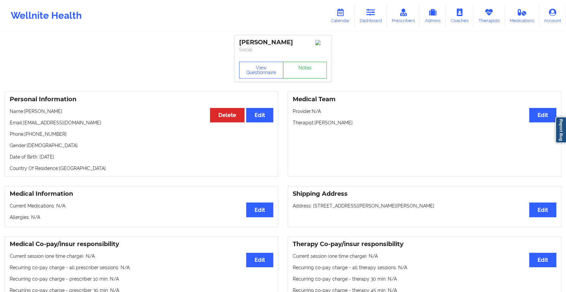
click at [310, 69] on link "Notes" at bounding box center [305, 70] width 44 height 17
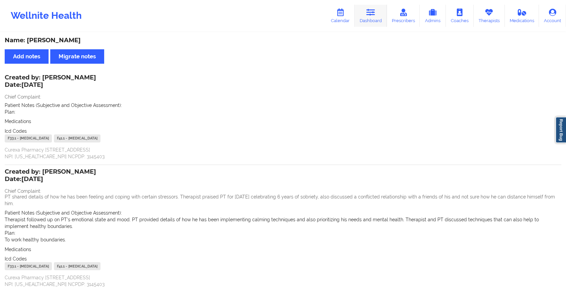
click at [370, 18] on link "Dashboard" at bounding box center [371, 16] width 32 height 22
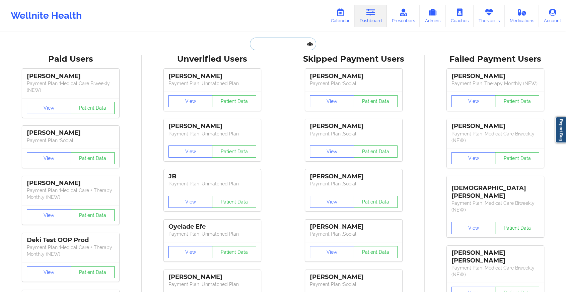
click at [298, 41] on input "text" at bounding box center [283, 44] width 66 height 13
paste input "[EMAIL_ADDRESS][DOMAIN_NAME]"
type input "[EMAIL_ADDRESS][DOMAIN_NAME]"
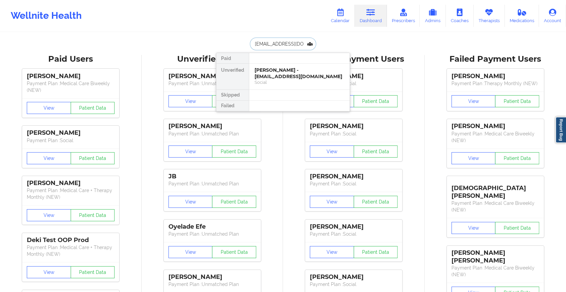
scroll to position [0, 4]
click at [279, 81] on div "Social" at bounding box center [300, 82] width 90 height 6
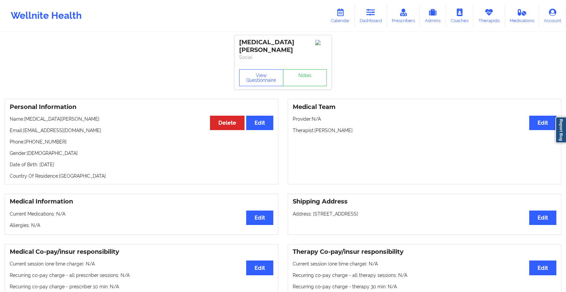
click at [307, 80] on div "View Questionnaire Notes" at bounding box center [283, 77] width 97 height 24
click at [306, 70] on link "Notes" at bounding box center [305, 77] width 44 height 17
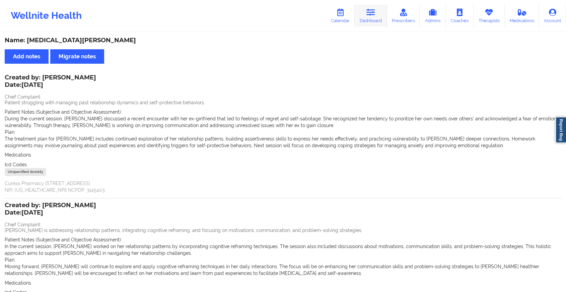
click at [379, 20] on link "Dashboard" at bounding box center [371, 16] width 32 height 22
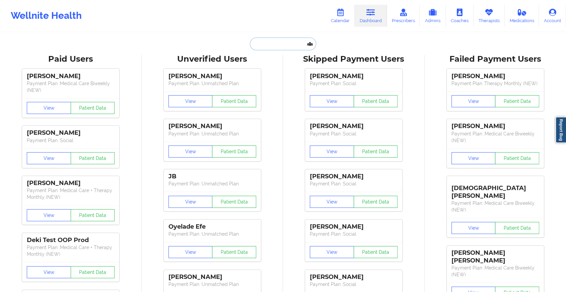
click at [268, 46] on input "text" at bounding box center [283, 44] width 66 height 13
paste input "[EMAIL_ADDRESS][DOMAIN_NAME]"
type input "[EMAIL_ADDRESS][DOMAIN_NAME]"
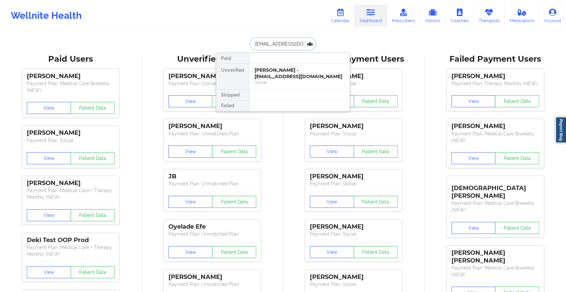
click at [303, 87] on div "[PERSON_NAME] - [EMAIL_ADDRESS][DOMAIN_NAME] Social" at bounding box center [299, 77] width 101 height 26
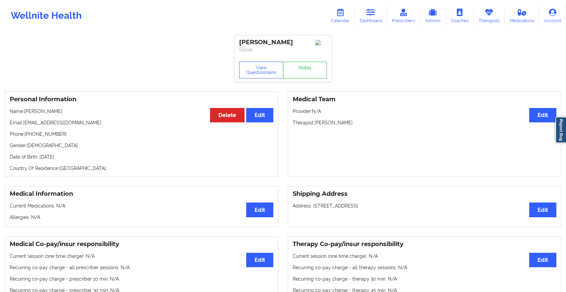
click at [312, 74] on link "Notes" at bounding box center [305, 70] width 44 height 17
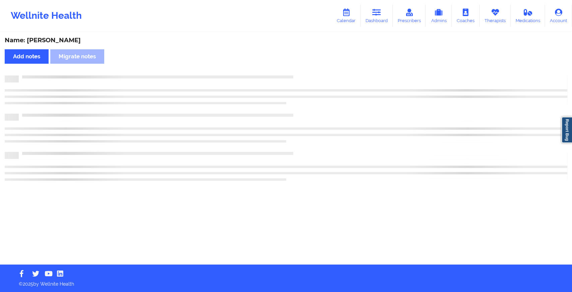
click at [312, 74] on div "Name: [PERSON_NAME] Add notes Migrate notes" at bounding box center [286, 149] width 572 height 232
